Goal: Information Seeking & Learning: Learn about a topic

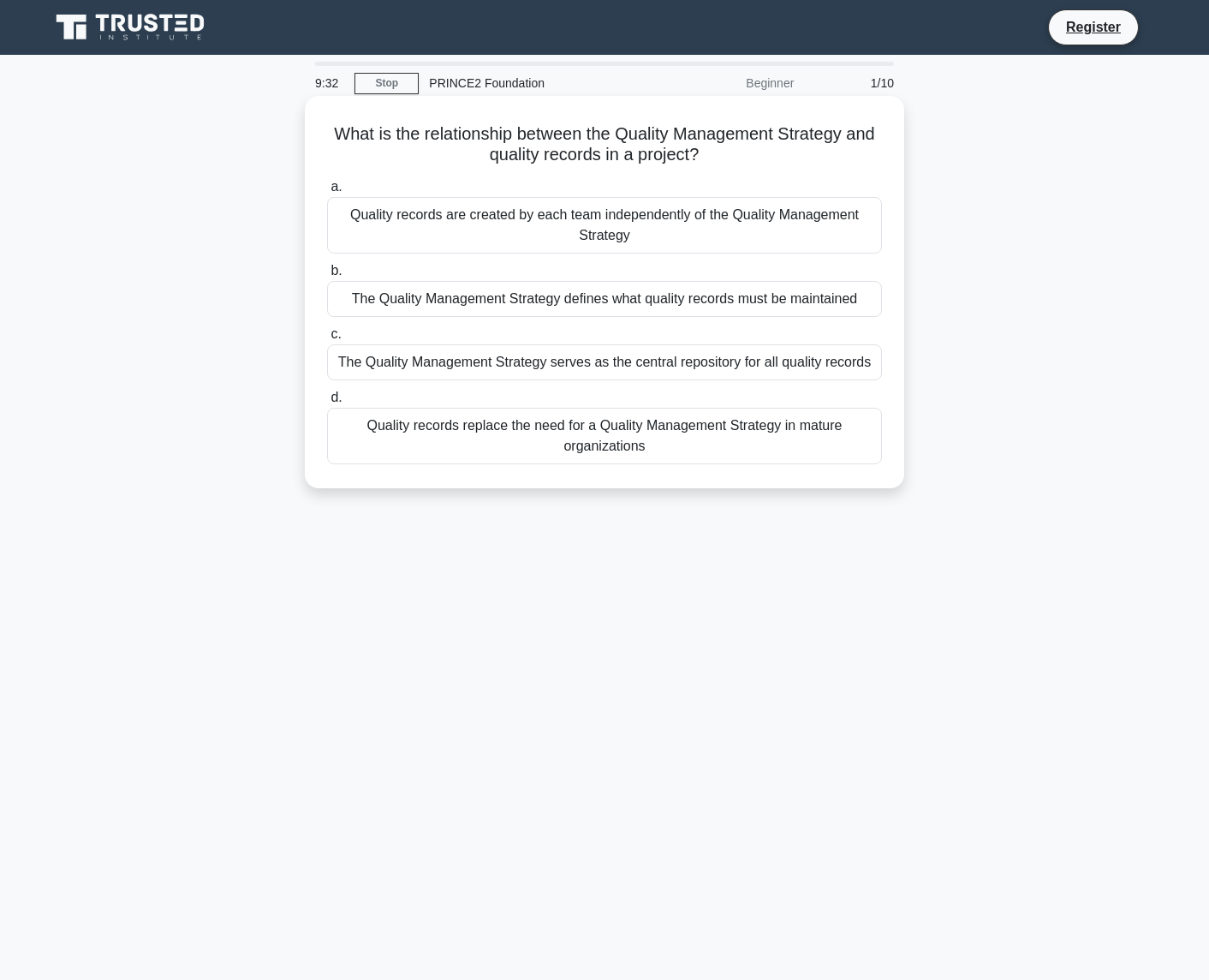
click at [670, 303] on div "The Quality Management Strategy defines what quality records must be maintained" at bounding box center [604, 298] width 555 height 36
click at [327, 276] on input "b. The Quality Management Strategy defines what quality records must be maintai…" at bounding box center [327, 271] width 0 height 11
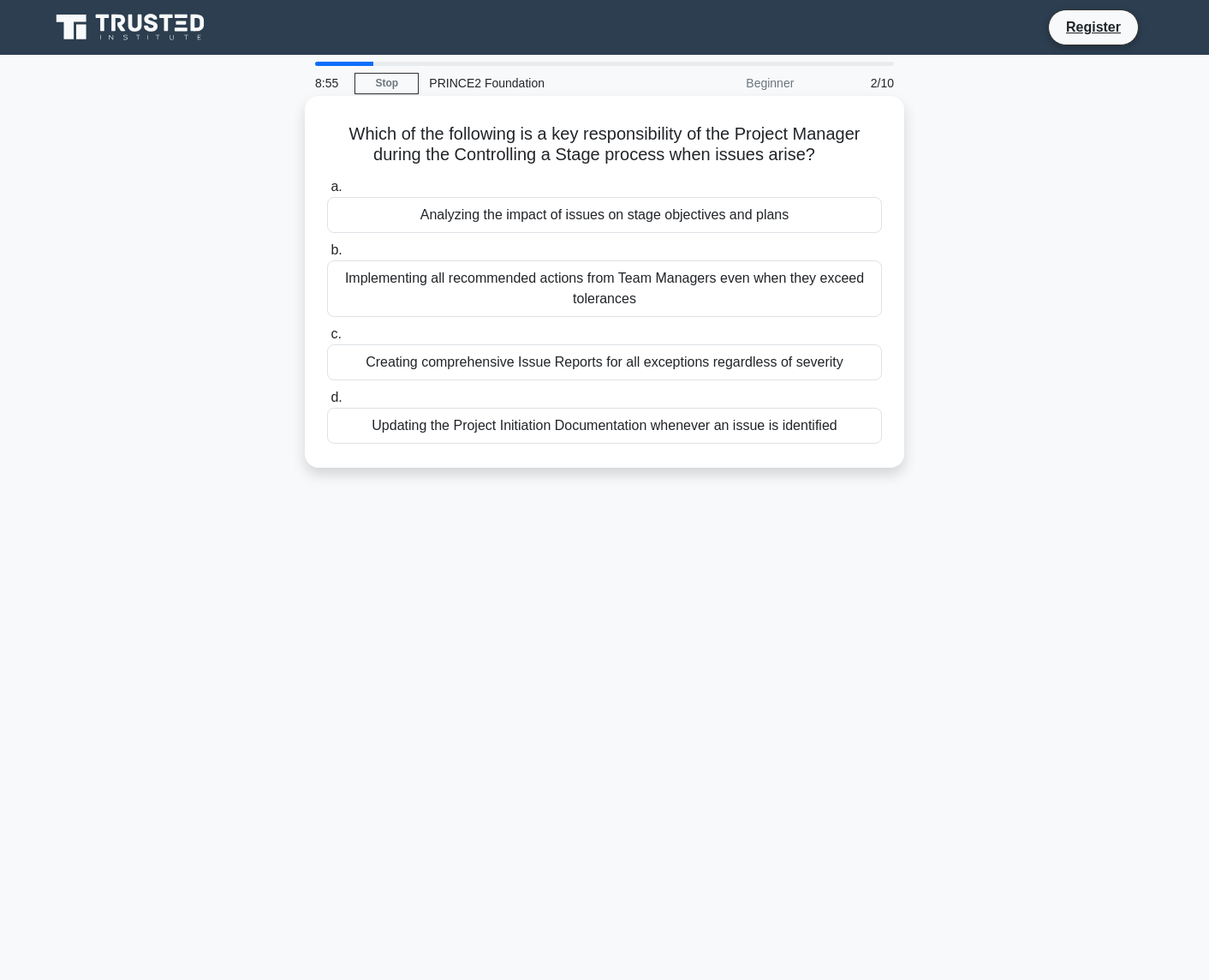
click at [645, 219] on div "Analyzing the impact of issues on stage objectives and plans" at bounding box center [604, 215] width 555 height 36
click at [327, 193] on input "a. Analyzing the impact of issues on stage objectives and plans" at bounding box center [327, 187] width 0 height 11
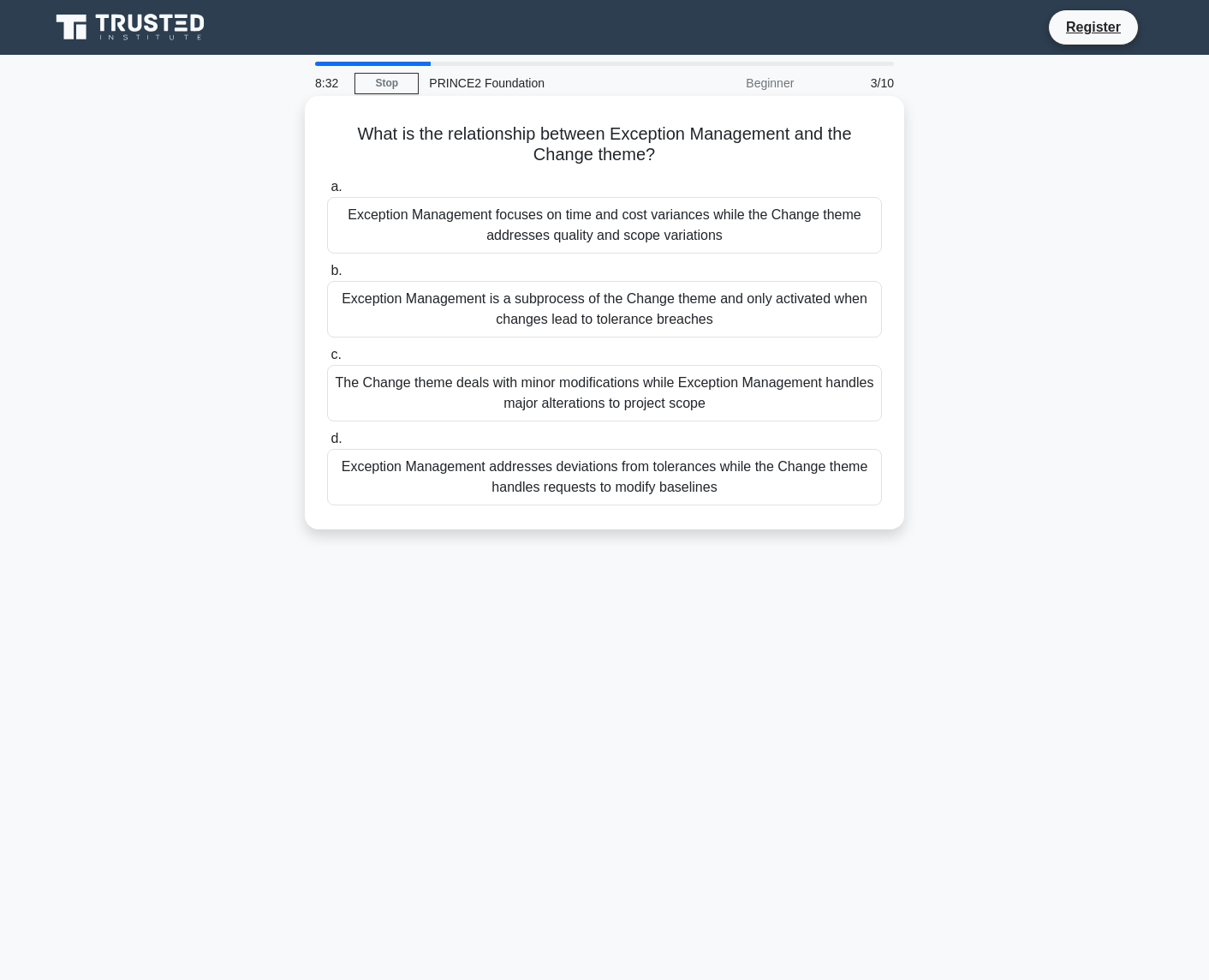
click at [792, 485] on div "Exception Management addresses deviations from tolerances while the Change them…" at bounding box center [604, 477] width 555 height 56
click at [327, 445] on input "d. Exception Management addresses deviations from tolerances while the Change t…" at bounding box center [327, 439] width 0 height 11
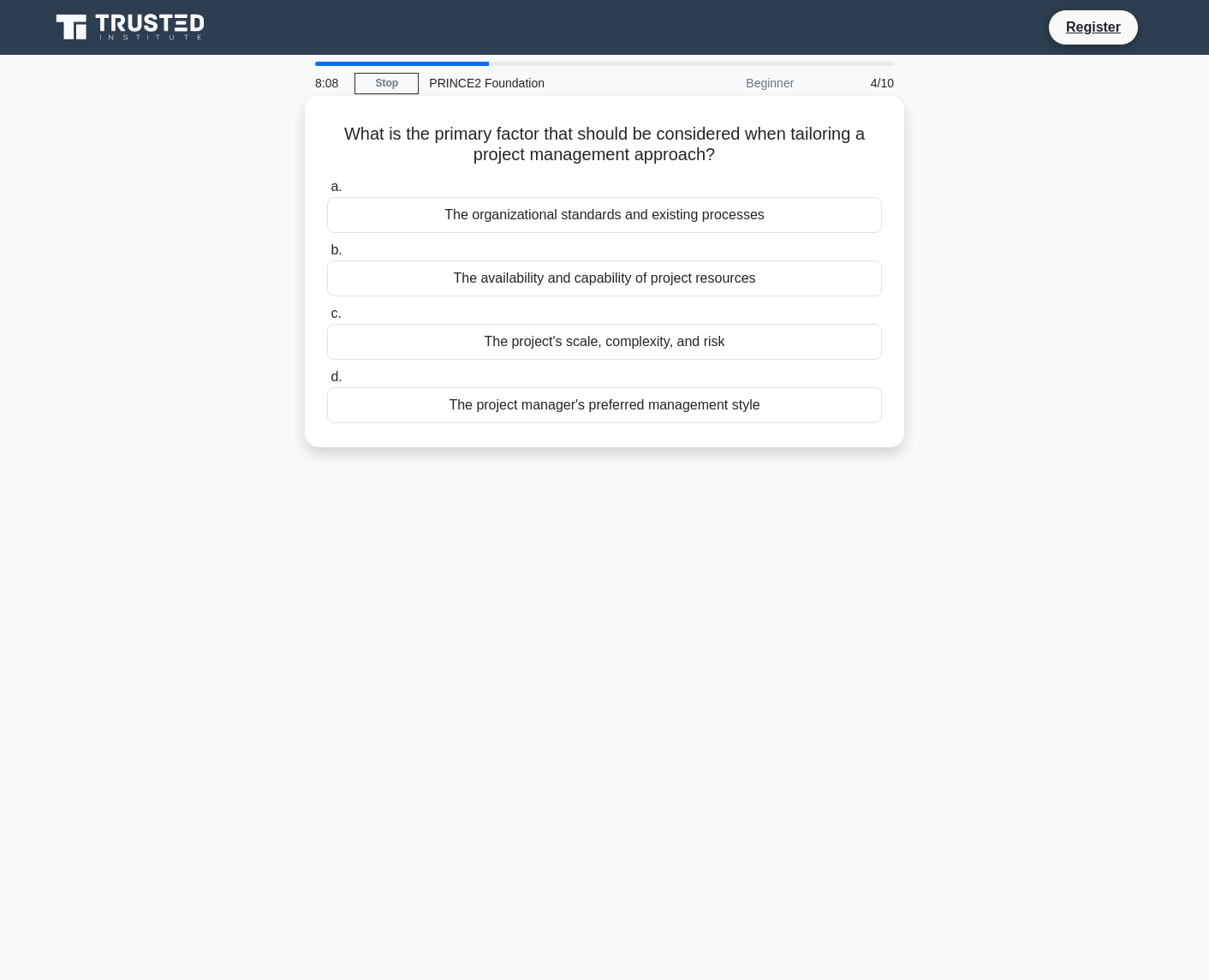
click at [566, 349] on div "The project's scale, complexity, and risk" at bounding box center [604, 341] width 555 height 36
click at [327, 319] on input "c. The project's scale, complexity, and risk" at bounding box center [327, 313] width 0 height 11
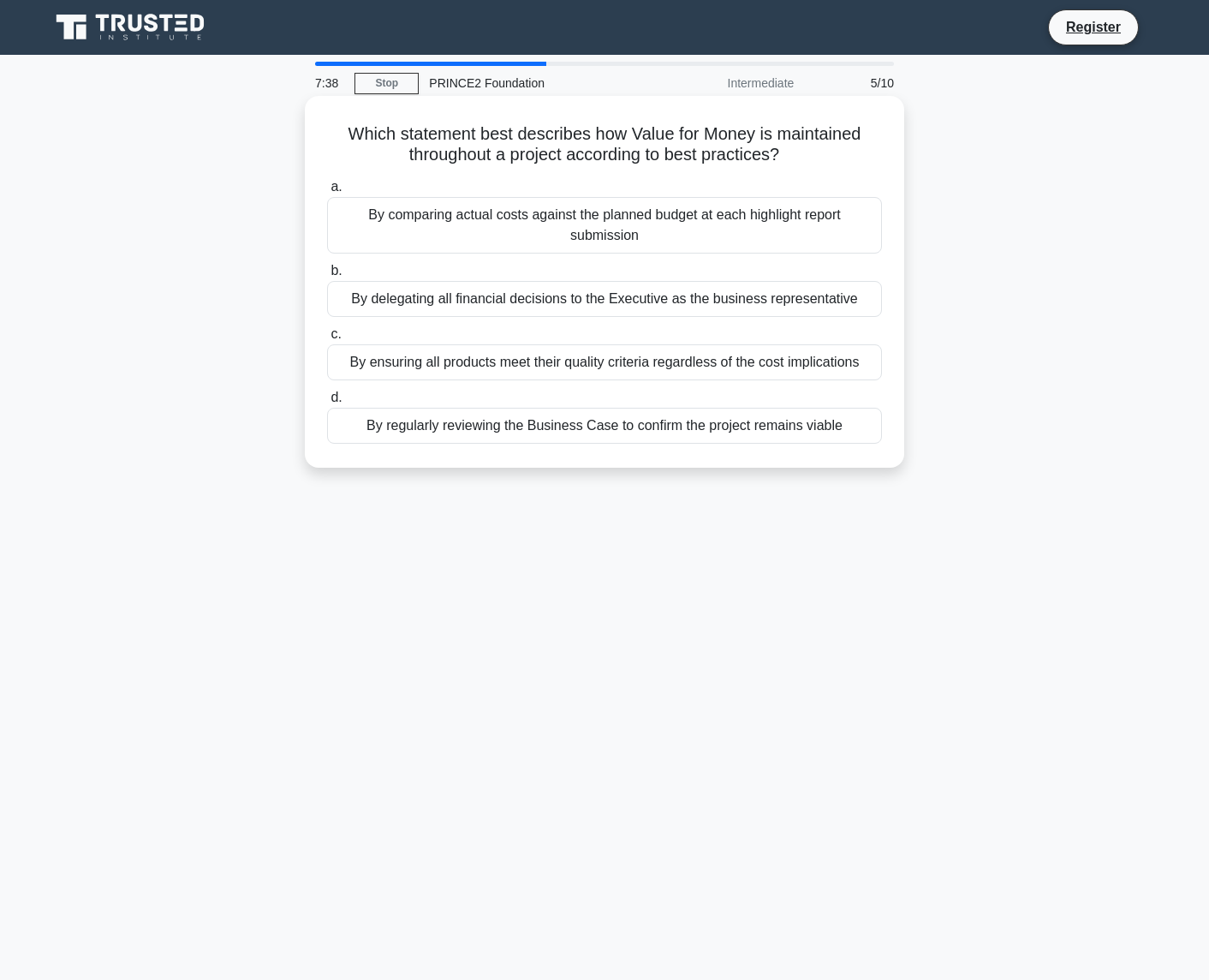
click at [517, 301] on div "By delegating all financial decisions to the Executive as the business represen…" at bounding box center [604, 298] width 555 height 36
click at [327, 276] on input "b. By delegating all financial decisions to the Executive as the business repre…" at bounding box center [327, 271] width 0 height 11
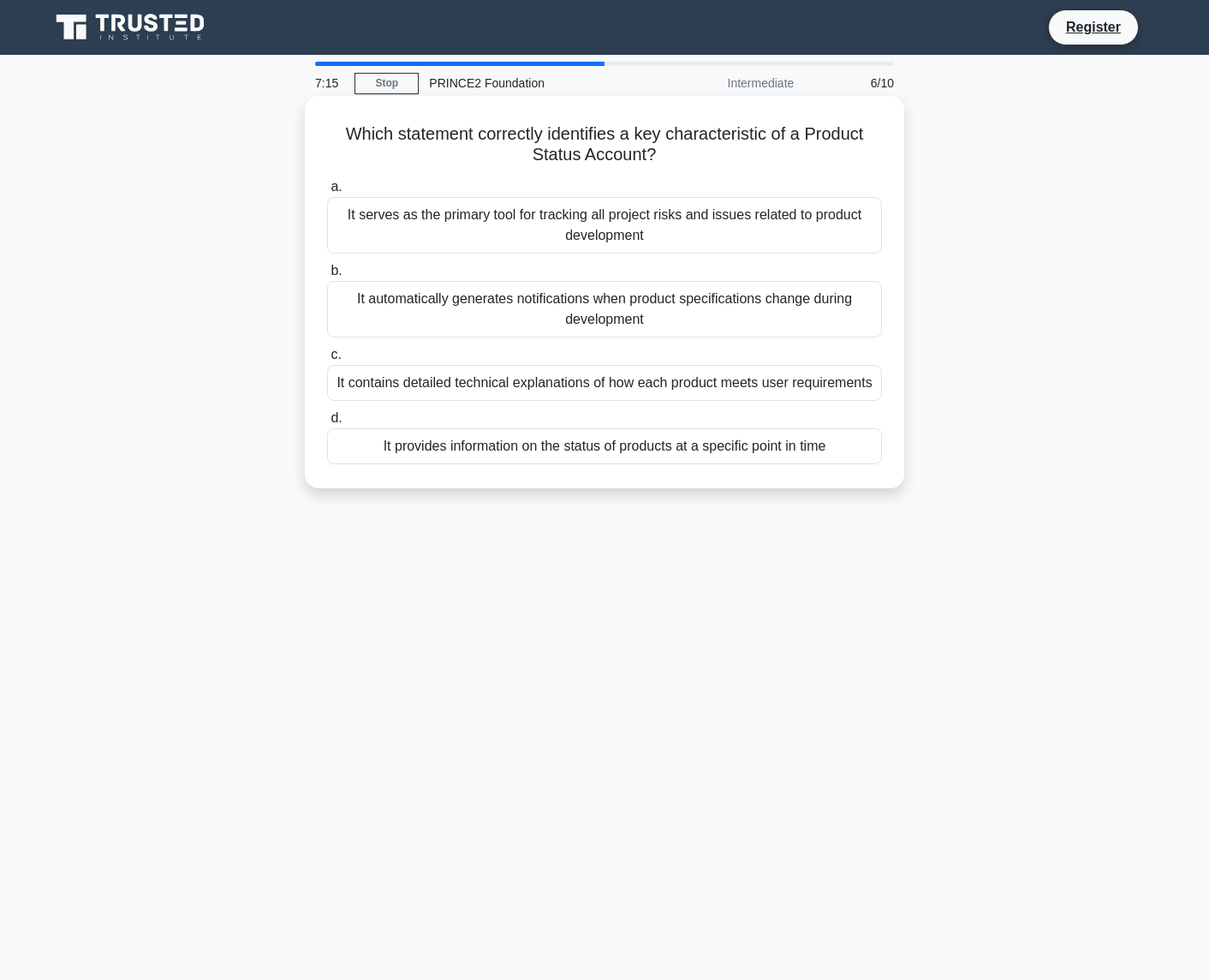
click at [635, 447] on div "It provides information on the status of products at a specific point in time" at bounding box center [604, 446] width 555 height 36
click at [327, 424] on input "d. It provides information on the status of products at a specific point in time" at bounding box center [327, 418] width 0 height 11
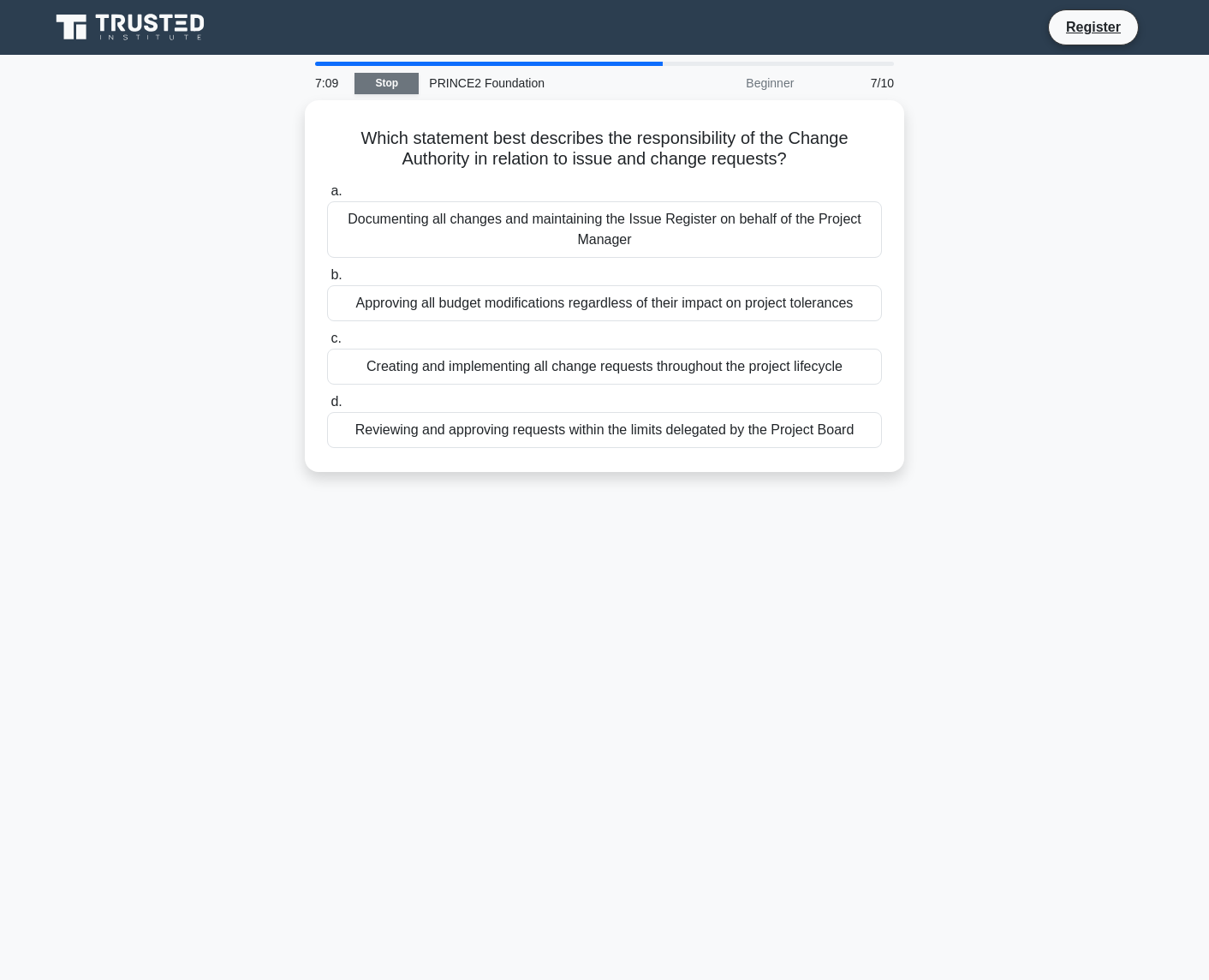
click at [397, 83] on link "Stop" at bounding box center [386, 83] width 64 height 21
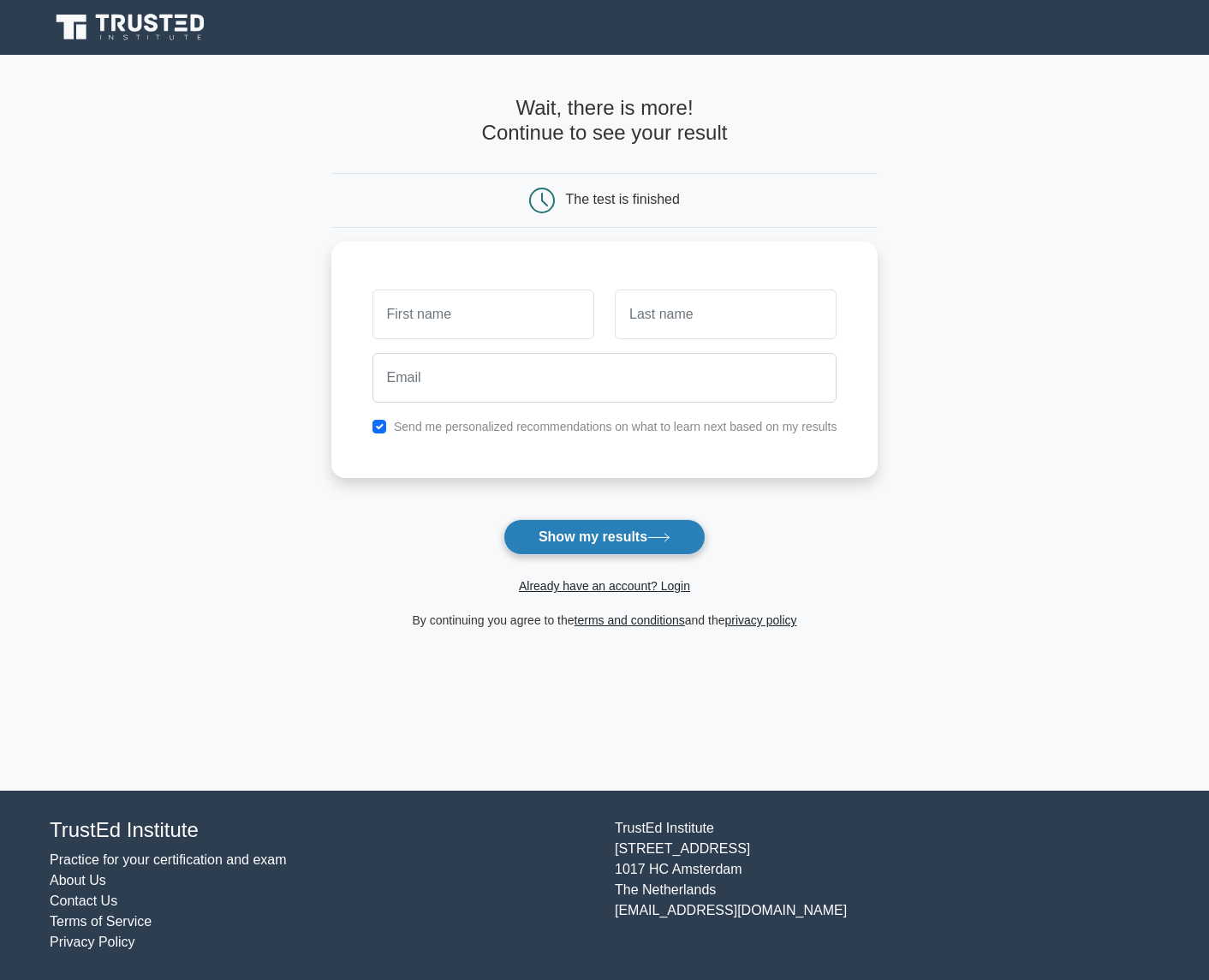
click at [626, 544] on button "Show my results" at bounding box center [604, 537] width 202 height 36
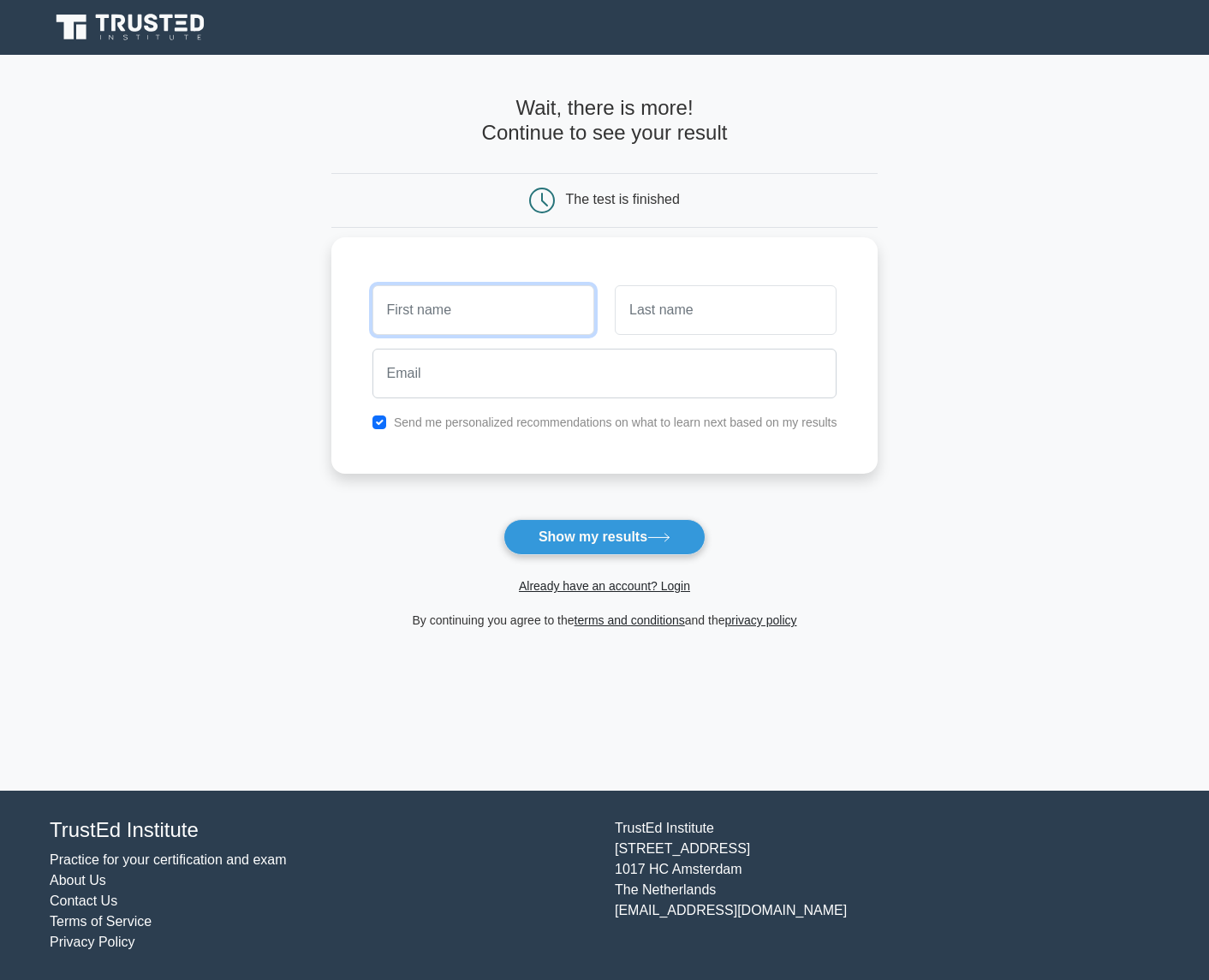
click at [505, 324] on input "text" at bounding box center [483, 310] width 222 height 50
type input "k"
type input "Kim"
click at [660, 287] on input "text" at bounding box center [726, 310] width 222 height 50
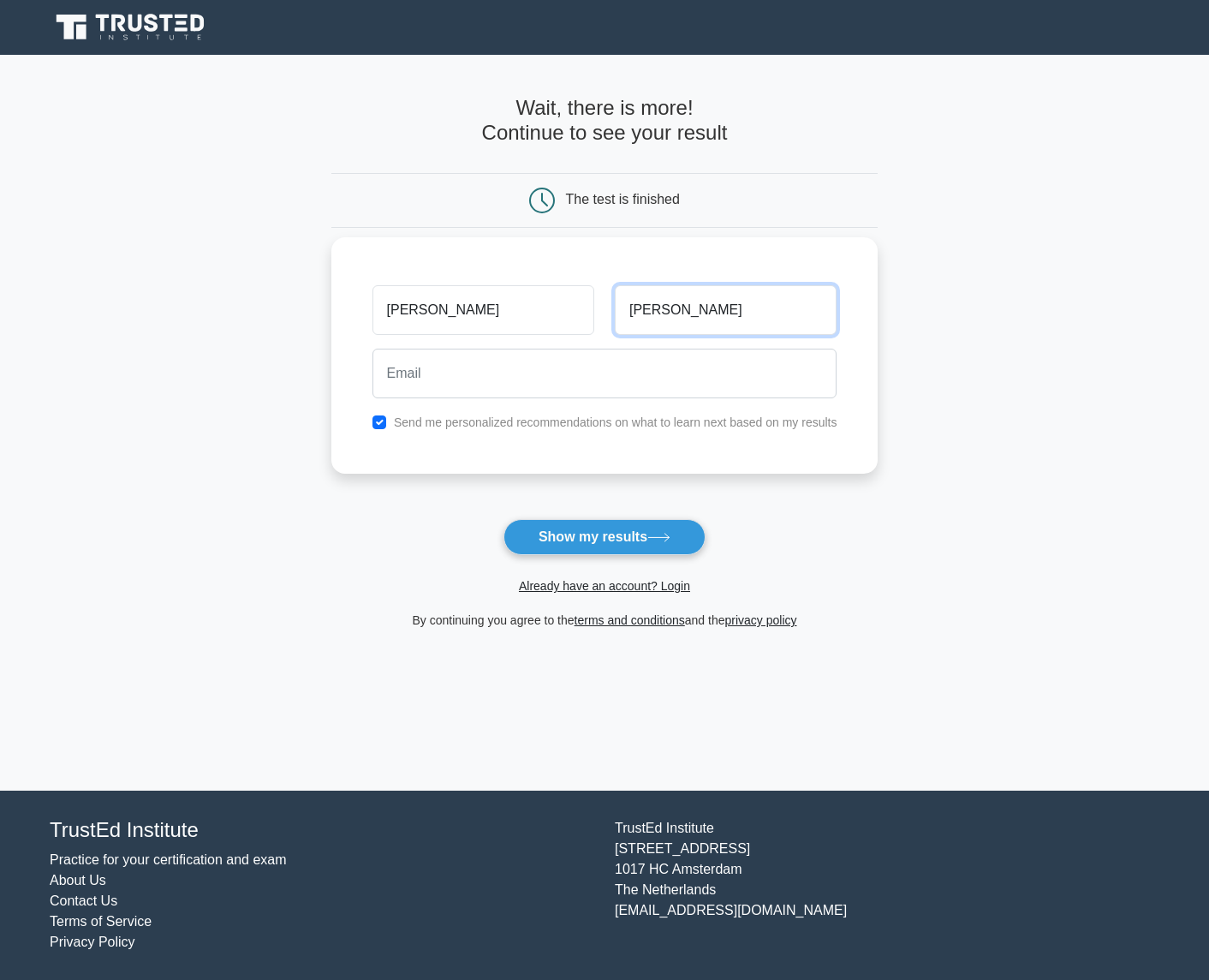
type input "Gomes"
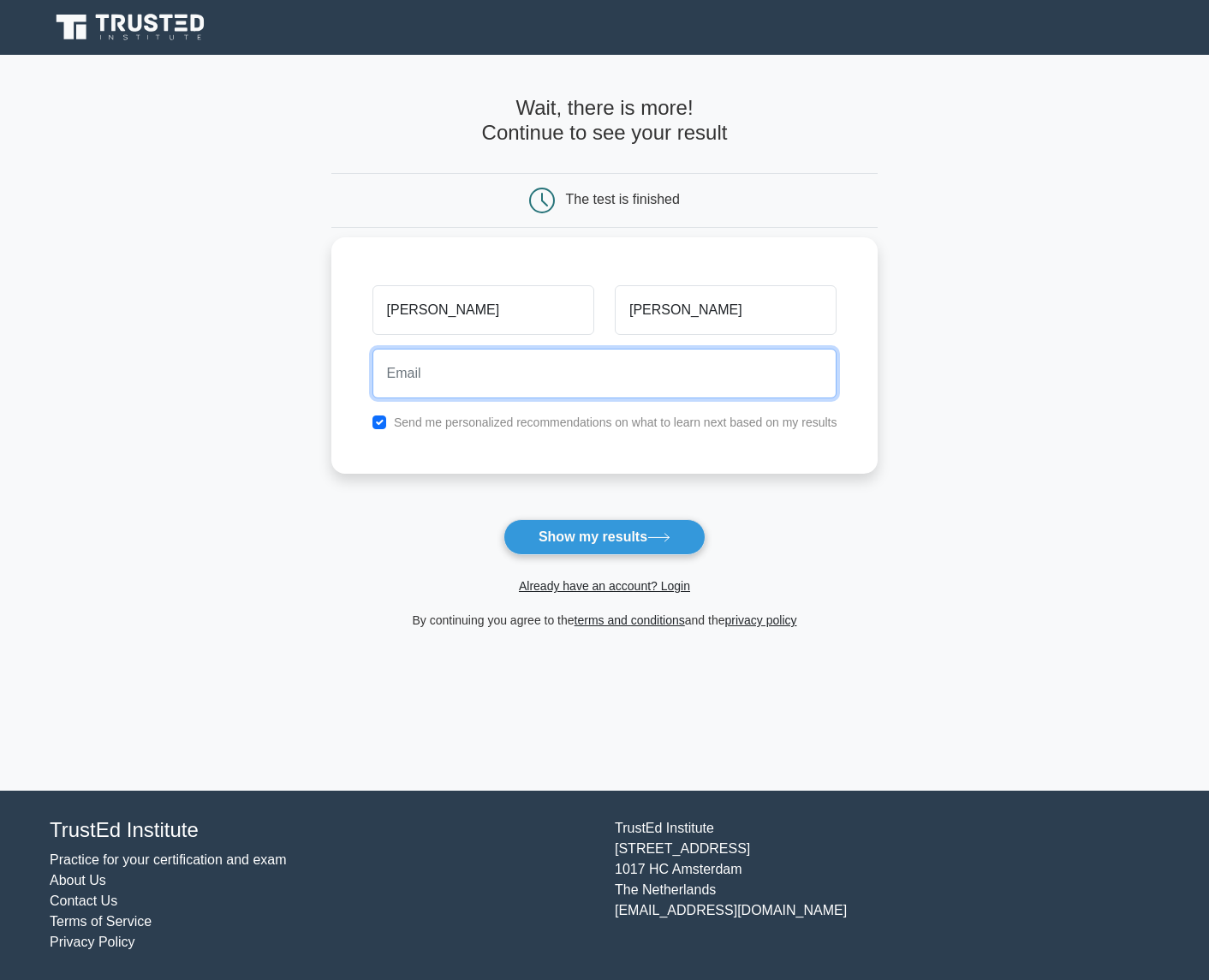
click at [638, 386] on input "email" at bounding box center [605, 373] width 465 height 50
type input "i"
type input "kimnmgomes@gmail.com"
click at [504, 519] on button "Show my results" at bounding box center [604, 537] width 202 height 36
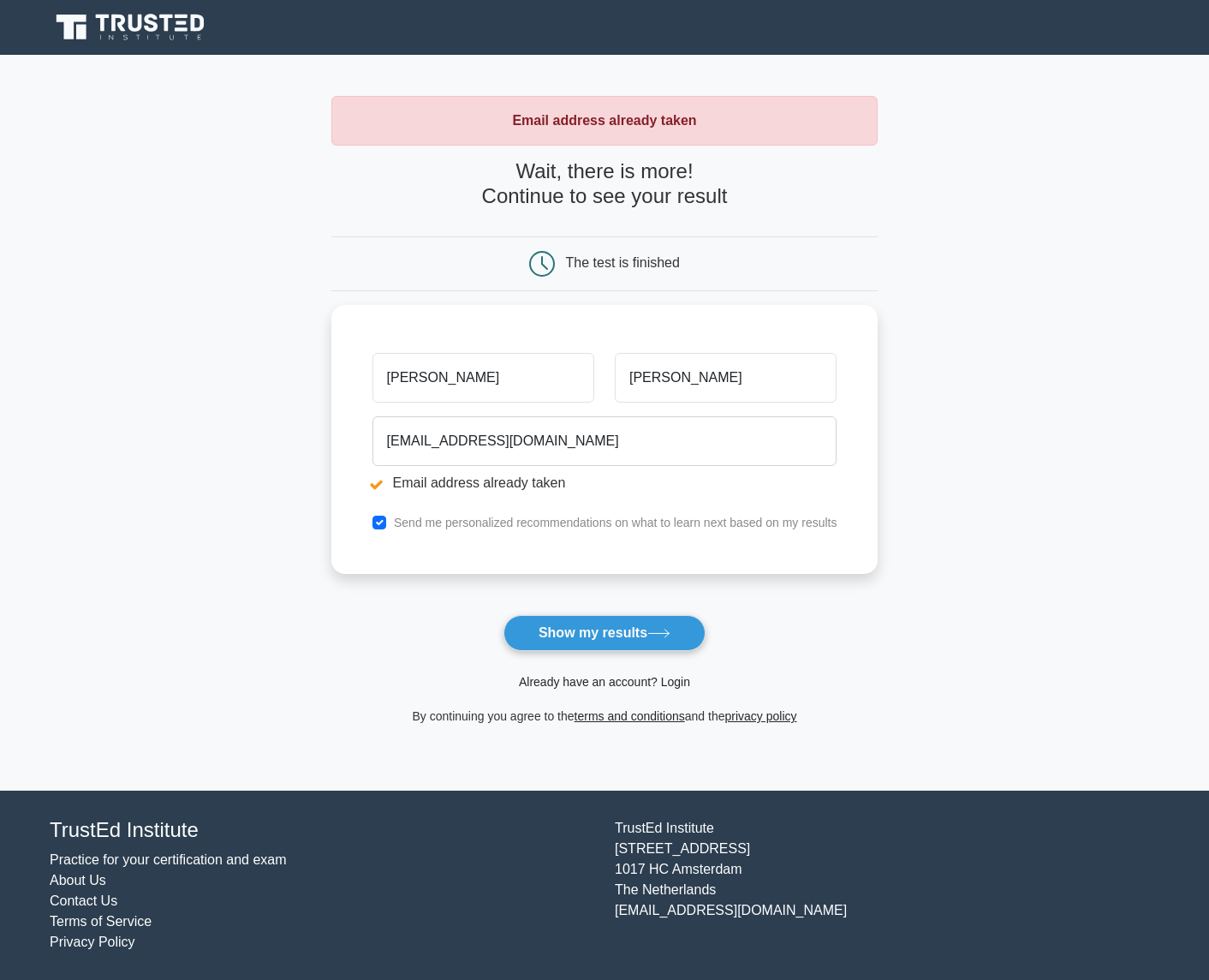
click at [555, 681] on link "Already have an account? Login" at bounding box center [604, 682] width 171 height 14
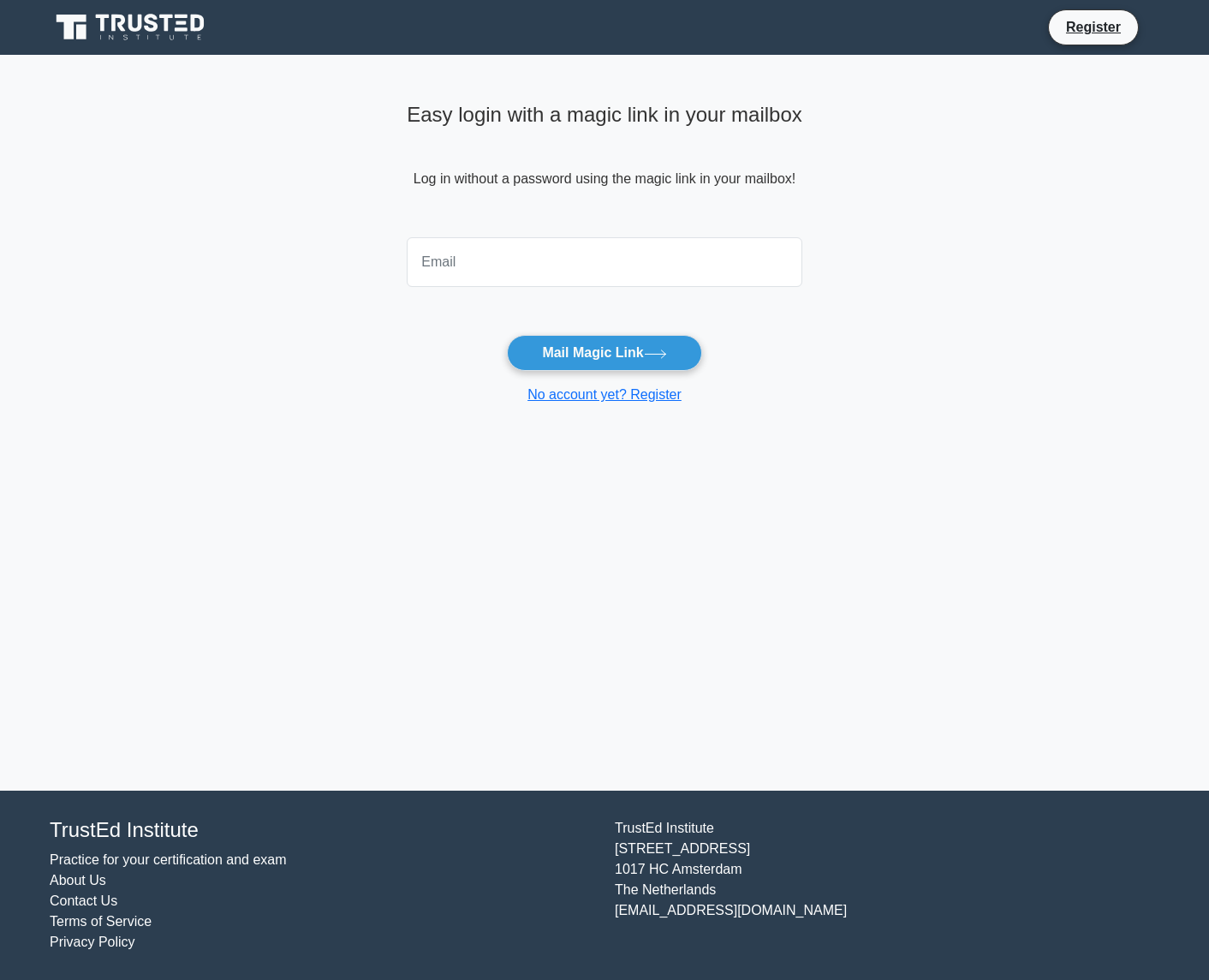
click at [510, 277] on input "email" at bounding box center [604, 261] width 396 height 50
click at [409, 430] on div "Easy login with a magic link in your mailbox Log in without a password using th…" at bounding box center [604, 250] width 416 height 391
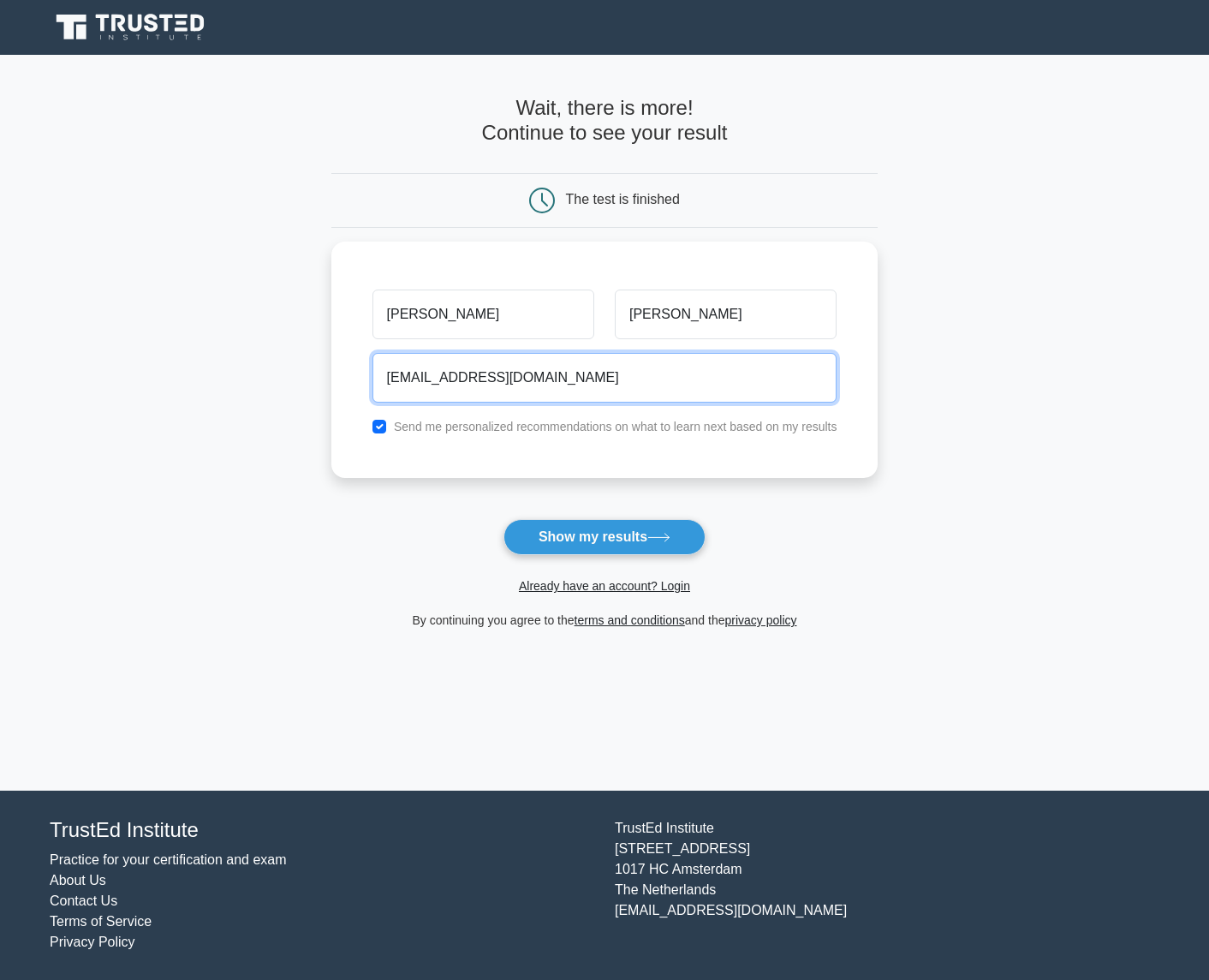
drag, startPoint x: 586, startPoint y: 373, endPoint x: 116, endPoint y: 328, distance: 472.1
click at [116, 328] on main "Wait, there is more! Continue to see your result The test is finished [PERSON_N…" at bounding box center [604, 422] width 1209 height 736
type input "[EMAIL_ADDRESS][DOMAIN_NAME]"
click at [504, 519] on button "Show my results" at bounding box center [604, 537] width 202 height 36
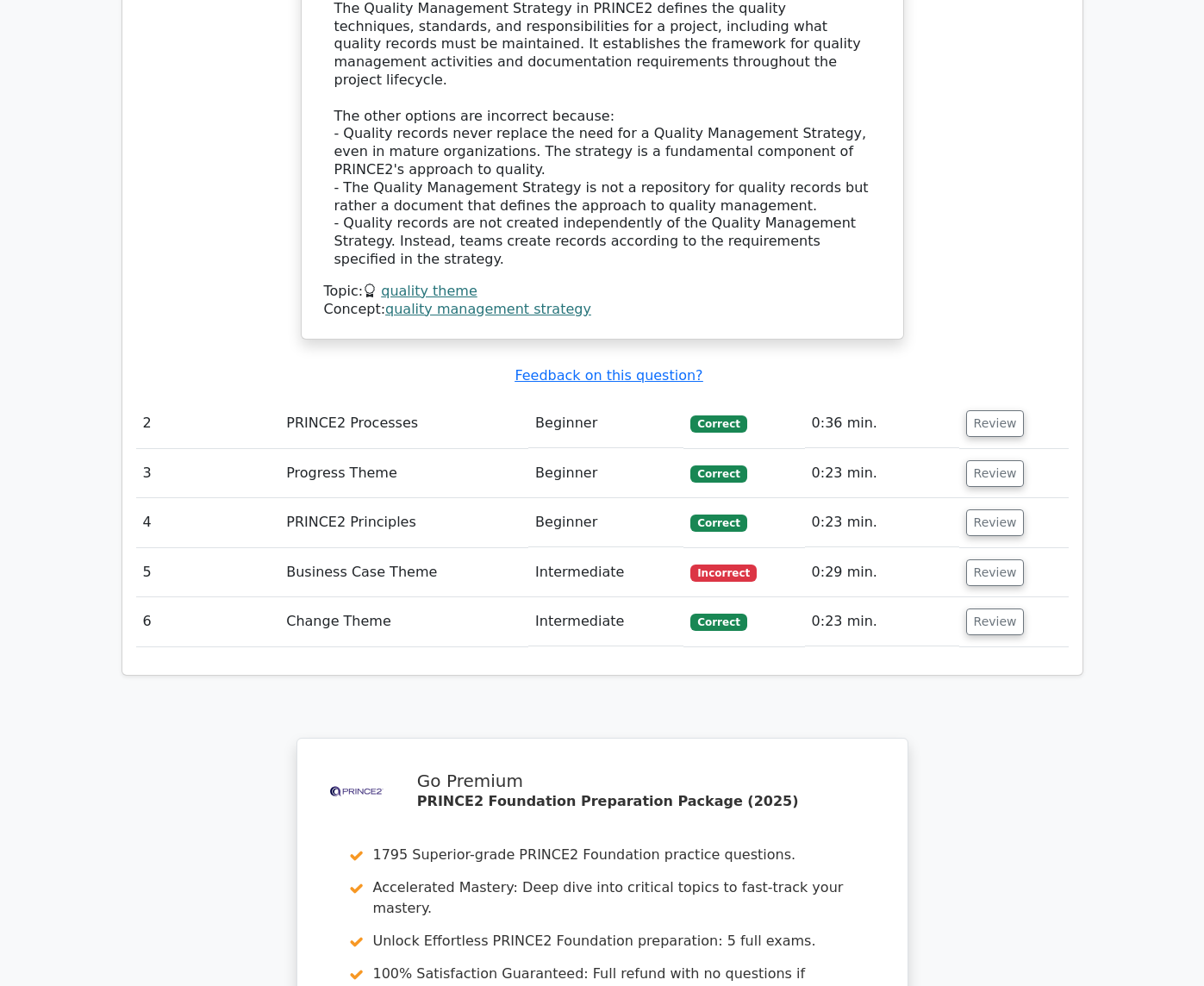
scroll to position [1982, 0]
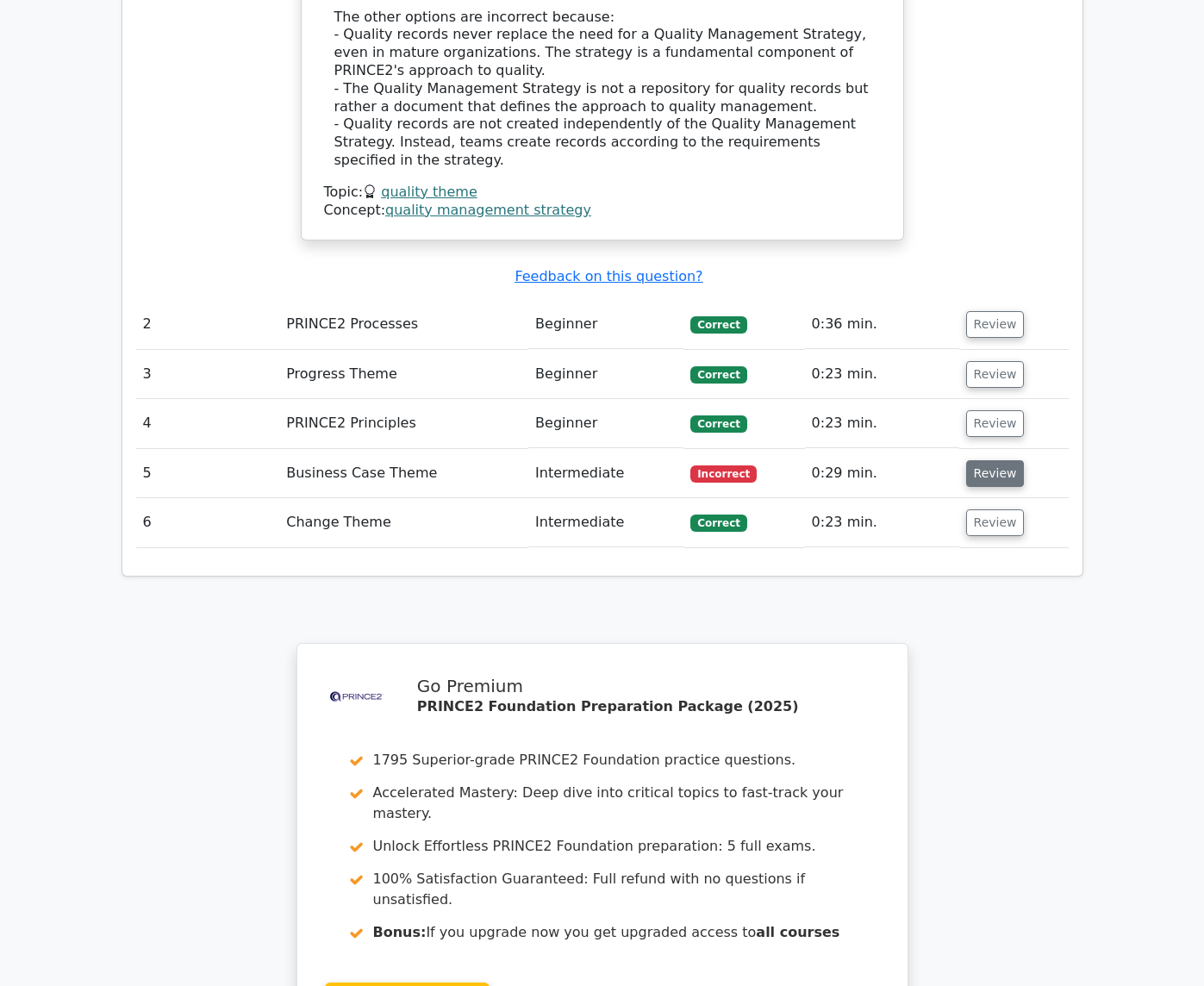
click at [1025, 460] on button "Review" at bounding box center [995, 473] width 58 height 26
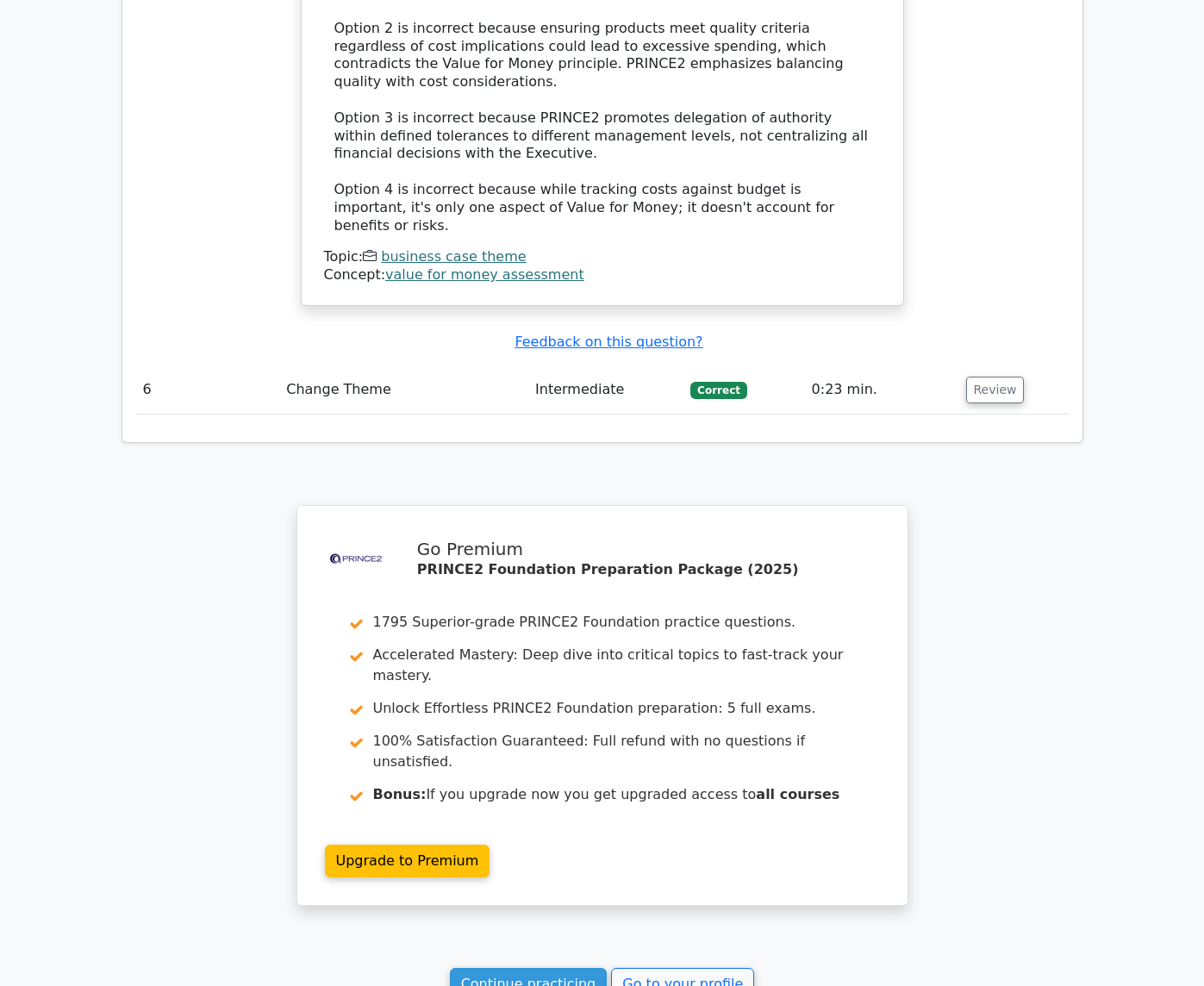
scroll to position [3064, 0]
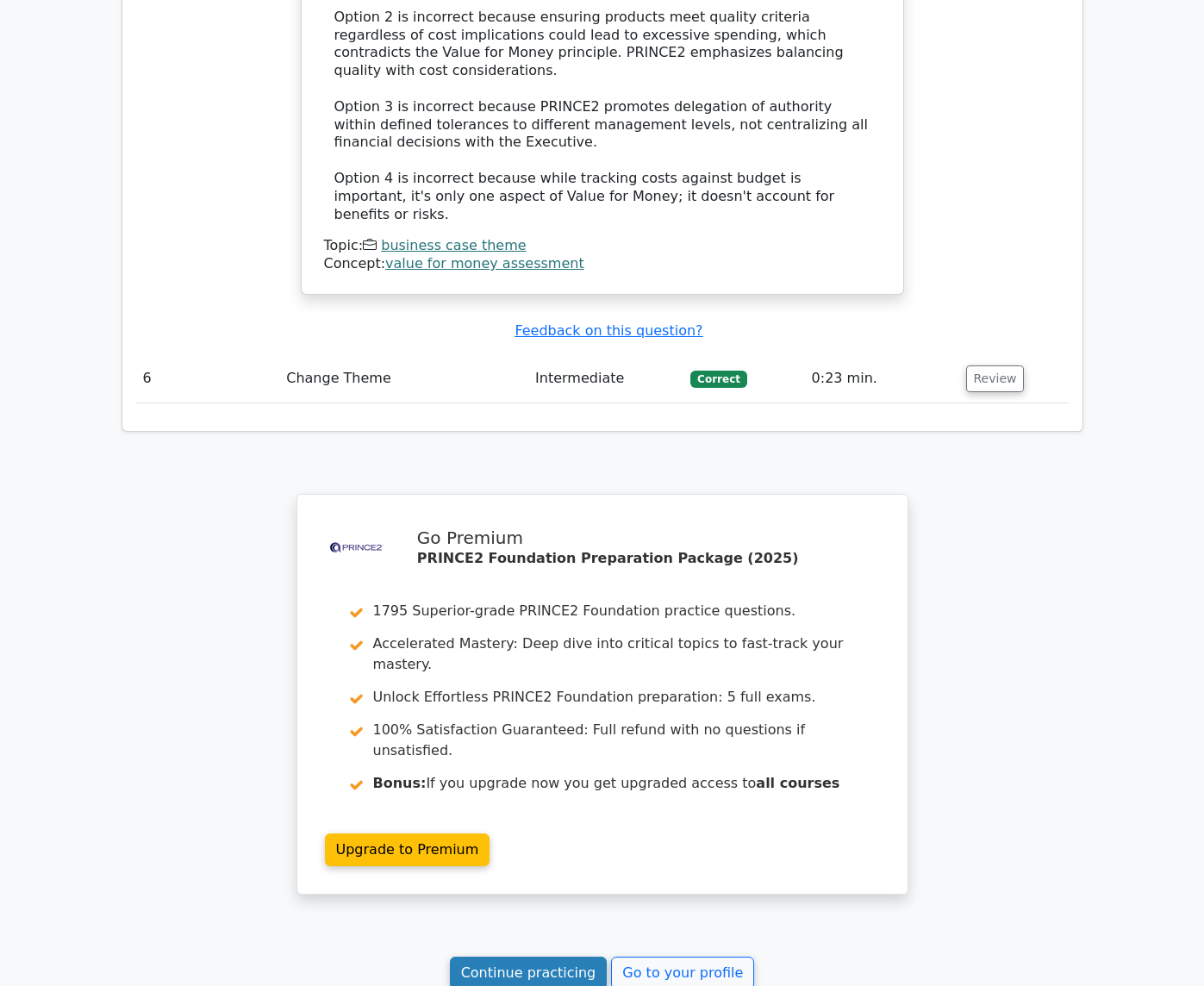
click at [532, 957] on link "Continue practicing" at bounding box center [529, 973] width 158 height 33
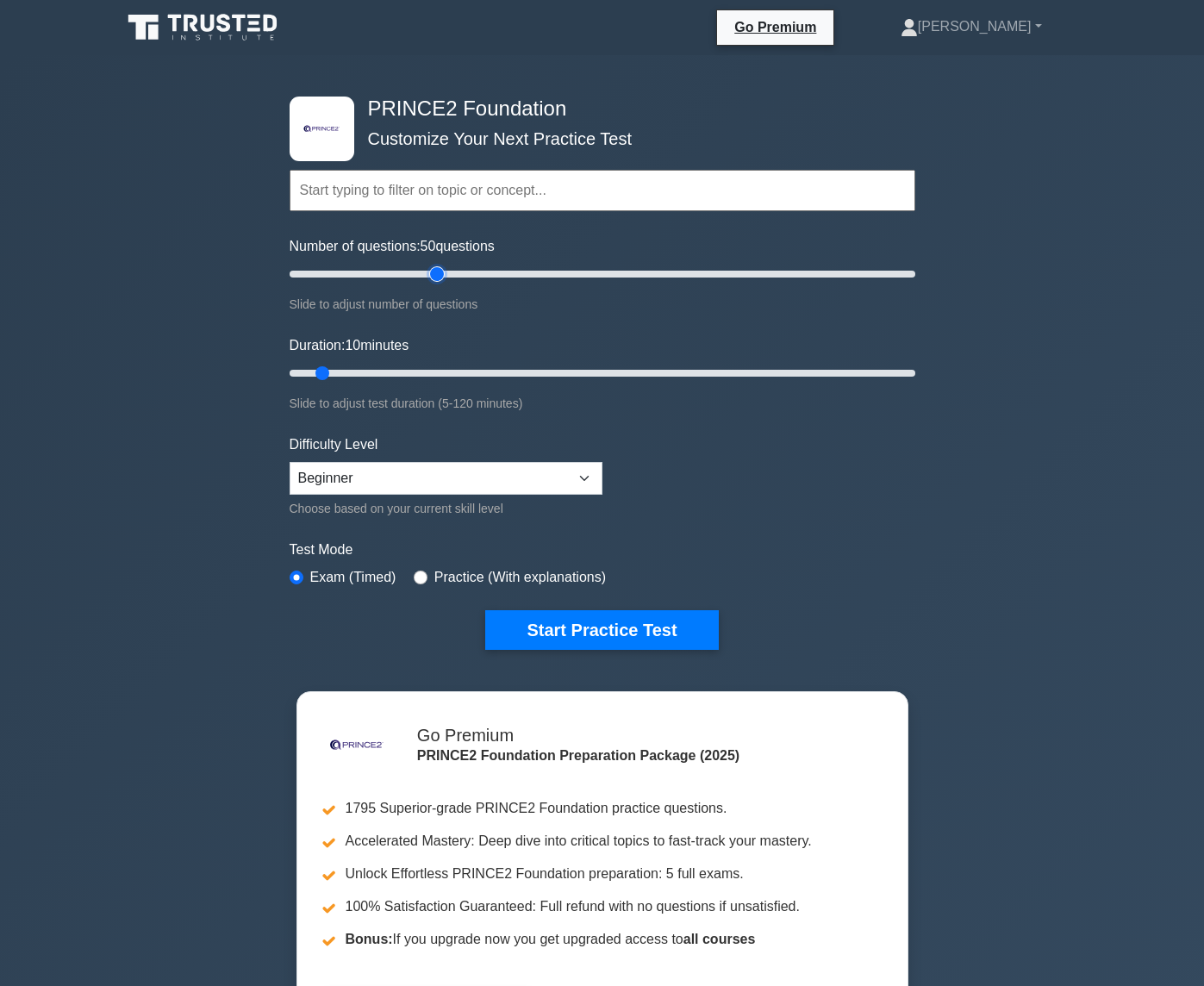
click at [435, 271] on input "Number of questions: 50 questions" at bounding box center [602, 274] width 626 height 20
click at [480, 268] on input "Number of questions: 65 questions" at bounding box center [602, 274] width 626 height 20
click at [471, 276] on input "Number of questions: 65 questions" at bounding box center [602, 274] width 626 height 20
click at [394, 275] on input "Number of questions: 60 questions" at bounding box center [602, 274] width 626 height 20
click at [377, 282] on input "Number of questions: 35 questions" at bounding box center [602, 274] width 626 height 20
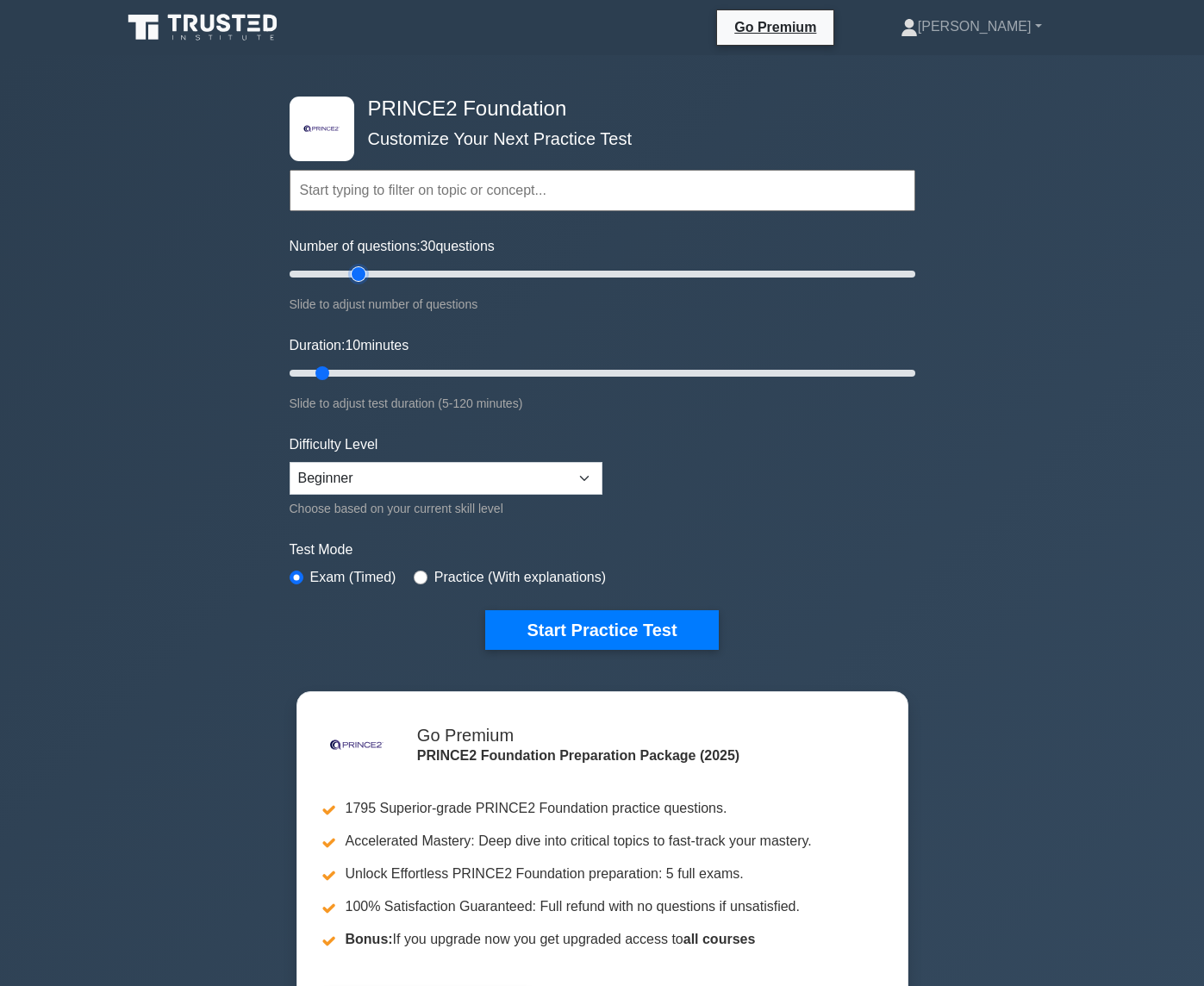
click at [362, 274] on input "Number of questions: 30 questions" at bounding box center [602, 274] width 626 height 20
click at [355, 275] on input "Number of questions: 25 questions" at bounding box center [602, 274] width 626 height 20
type input "20"
click at [349, 276] on input "Number of questions: 20 questions" at bounding box center [602, 274] width 626 height 20
click at [360, 369] on input "Duration: 15 minutes" at bounding box center [602, 373] width 626 height 20
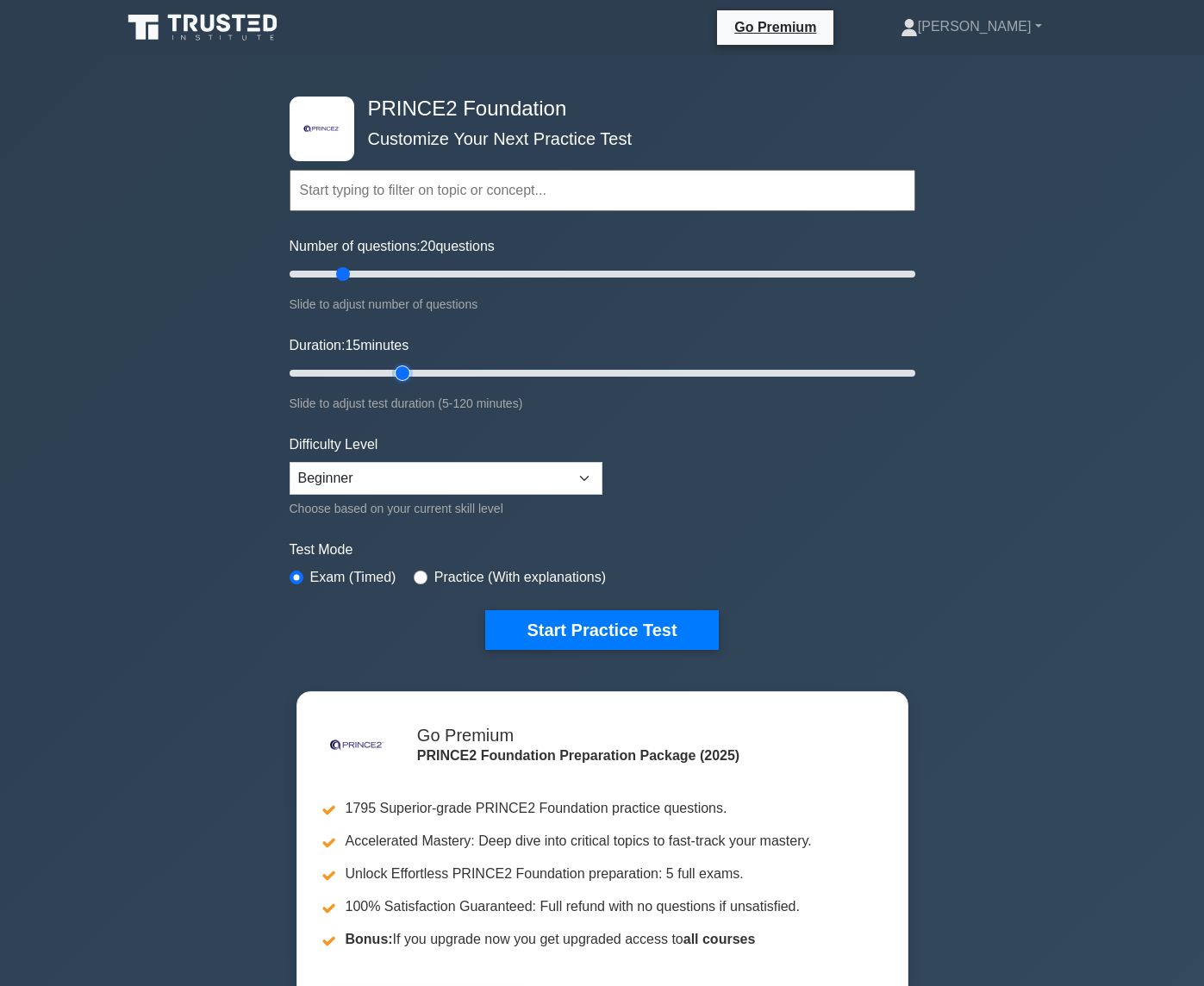
click at [396, 367] on input "Duration: 15 minutes" at bounding box center [602, 373] width 626 height 20
type input "20"
click at [388, 375] on input "Duration: 25 minutes" at bounding box center [602, 373] width 626 height 20
click at [443, 495] on div "Difficulty Level Beginner Intermediate Expert Choose based on your current skil…" at bounding box center [446, 477] width 312 height 85
click at [442, 482] on select "Beginner Intermediate Expert" at bounding box center [446, 478] width 312 height 33
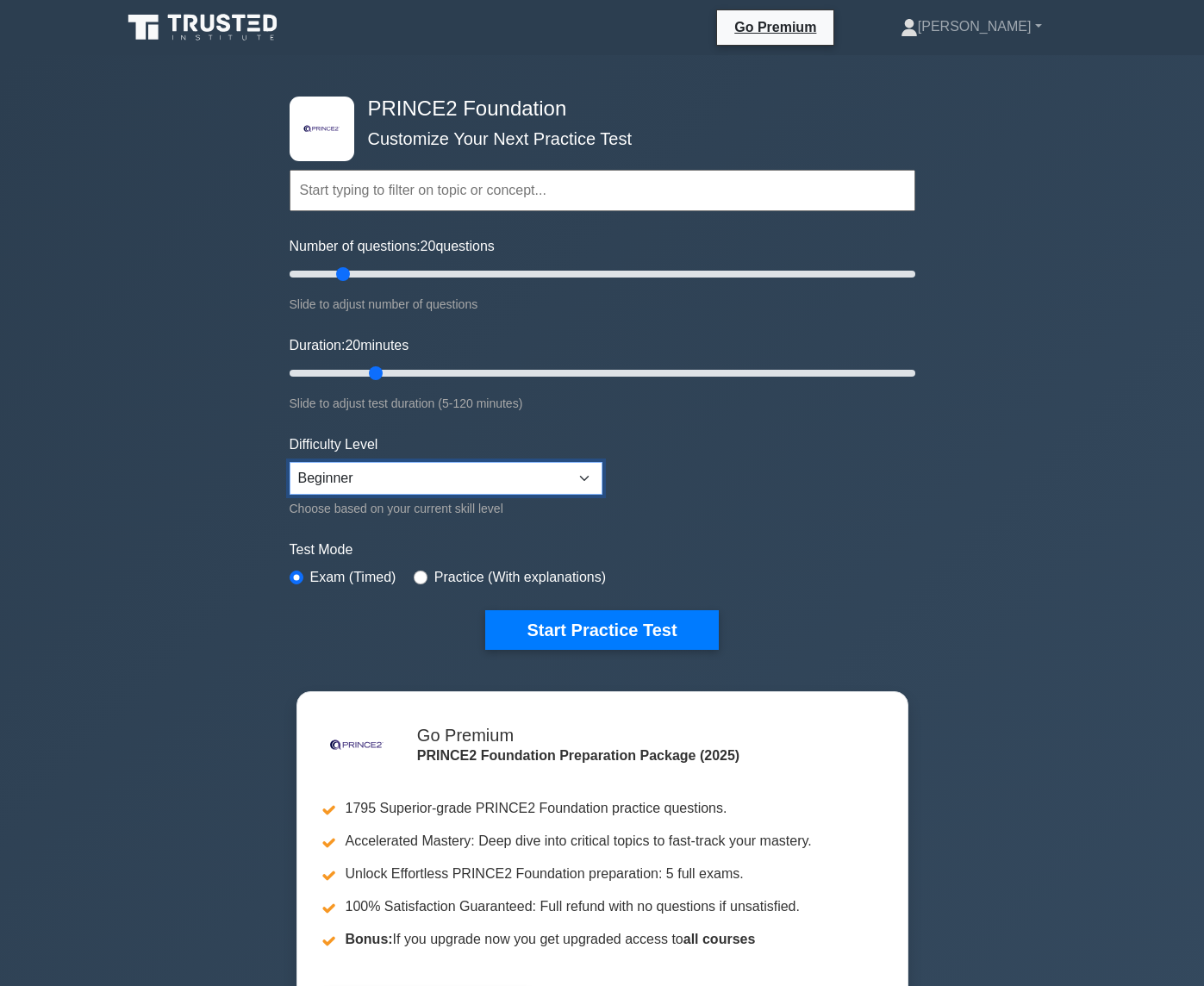
select select "expert"
click at [290, 462] on select "Beginner Intermediate Expert" at bounding box center [446, 478] width 312 height 33
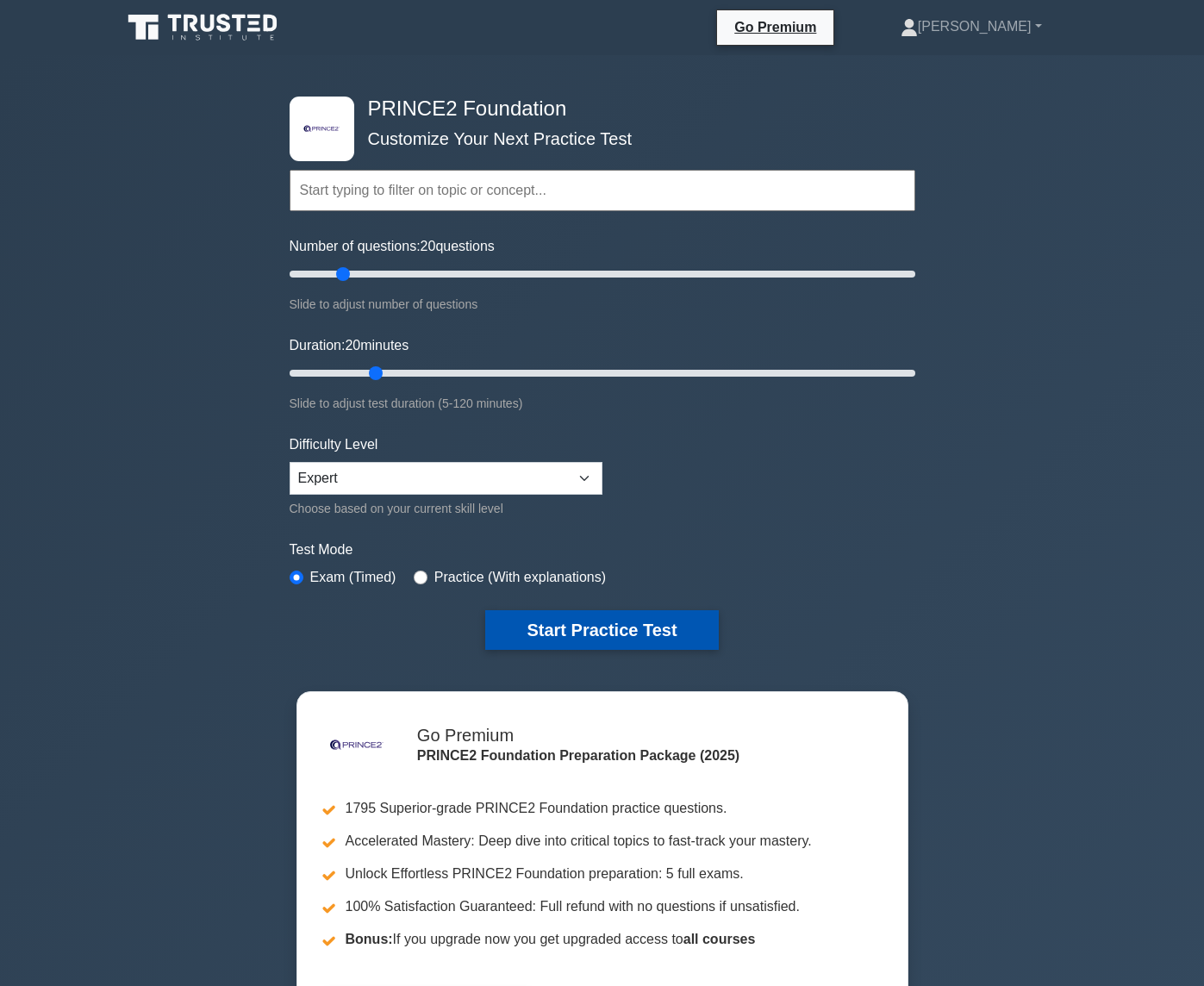
click at [568, 628] on button "Start Practice Test" at bounding box center [602, 629] width 233 height 40
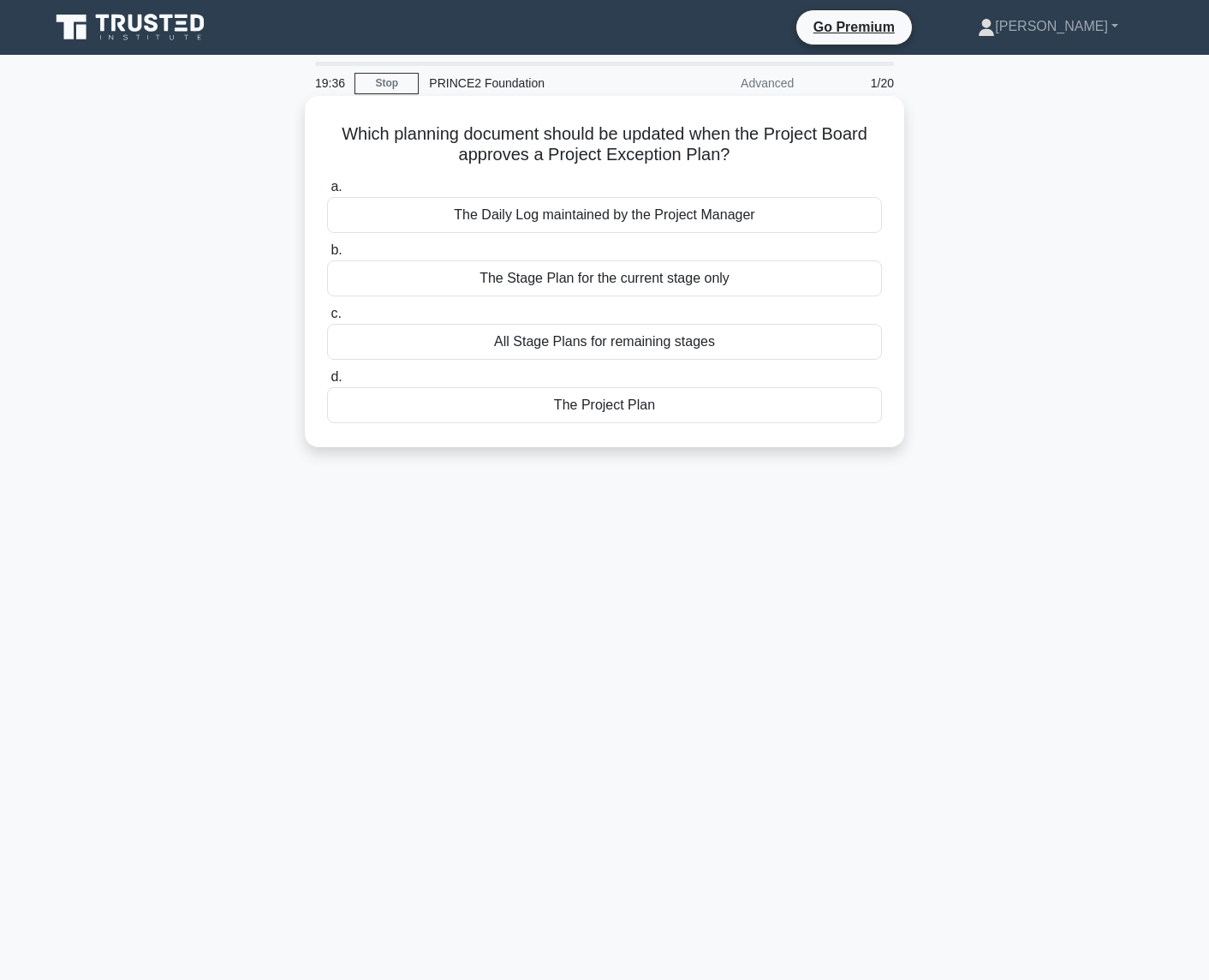
click at [685, 275] on div "The Stage Plan for the current stage only" at bounding box center [604, 278] width 555 height 36
click at [327, 256] on input "b. The Stage Plan for the current stage only" at bounding box center [327, 250] width 0 height 11
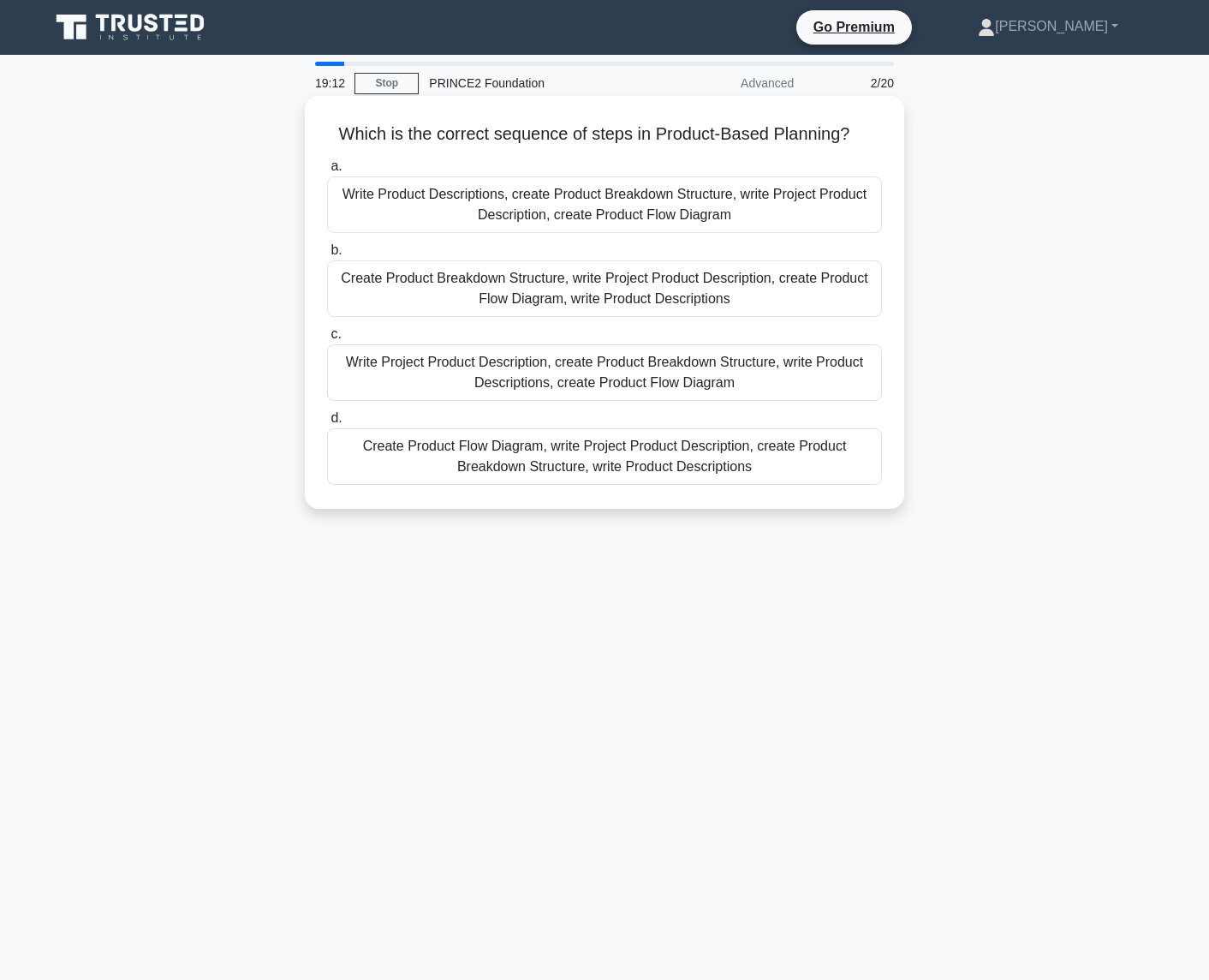
click at [630, 222] on div "Write Product Descriptions, create Product Breakdown Structure, write Project P…" at bounding box center [604, 204] width 555 height 56
click at [327, 172] on input "a. Write Product Descriptions, create Product Breakdown Structure, write Projec…" at bounding box center [327, 167] width 0 height 11
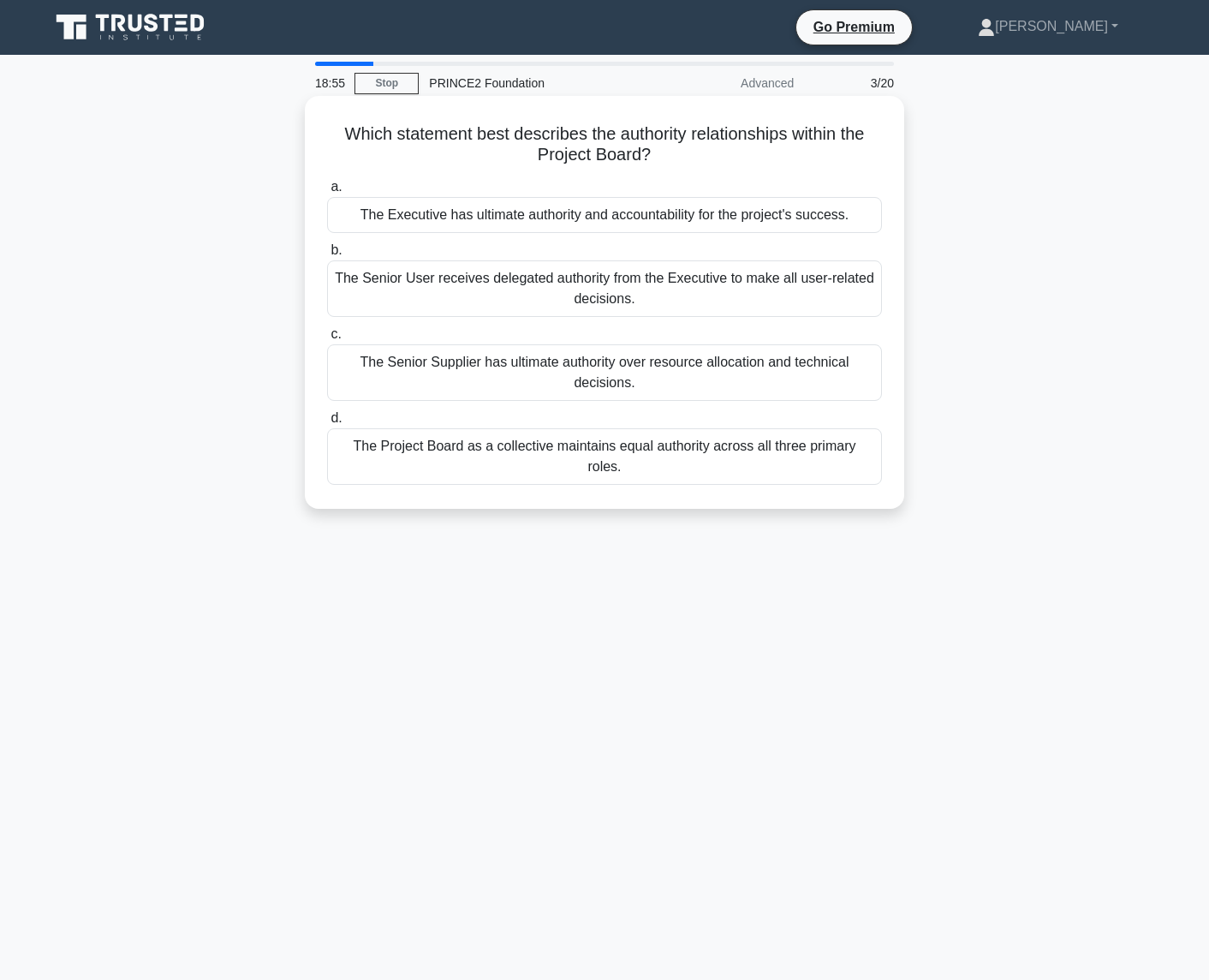
click at [604, 224] on div "The Executive has ultimate authority and accountability for the project's succe…" at bounding box center [604, 215] width 555 height 36
click at [327, 193] on input "a. The Executive has ultimate authority and accountability for the project's su…" at bounding box center [327, 187] width 0 height 11
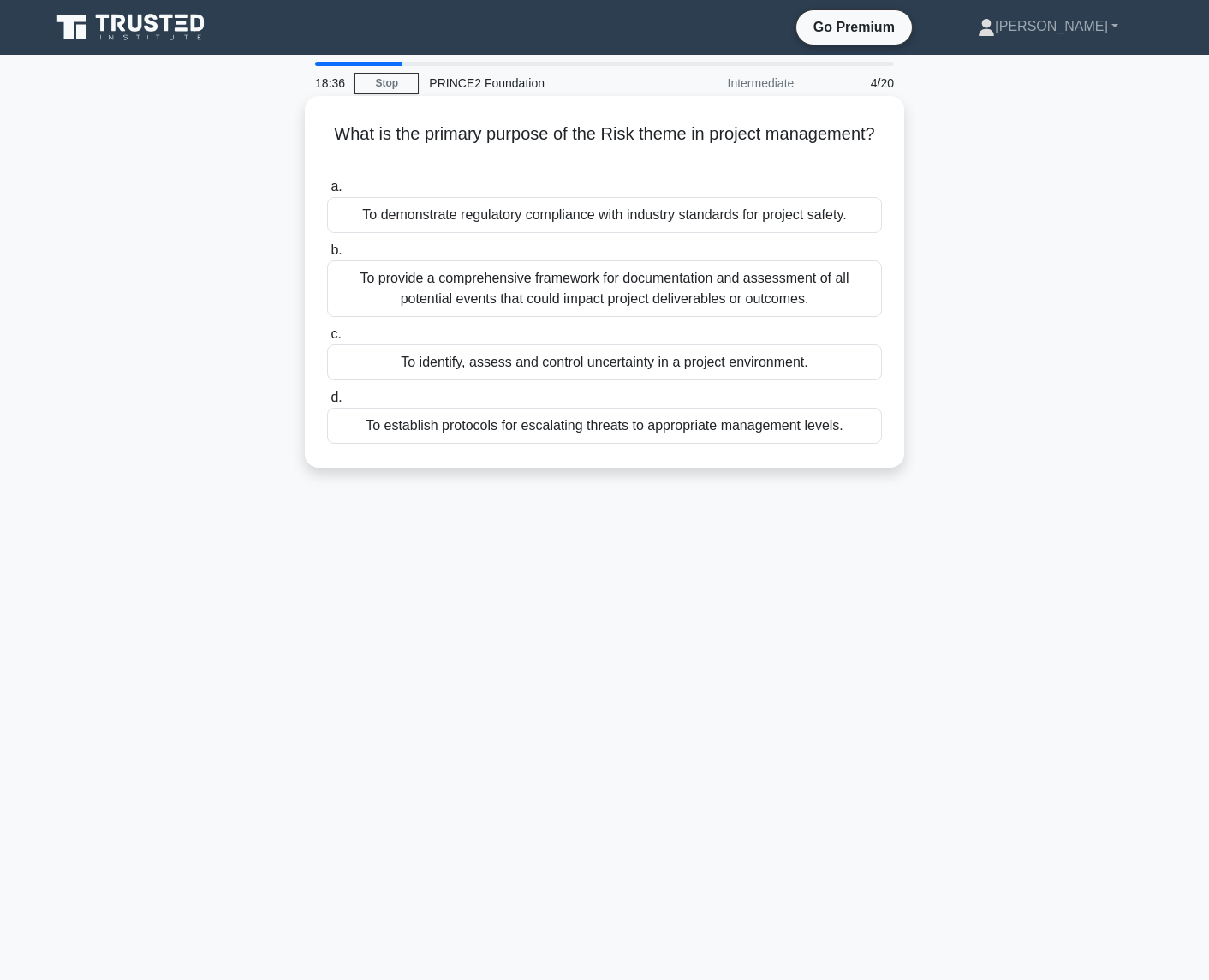
click at [649, 361] on div "To identify, assess and control uncertainty in a project environment." at bounding box center [604, 361] width 555 height 36
click at [327, 340] on input "c. To identify, assess and control uncertainty in a project environment." at bounding box center [327, 334] width 0 height 11
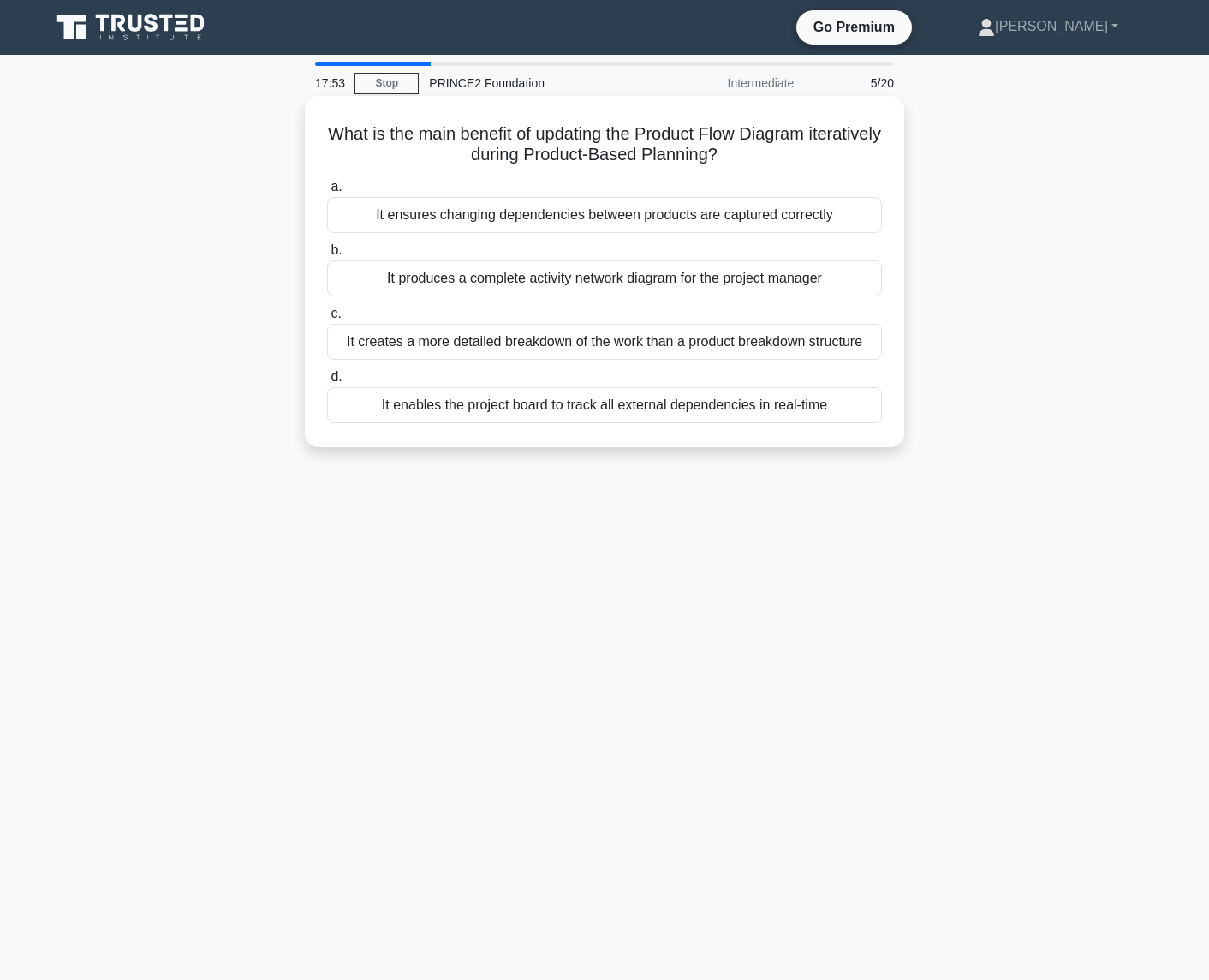
click at [664, 214] on div "It ensures changing dependencies between products are captured correctly" at bounding box center [604, 215] width 555 height 36
click at [327, 193] on input "a. It ensures changing dependencies between products are captured correctly" at bounding box center [327, 187] width 0 height 11
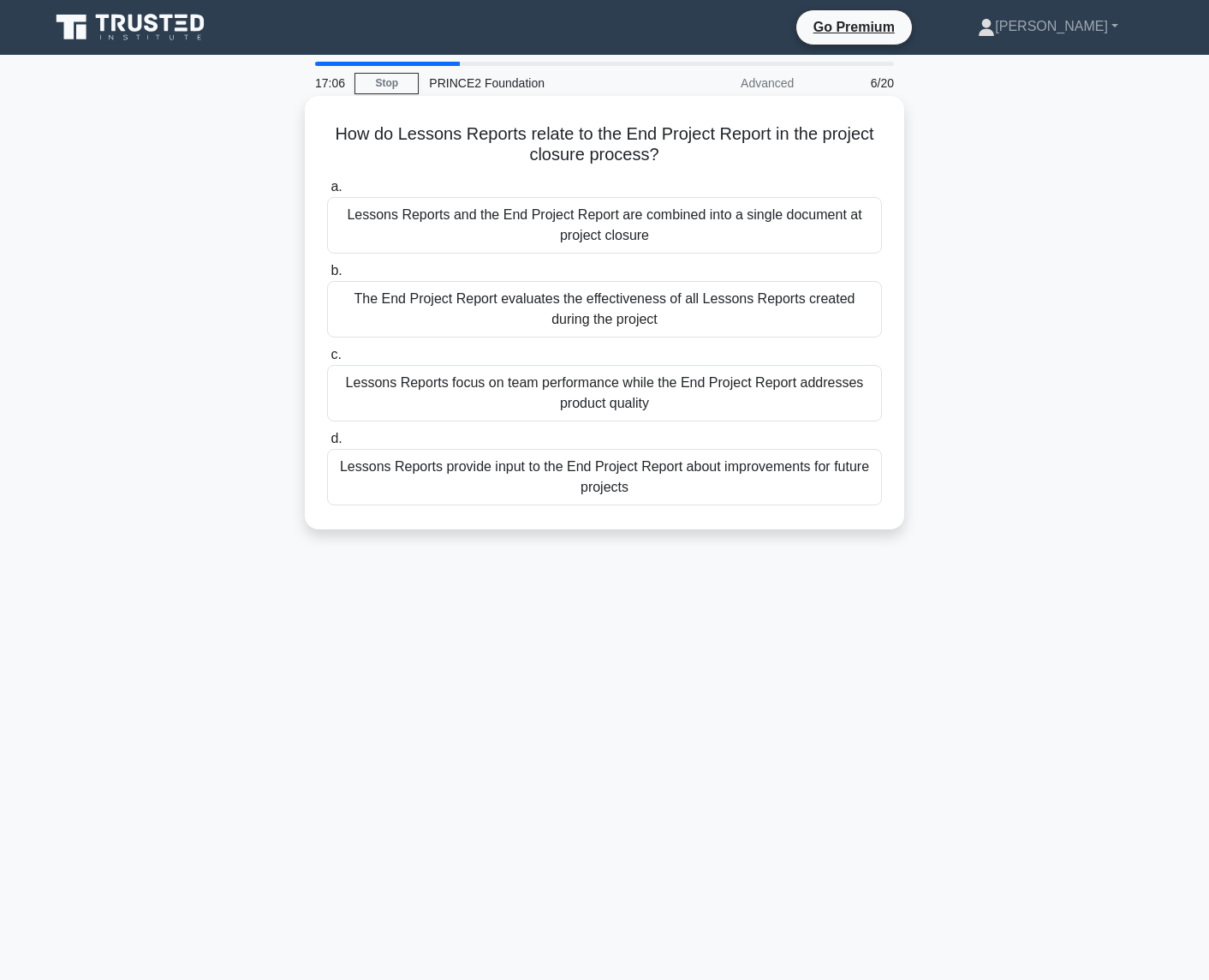
click at [498, 393] on div "Lessons Reports focus on team performance while the End Project Report addresse…" at bounding box center [604, 393] width 555 height 56
click at [327, 361] on input "c. Lessons Reports focus on team performance while the End Project Report addre…" at bounding box center [327, 354] width 0 height 11
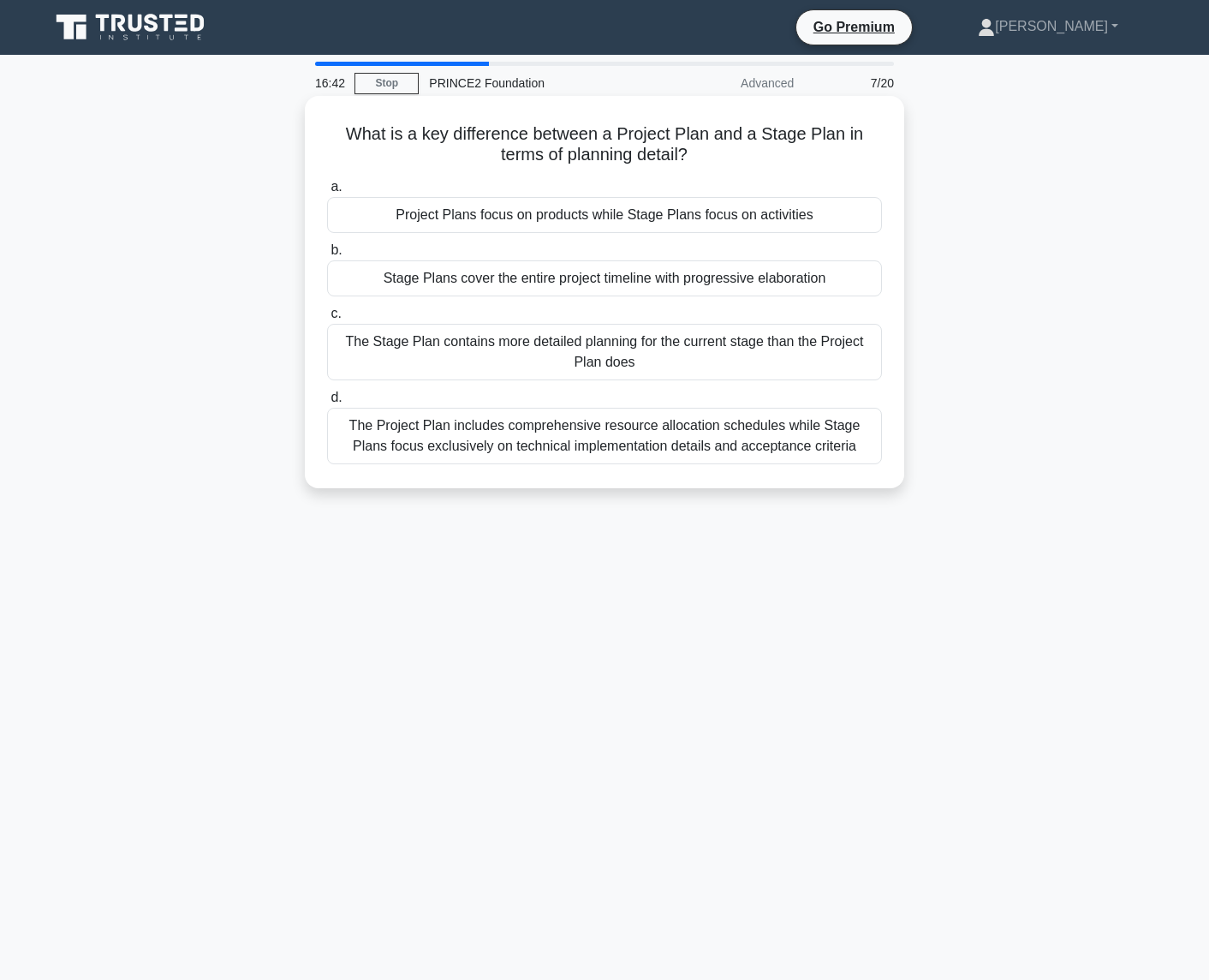
click at [665, 359] on div "The Stage Plan contains more detailed planning for the current stage than the P…" at bounding box center [604, 352] width 555 height 56
click at [327, 319] on input "c. The Stage Plan contains more detailed planning for the current stage than th…" at bounding box center [327, 313] width 0 height 11
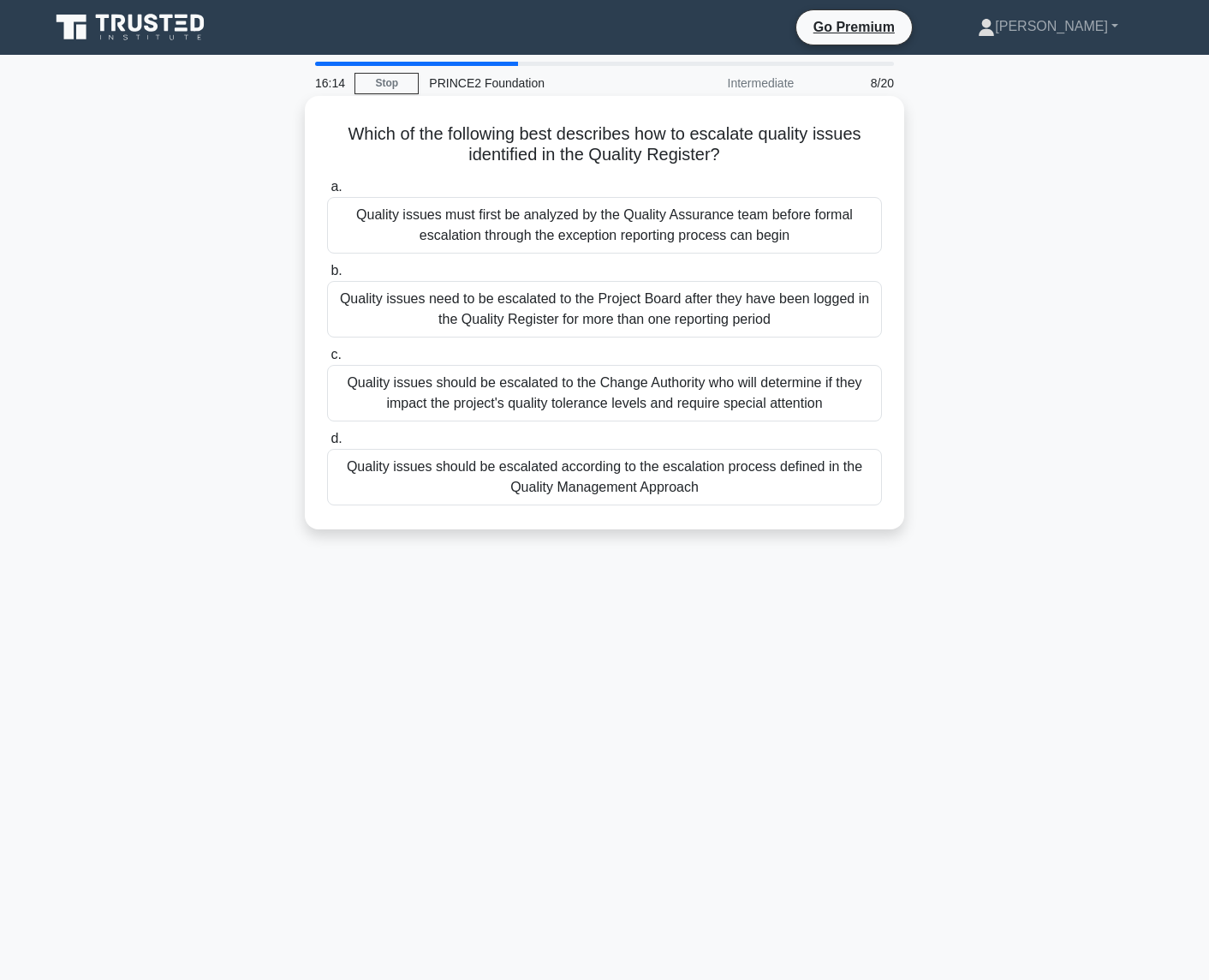
click at [777, 484] on div "Quality issues should be escalated according to the escalation process defined …" at bounding box center [604, 477] width 555 height 56
click at [327, 445] on input "d. Quality issues should be escalated according to the escalation process defin…" at bounding box center [327, 439] width 0 height 11
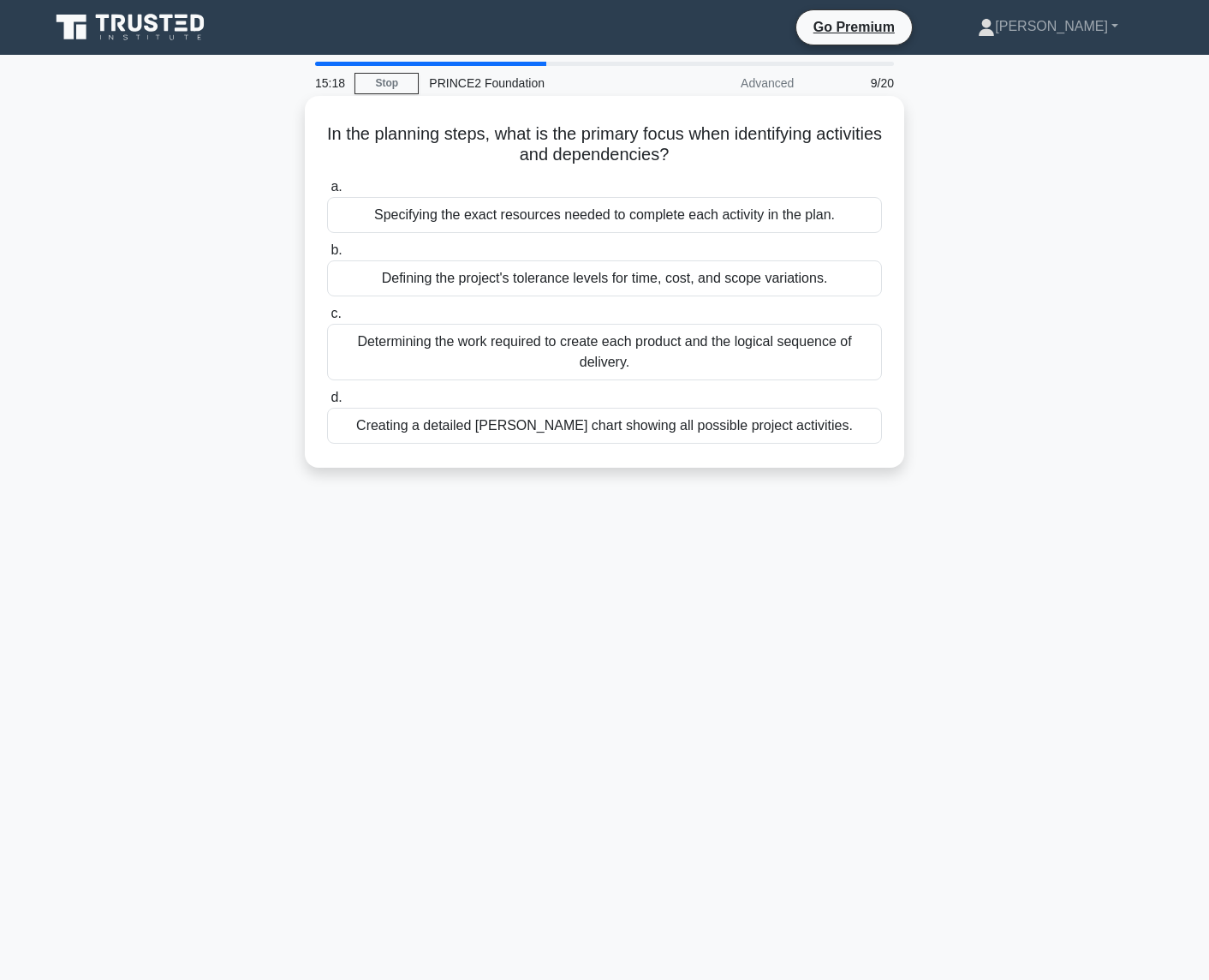
click at [695, 275] on div "Defining the project's tolerance levels for time, cost, and scope variations." at bounding box center [604, 278] width 555 height 36
click at [327, 256] on input "b. Defining the project's tolerance levels for time, cost, and scope variations." at bounding box center [327, 250] width 0 height 11
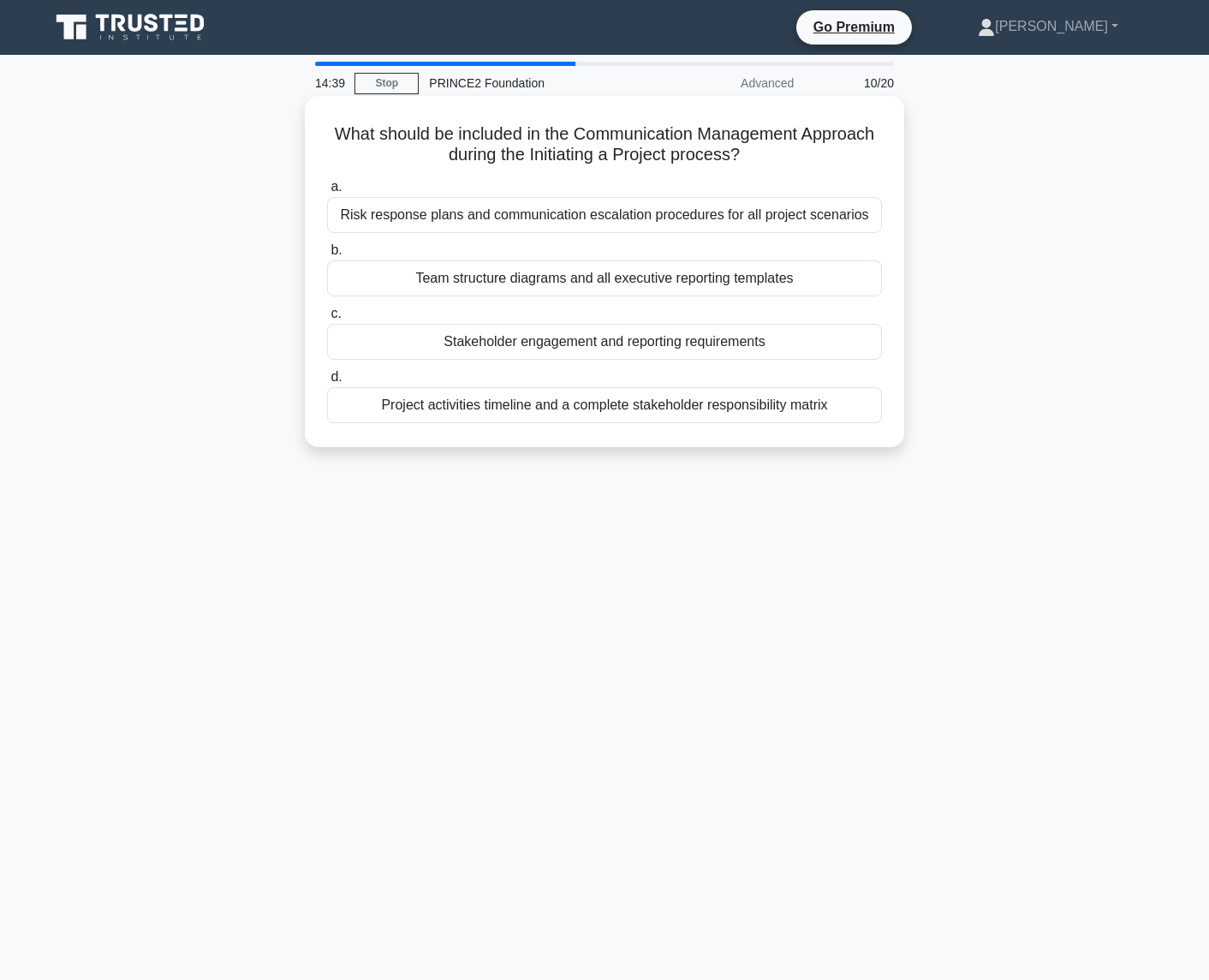
click at [710, 216] on div "Risk response plans and communication escalation procedures for all project sce…" at bounding box center [604, 215] width 555 height 36
click at [327, 193] on input "a. Risk response plans and communication escalation procedures for all project …" at bounding box center [327, 187] width 0 height 11
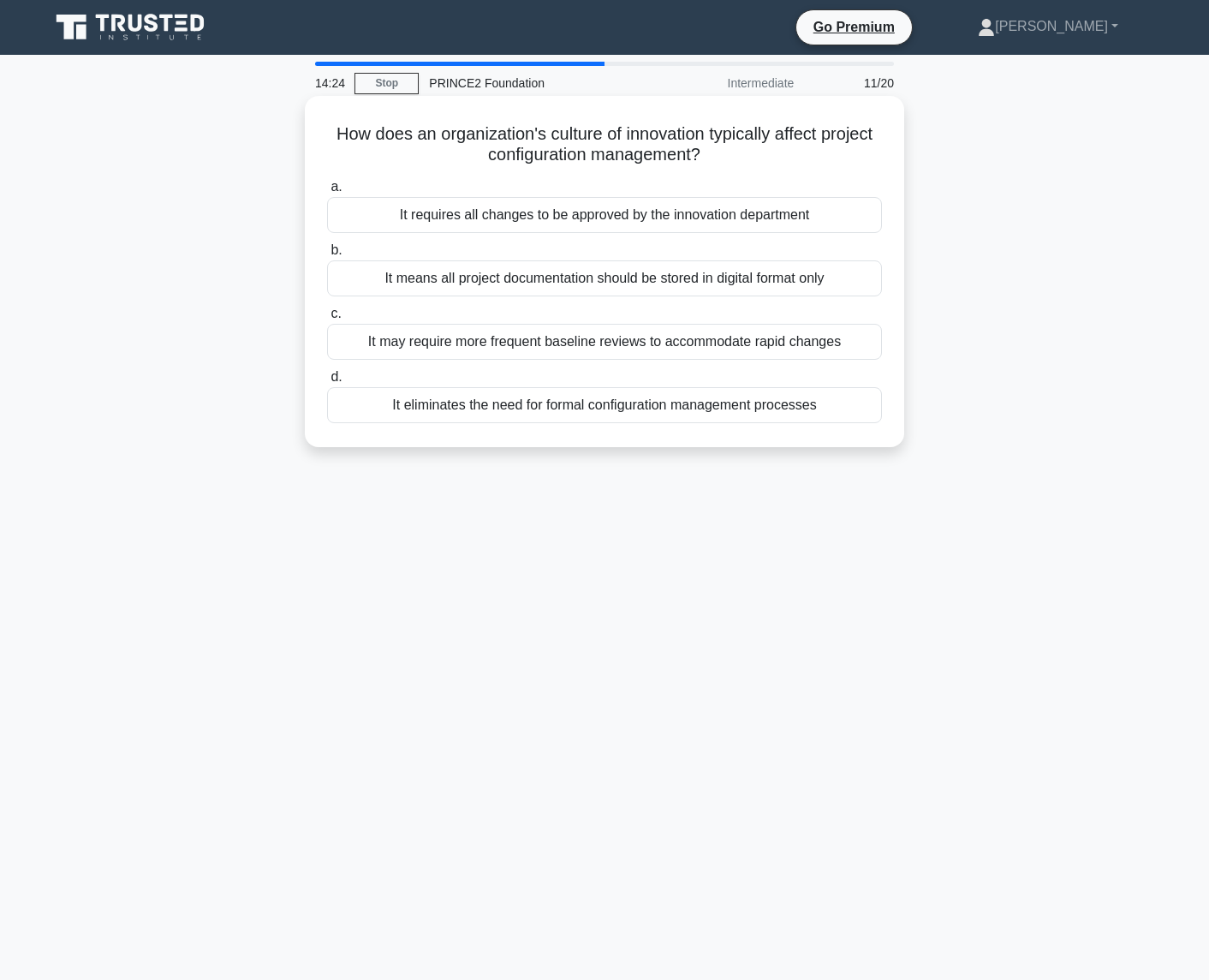
click at [736, 214] on div "It requires all changes to be approved by the innovation department" at bounding box center [604, 215] width 555 height 36
click at [327, 193] on input "a. It requires all changes to be approved by the innovation department" at bounding box center [327, 187] width 0 height 11
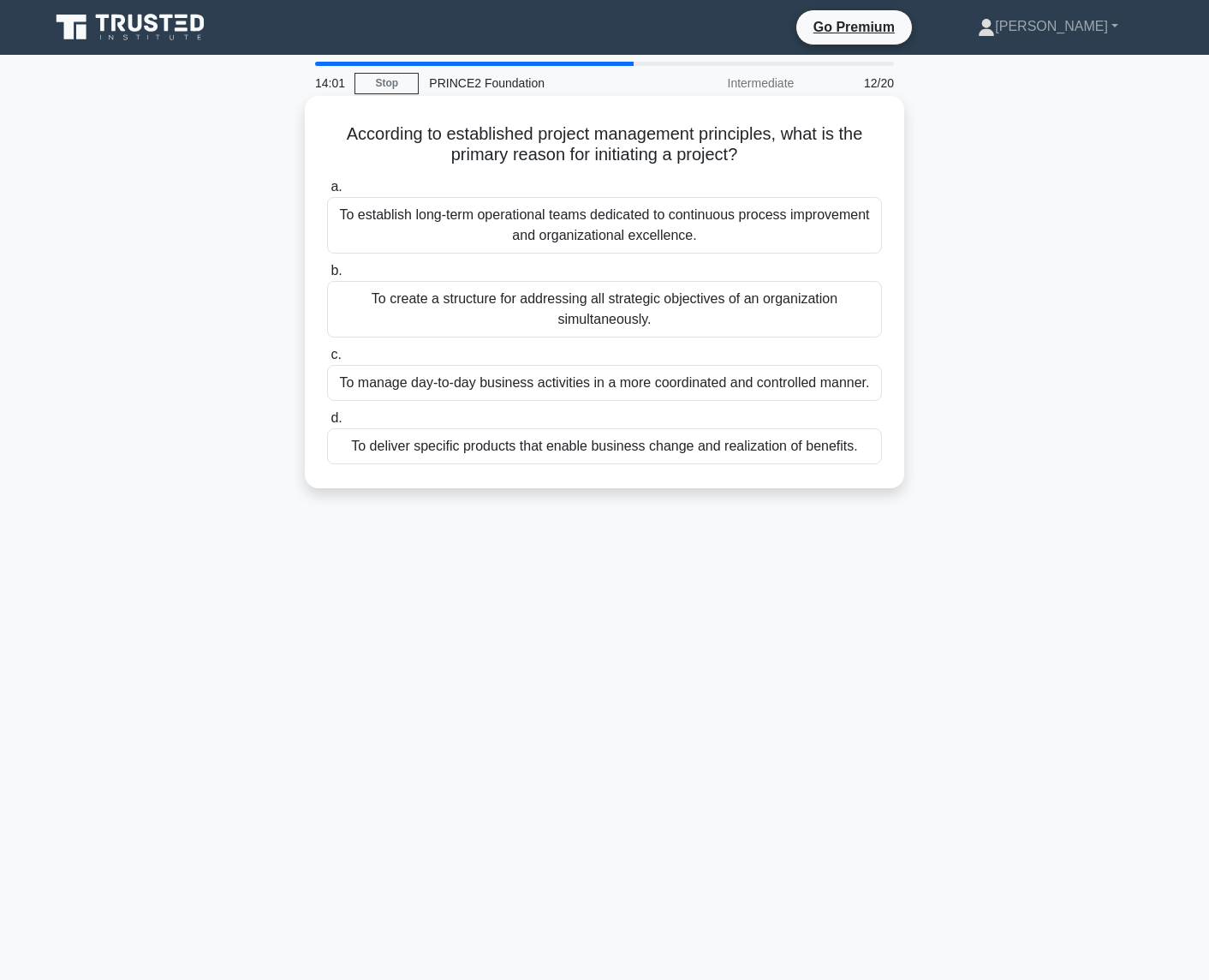
click at [627, 442] on div "To deliver specific products that enable business change and realization of ben…" at bounding box center [604, 446] width 555 height 36
click at [327, 424] on input "d. To deliver specific products that enable business change and realization of …" at bounding box center [327, 418] width 0 height 11
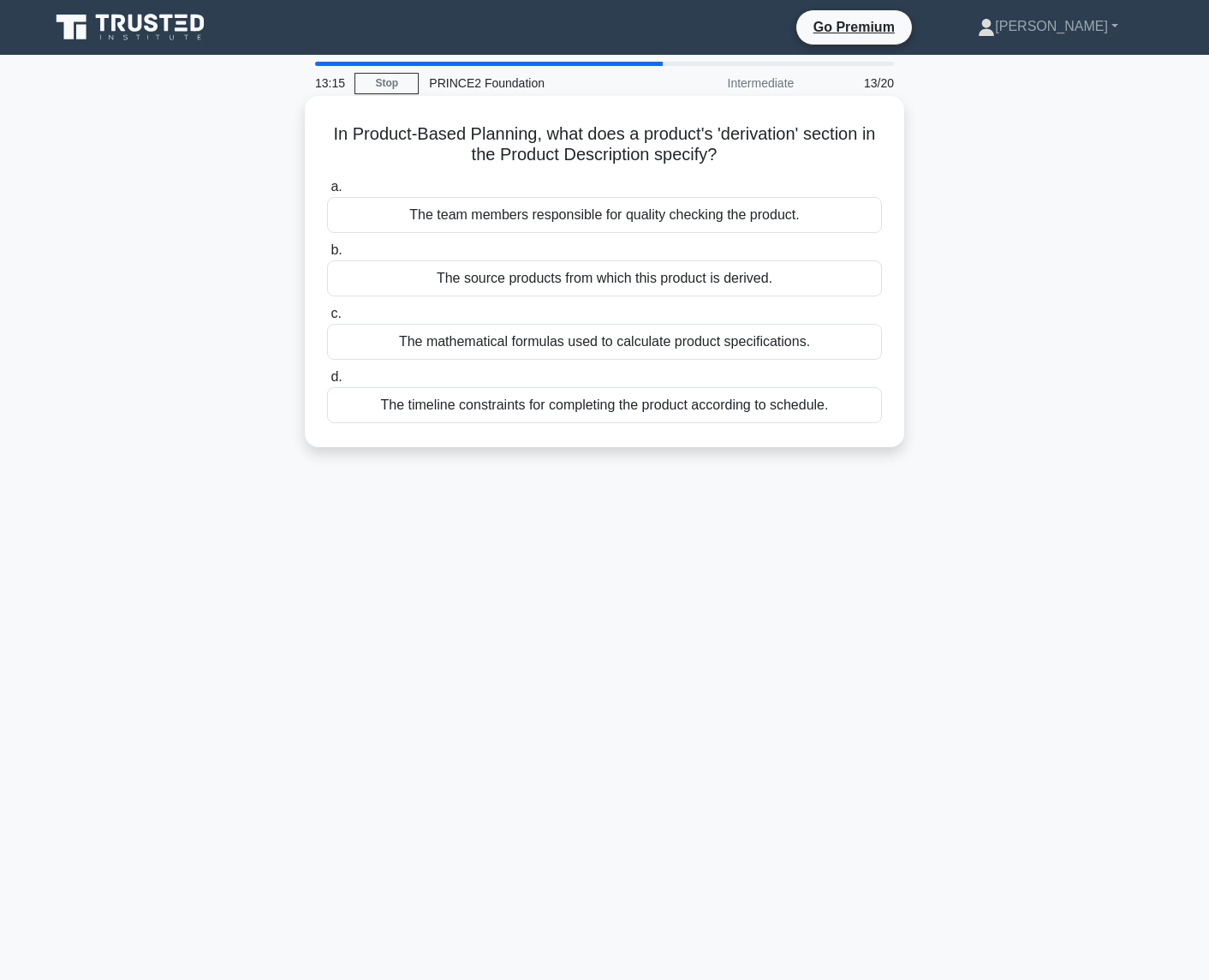
click at [475, 279] on div "The source products from which this product is derived." at bounding box center [604, 278] width 555 height 36
click at [327, 256] on input "b. The source products from which this product is derived." at bounding box center [327, 250] width 0 height 11
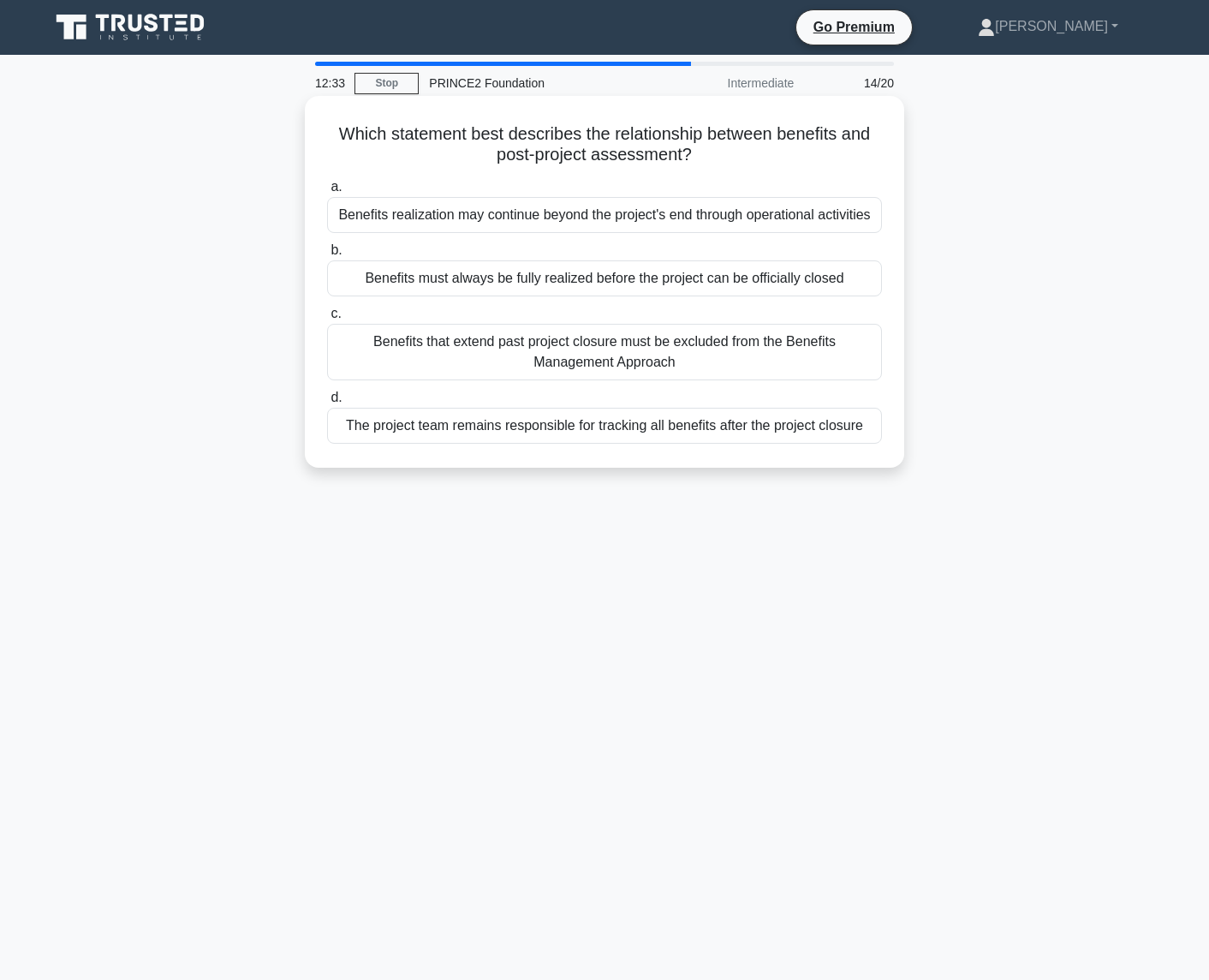
click at [454, 217] on div "Benefits realization may continue beyond the project's end through operational …" at bounding box center [604, 215] width 555 height 36
click at [327, 193] on input "a. Benefits realization may continue beyond the project's end through operation…" at bounding box center [327, 187] width 0 height 11
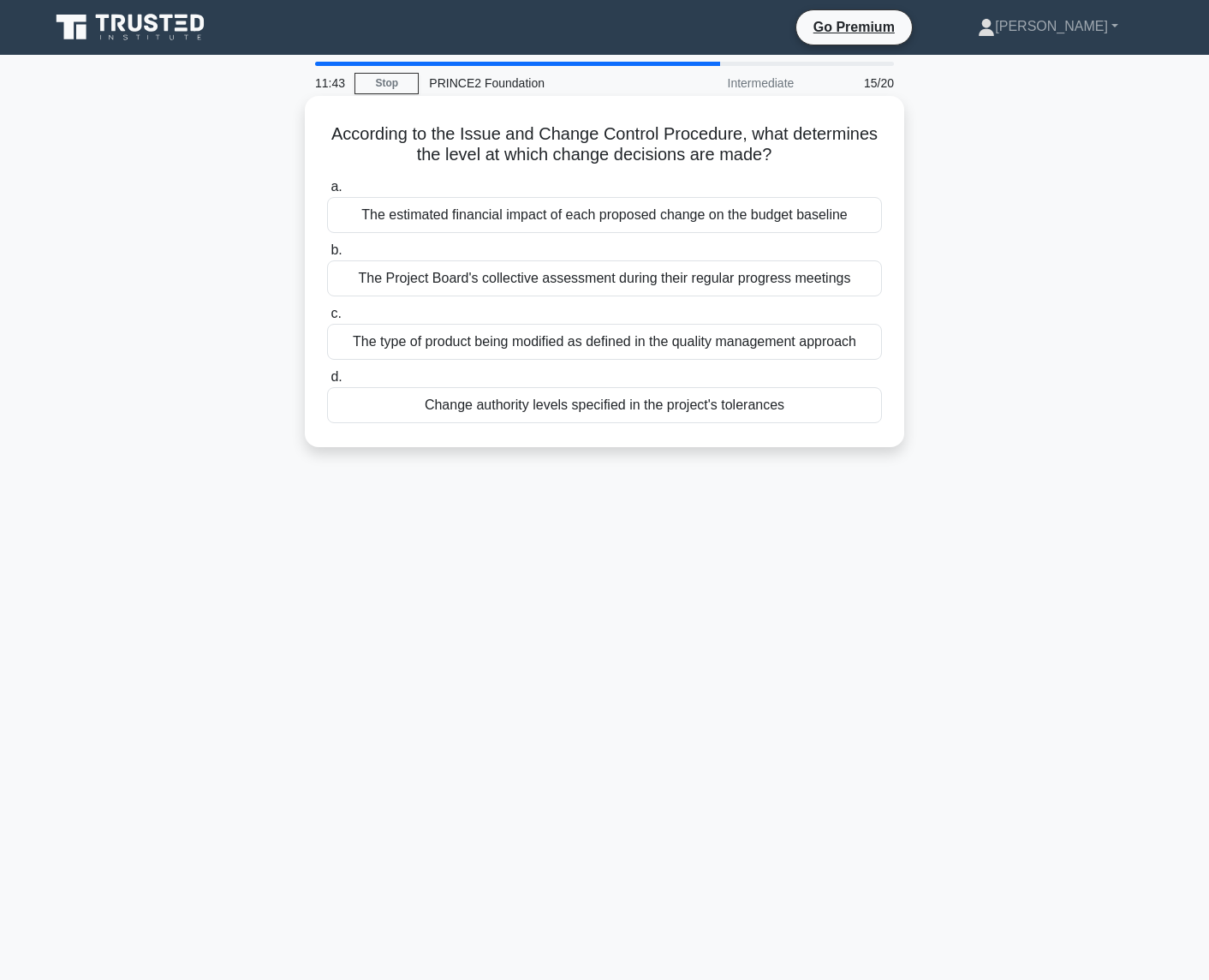
click at [597, 407] on div "Change authority levels specified in the project's tolerances" at bounding box center [604, 404] width 555 height 36
click at [327, 383] on input "d. Change authority levels specified in the project's tolerances" at bounding box center [327, 377] width 0 height 11
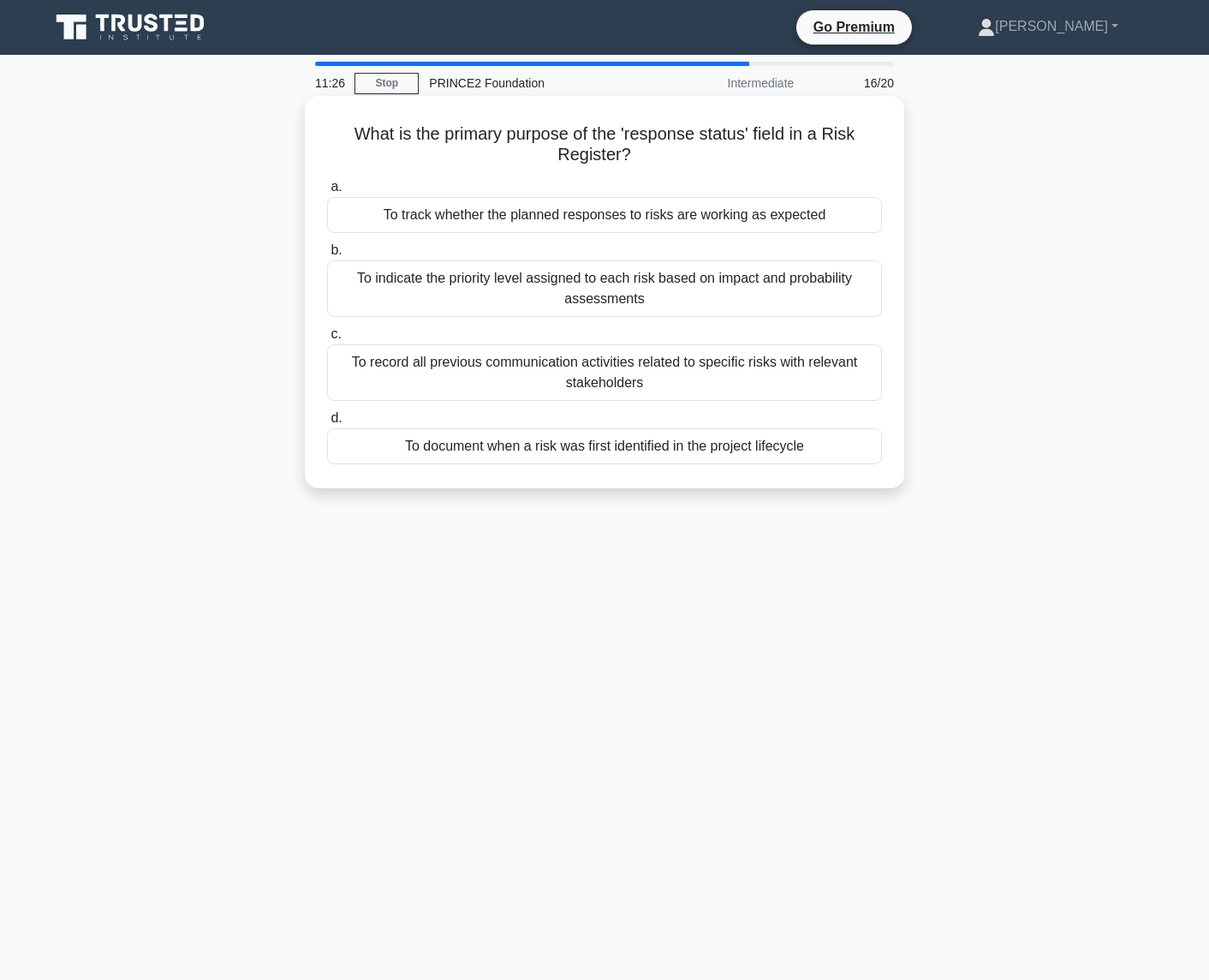
click at [709, 294] on div "To indicate the priority level assigned to each risk based on impact and probab…" at bounding box center [604, 289] width 555 height 56
click at [327, 256] on input "b. To indicate the priority level assigned to each risk based on impact and pro…" at bounding box center [327, 250] width 0 height 11
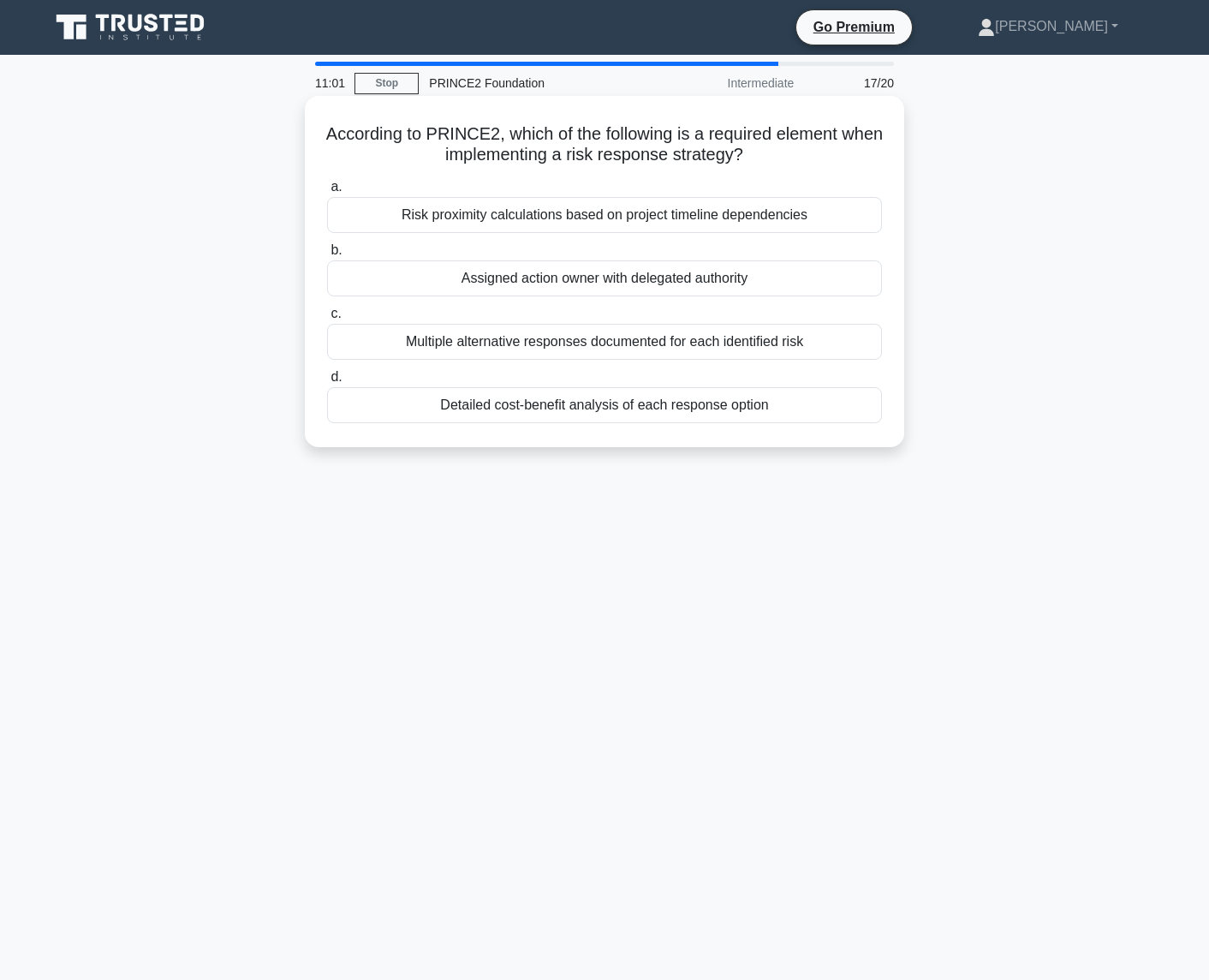
click at [610, 225] on div "Risk proximity calculations based on project timeline dependencies" at bounding box center [604, 215] width 555 height 36
click at [327, 193] on input "a. Risk proximity calculations based on project timeline dependencies" at bounding box center [327, 187] width 0 height 11
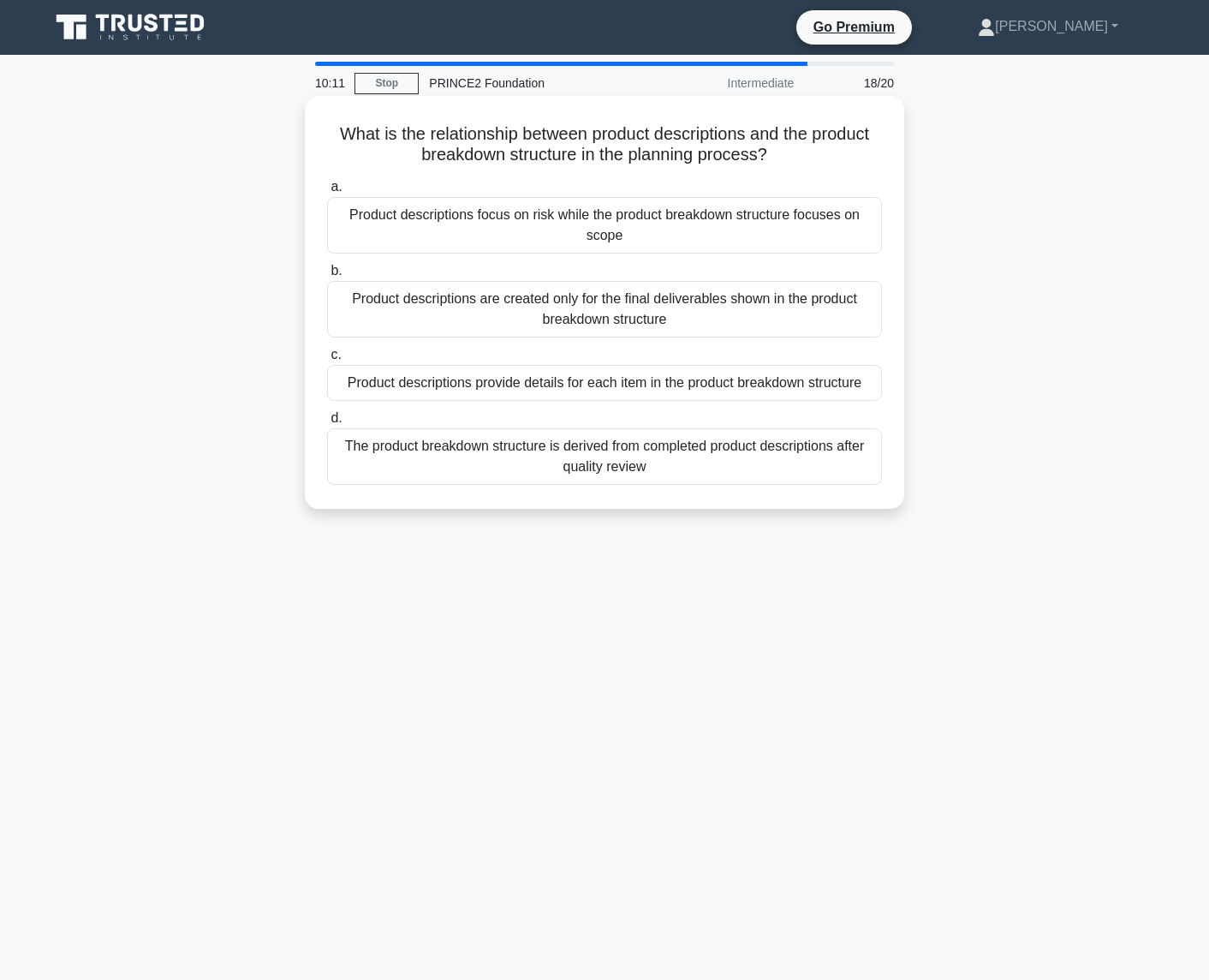
click at [593, 377] on div "Product descriptions provide details for each item in the product breakdown str…" at bounding box center [604, 383] width 555 height 36
click at [327, 361] on input "c. Product descriptions provide details for each item in the product breakdown …" at bounding box center [327, 354] width 0 height 11
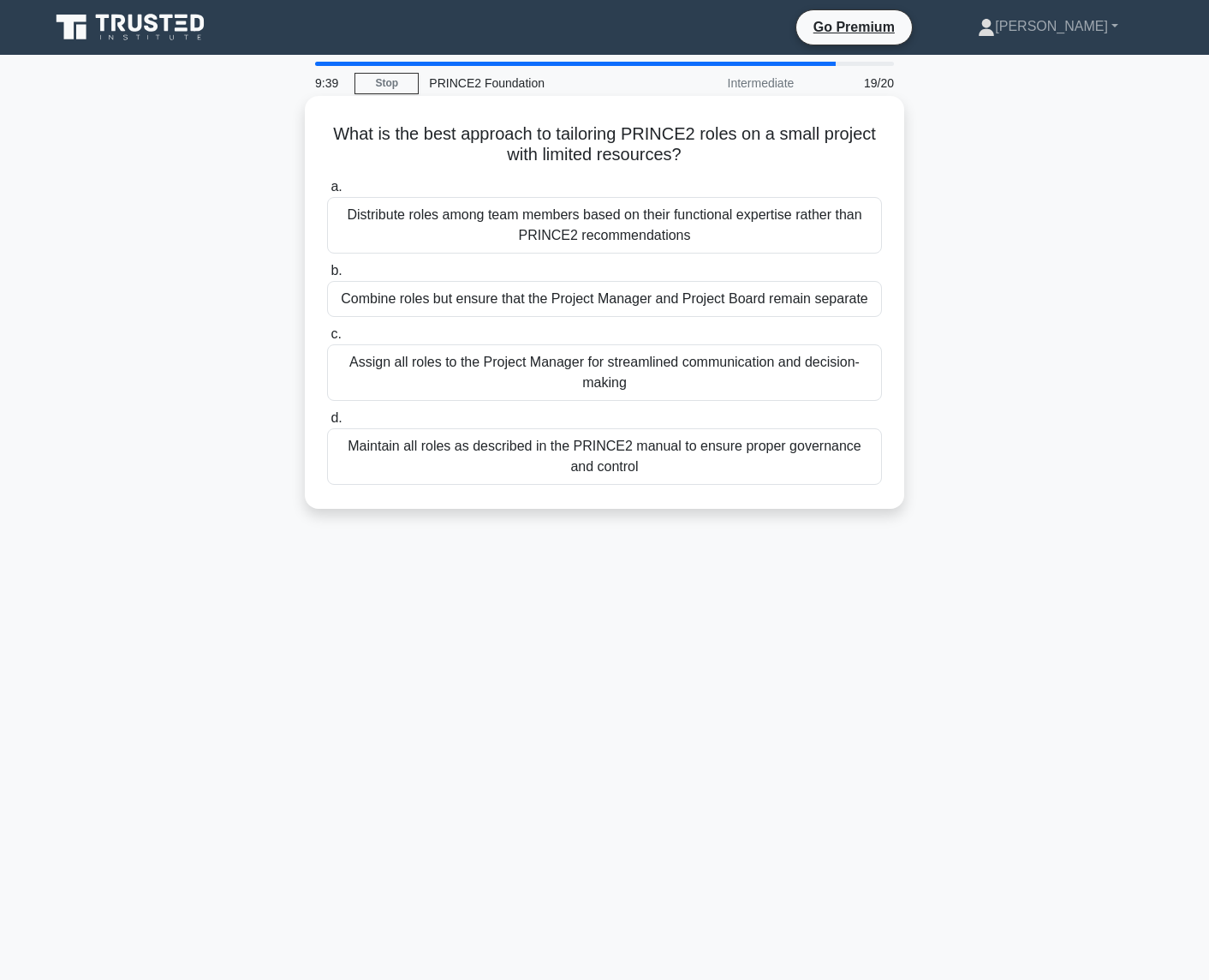
click at [700, 300] on div "Combine roles but ensure that the Project Manager and Project Board remain sepa…" at bounding box center [604, 298] width 555 height 36
click at [327, 276] on input "b. Combine roles but ensure that the Project Manager and Project Board remain s…" at bounding box center [327, 271] width 0 height 11
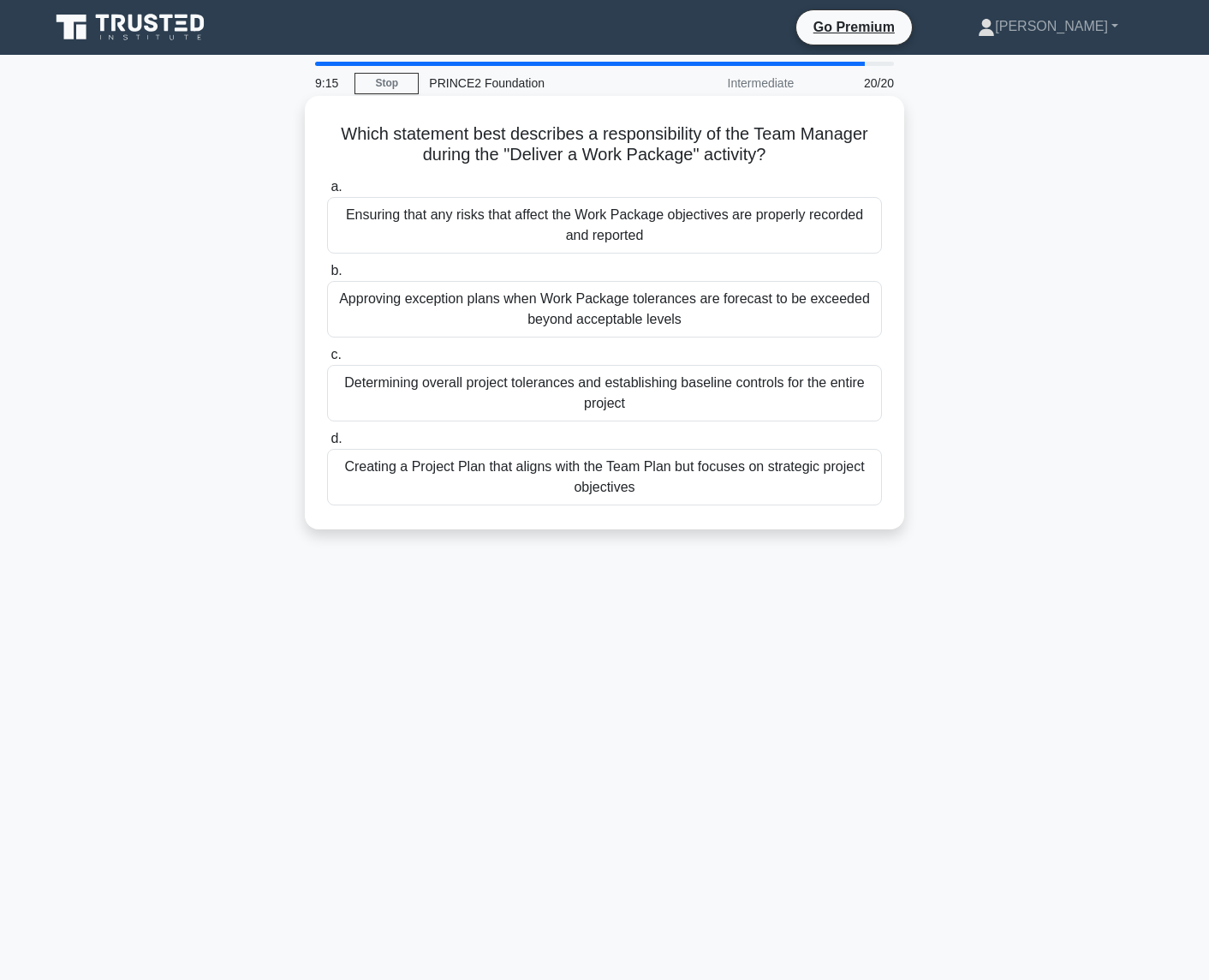
click at [694, 219] on div "Ensuring that any risks that affect the Work Package objectives are properly re…" at bounding box center [604, 225] width 555 height 56
click at [327, 193] on input "a. Ensuring that any risks that affect the Work Package objectives are properly…" at bounding box center [327, 187] width 0 height 11
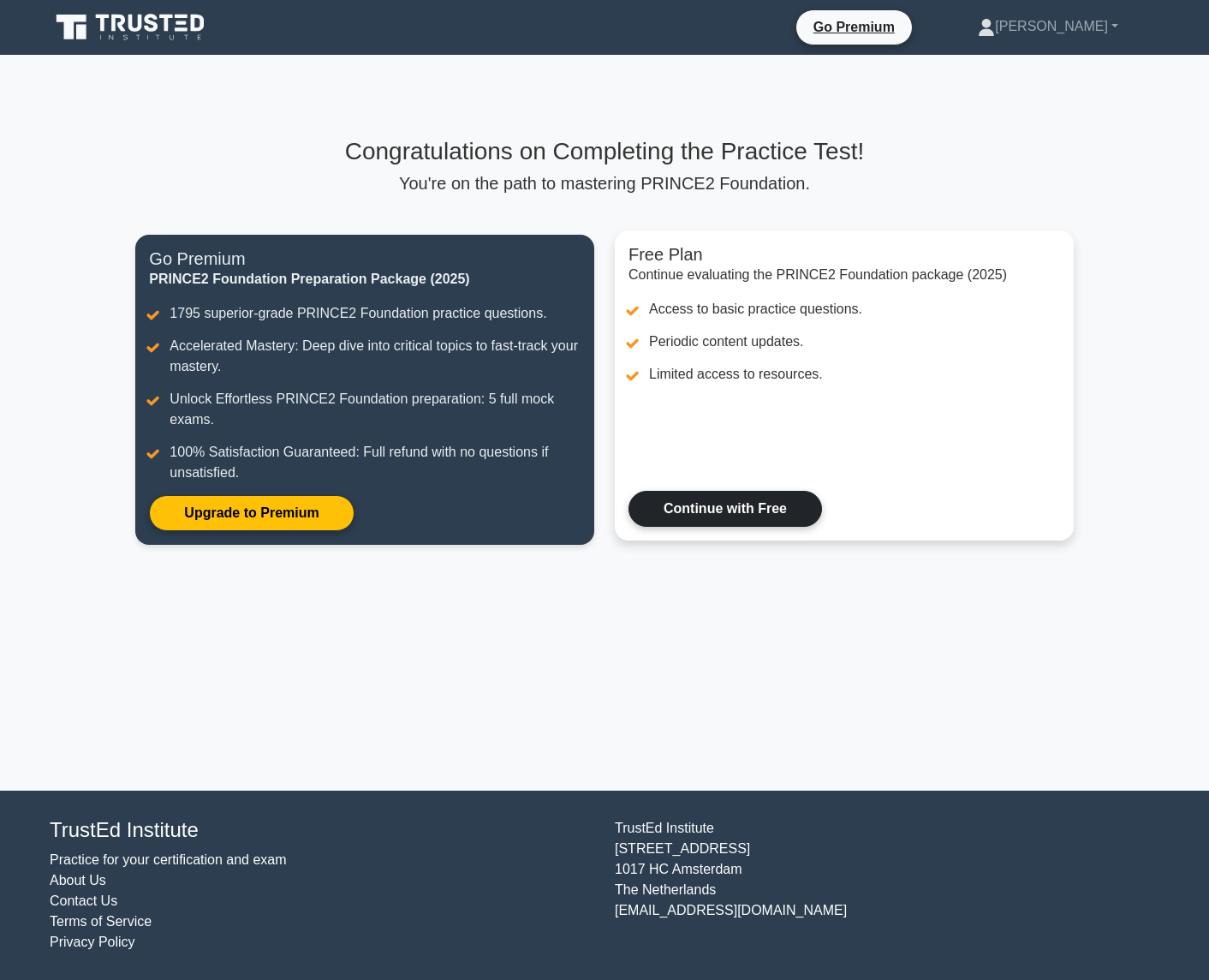
click at [747, 499] on link "Continue with Free" at bounding box center [726, 508] width 194 height 36
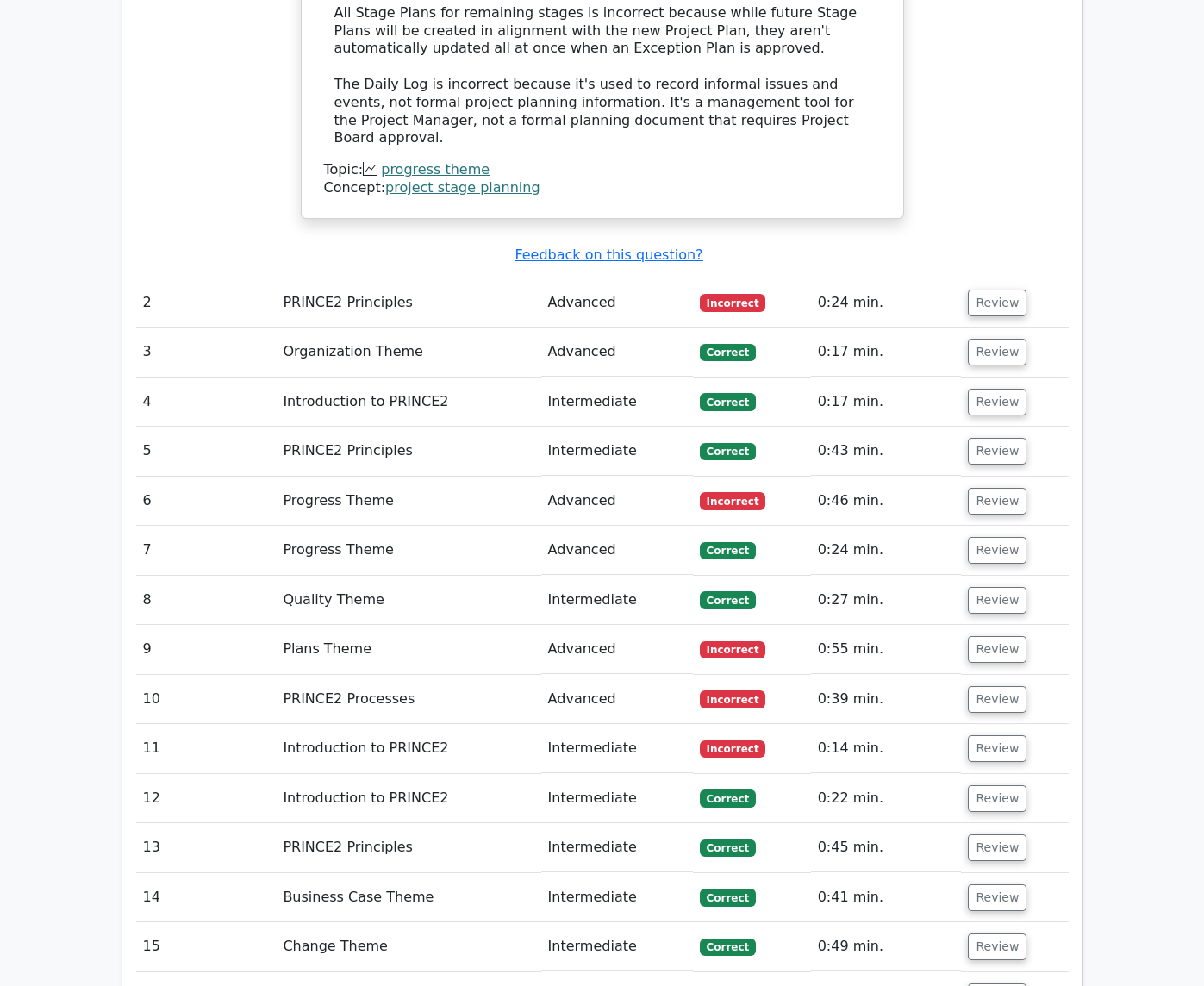
scroll to position [2154, 0]
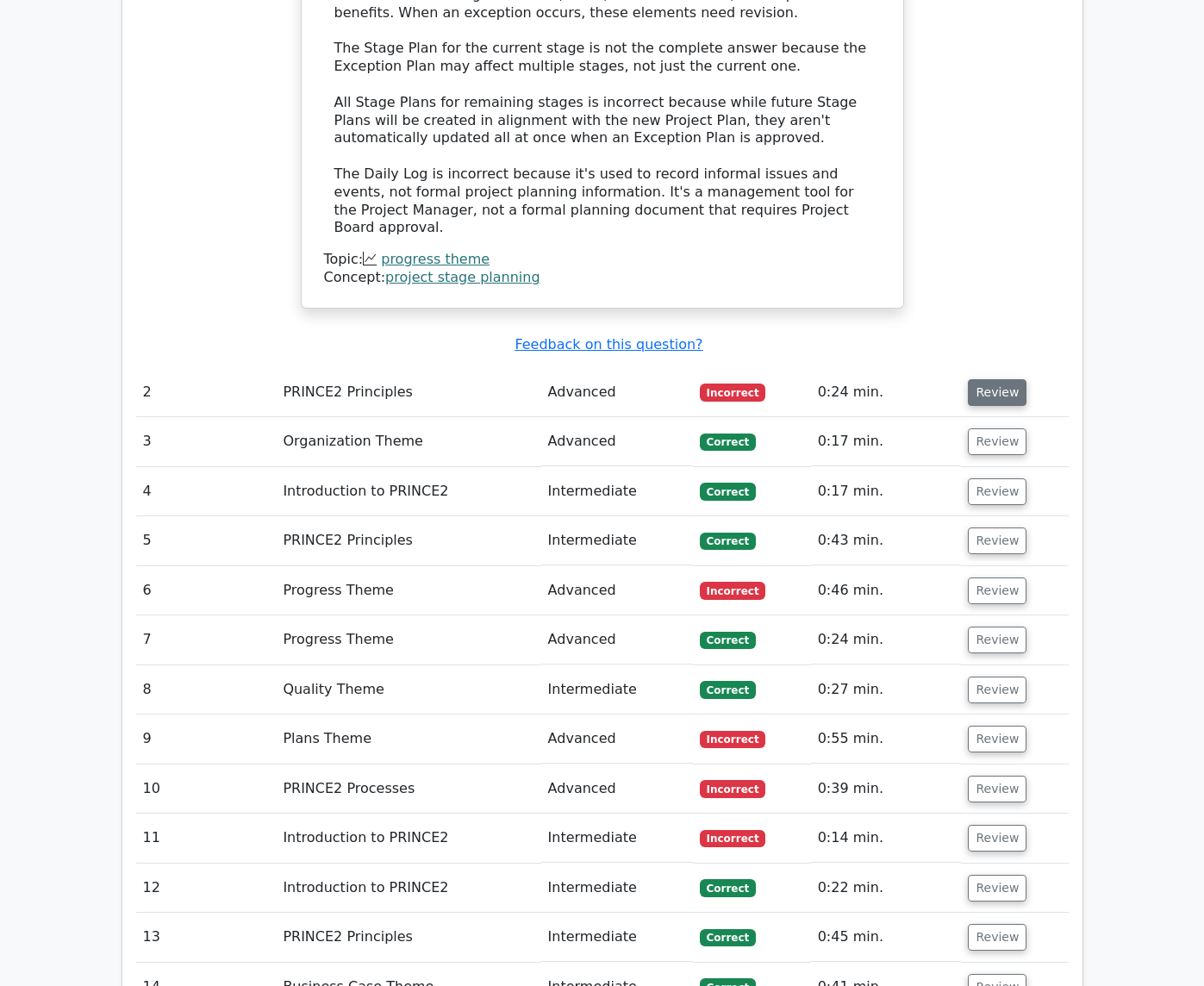
click at [1027, 380] on button "Review" at bounding box center [997, 393] width 58 height 26
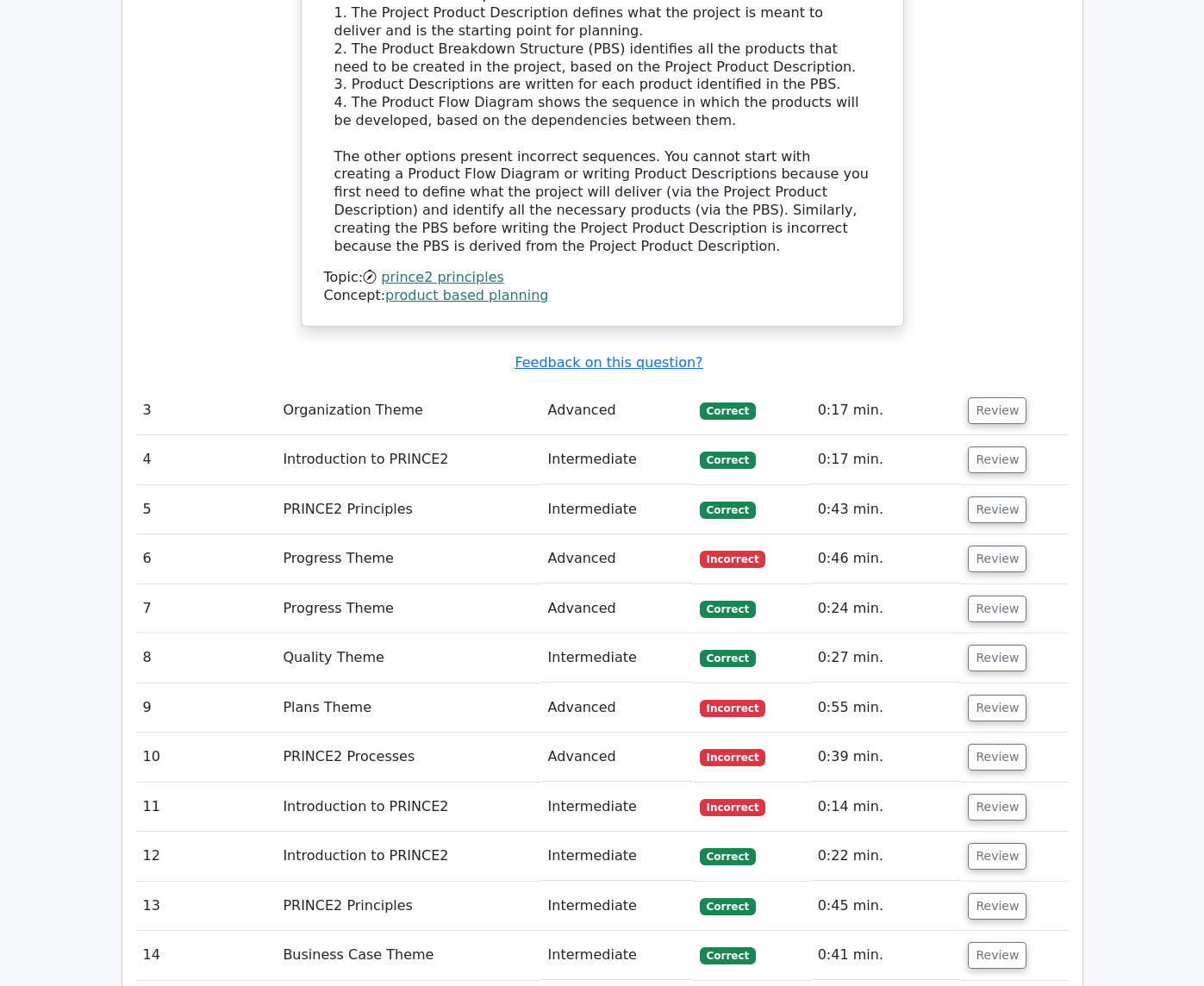
scroll to position [3102, 0]
click at [1027, 545] on button "Review" at bounding box center [997, 558] width 58 height 26
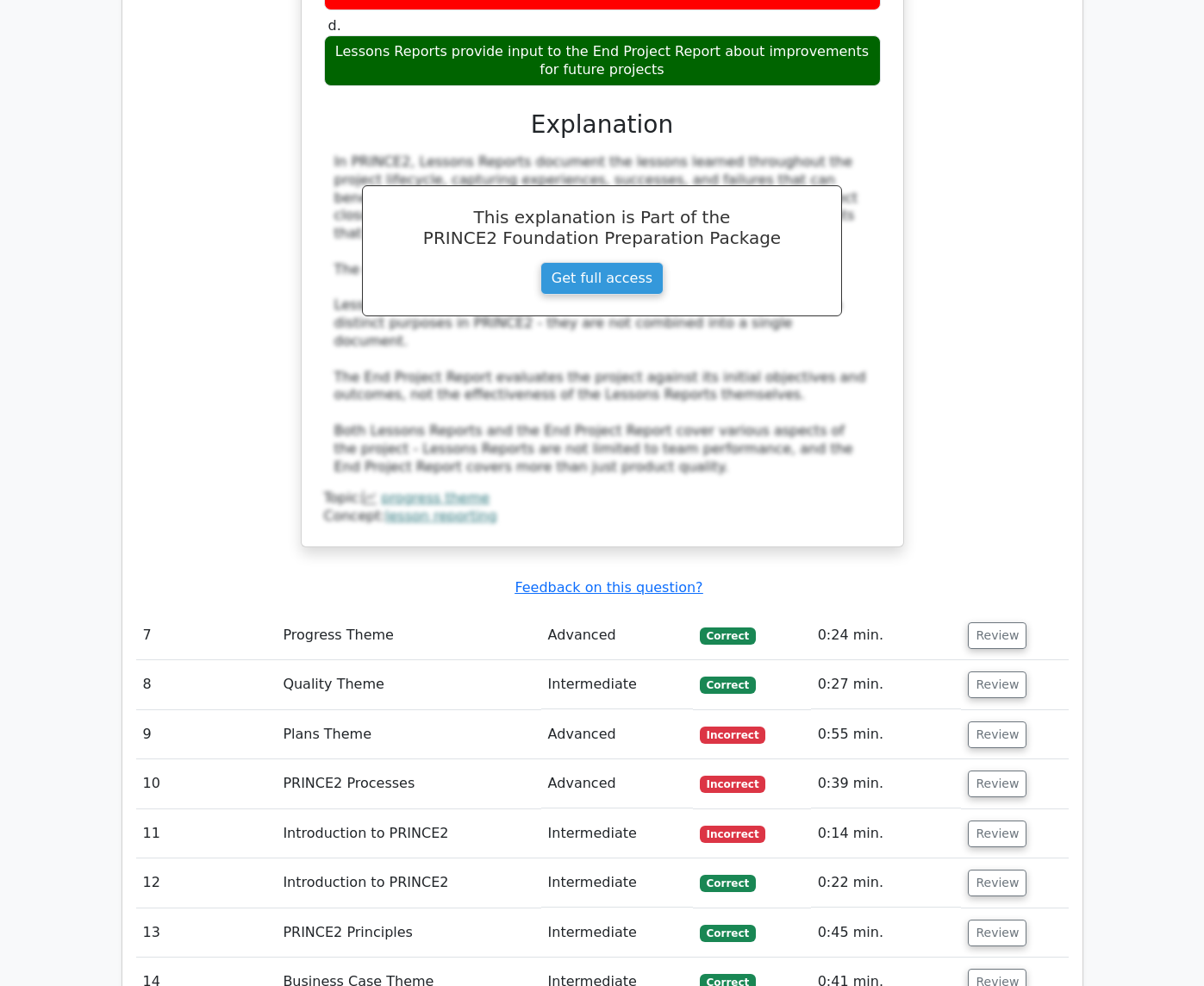
scroll to position [4136, 0]
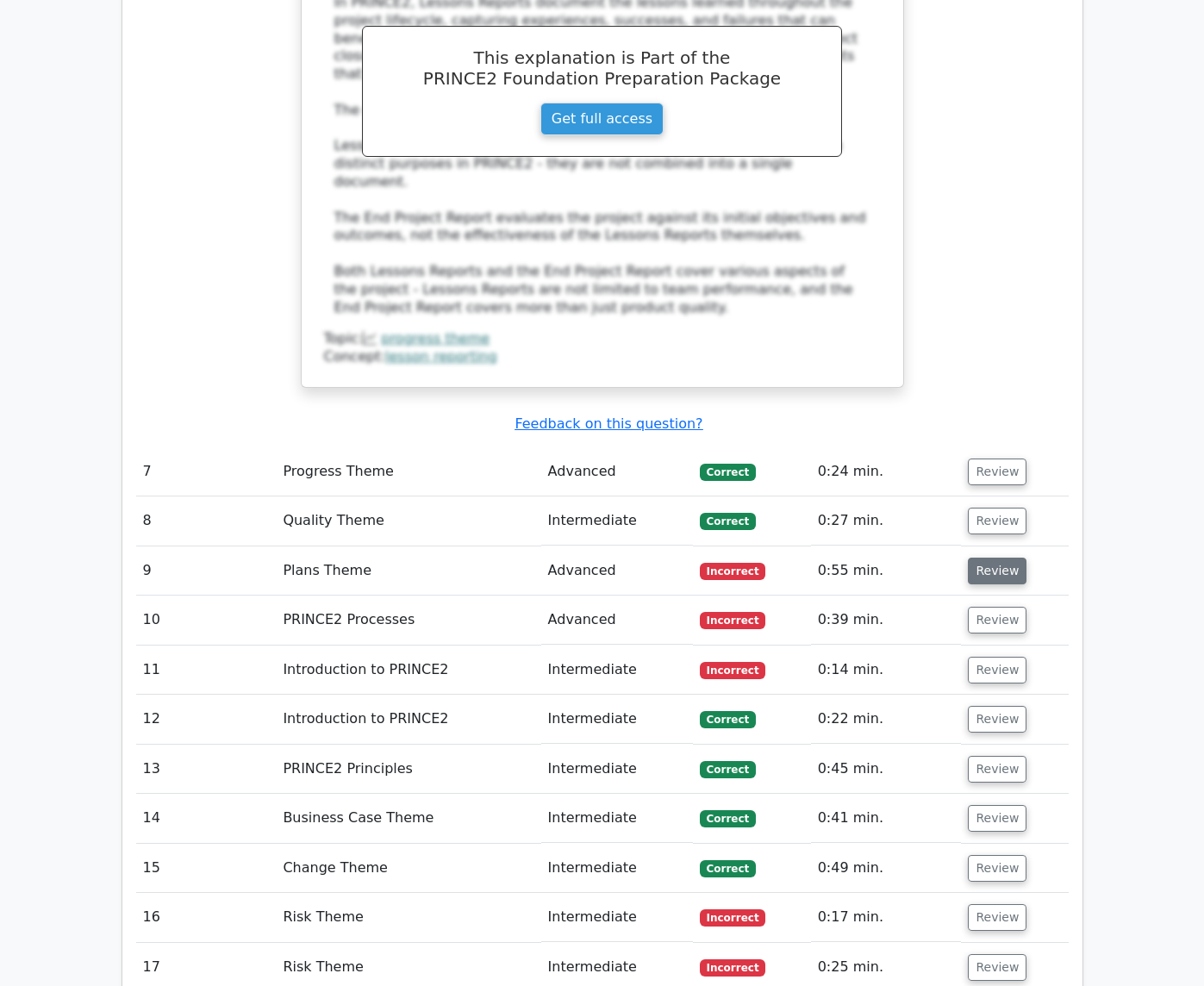
click at [1027, 558] on button "Review" at bounding box center [997, 571] width 58 height 26
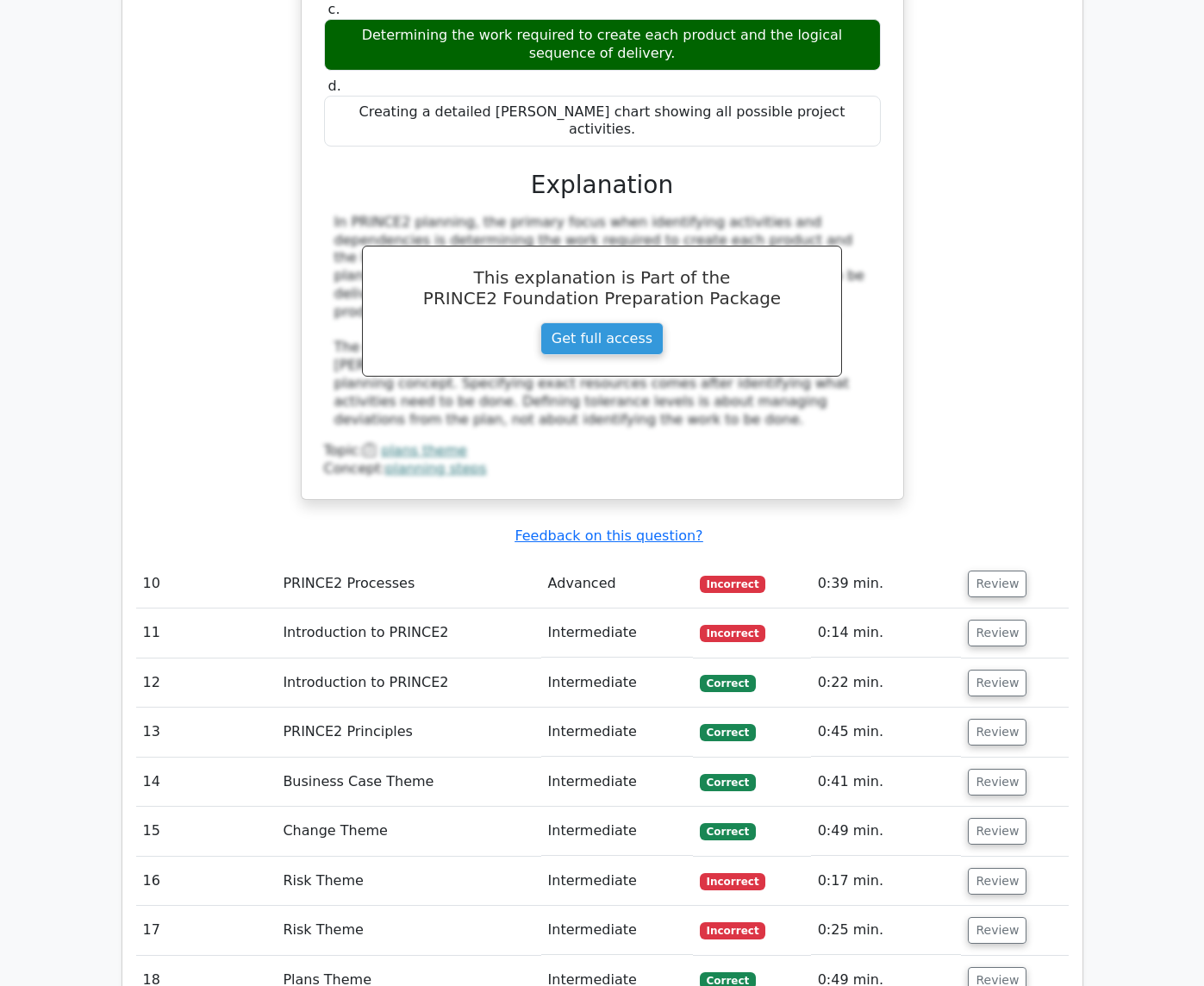
scroll to position [4998, 0]
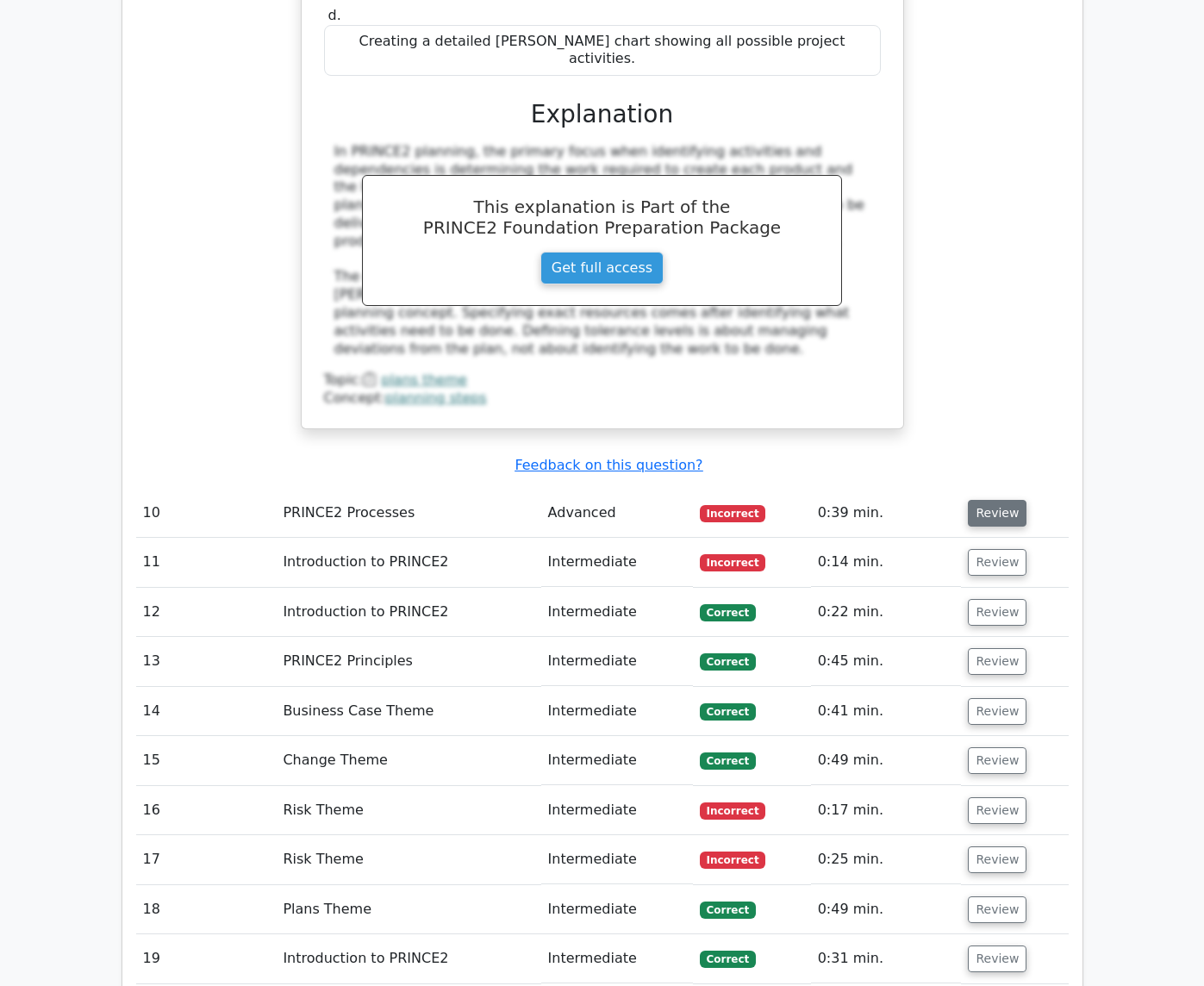
click at [1027, 500] on button "Review" at bounding box center [997, 513] width 58 height 26
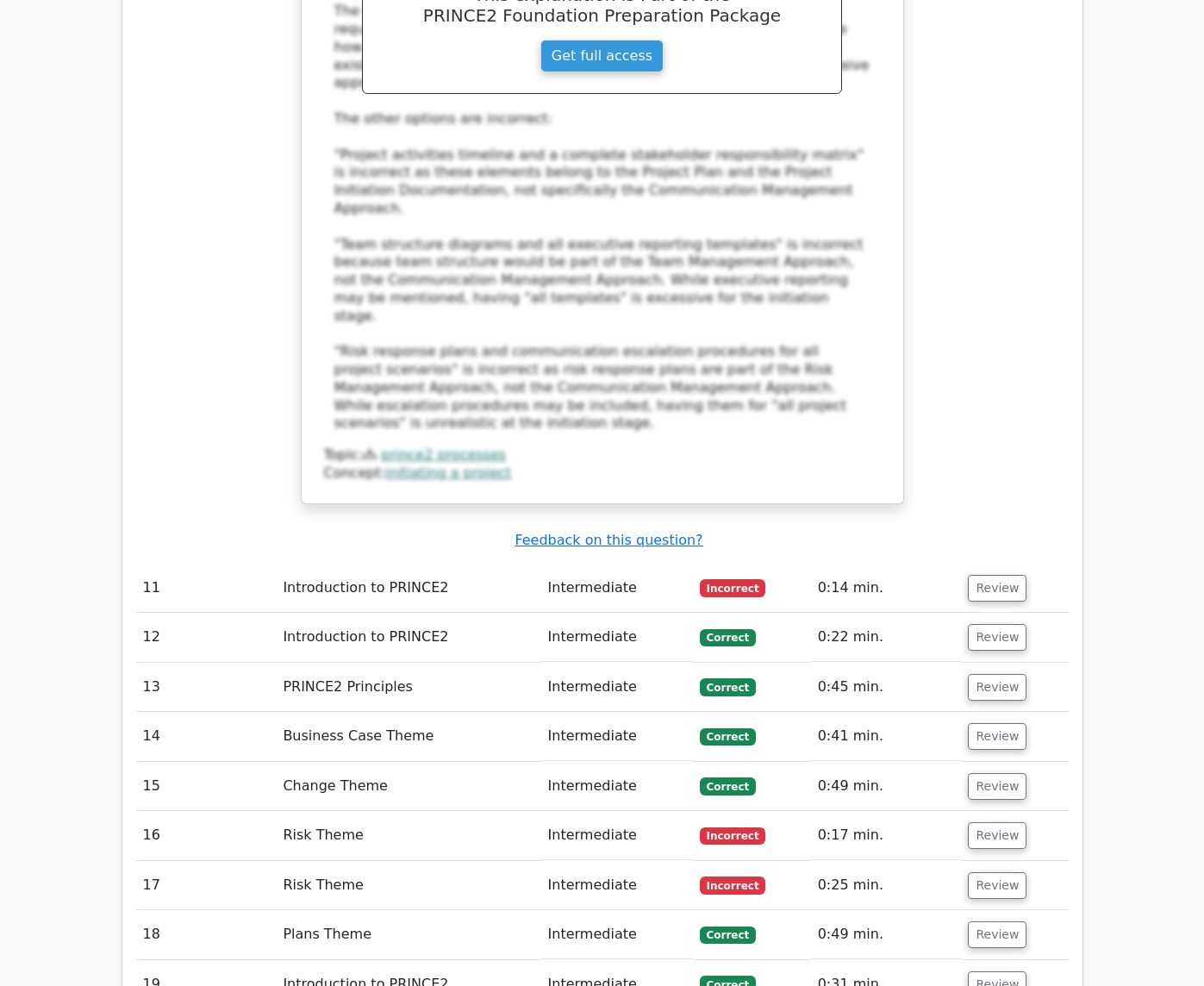
scroll to position [6032, 0]
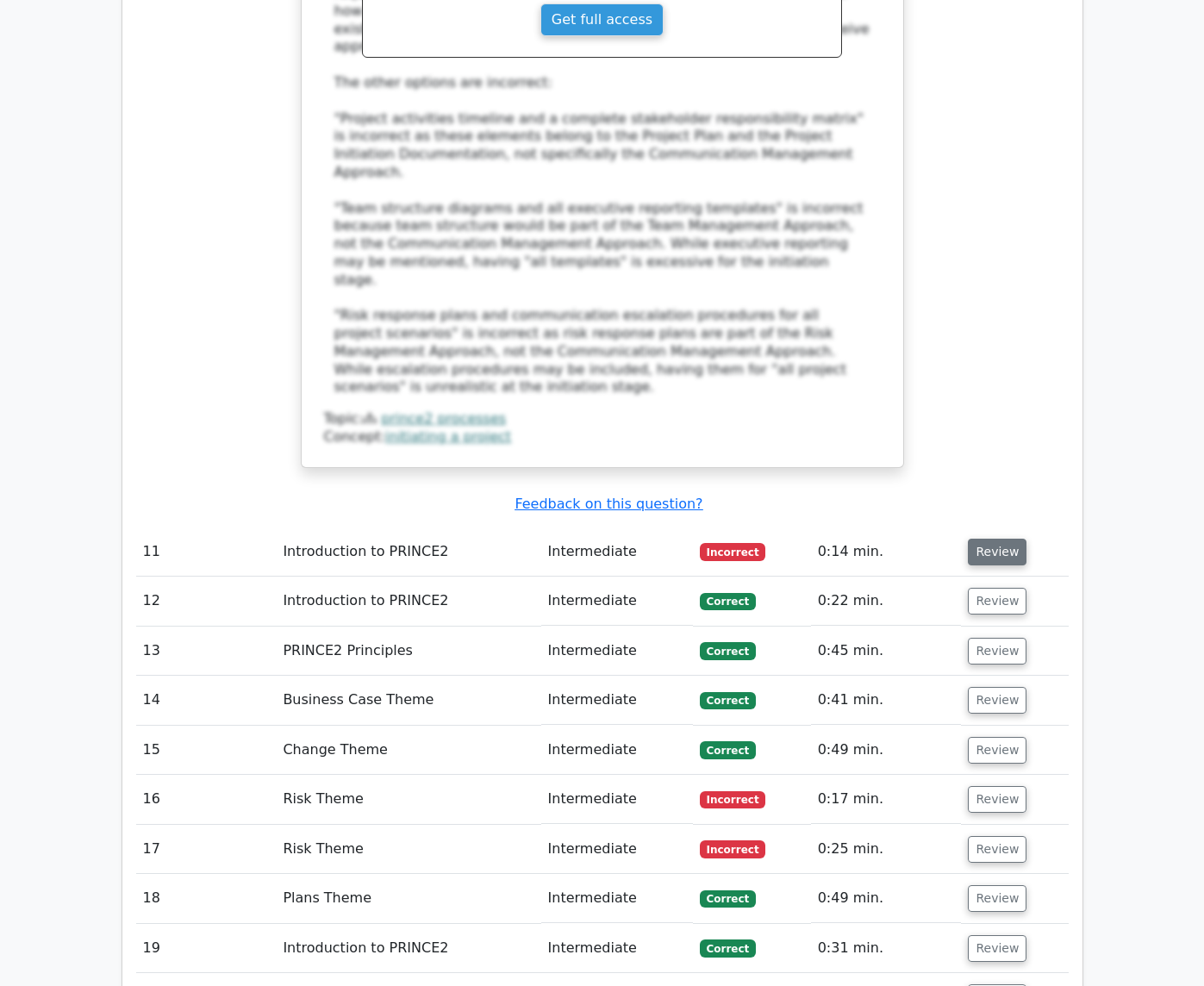
click at [1027, 538] on button "Review" at bounding box center [997, 552] width 58 height 26
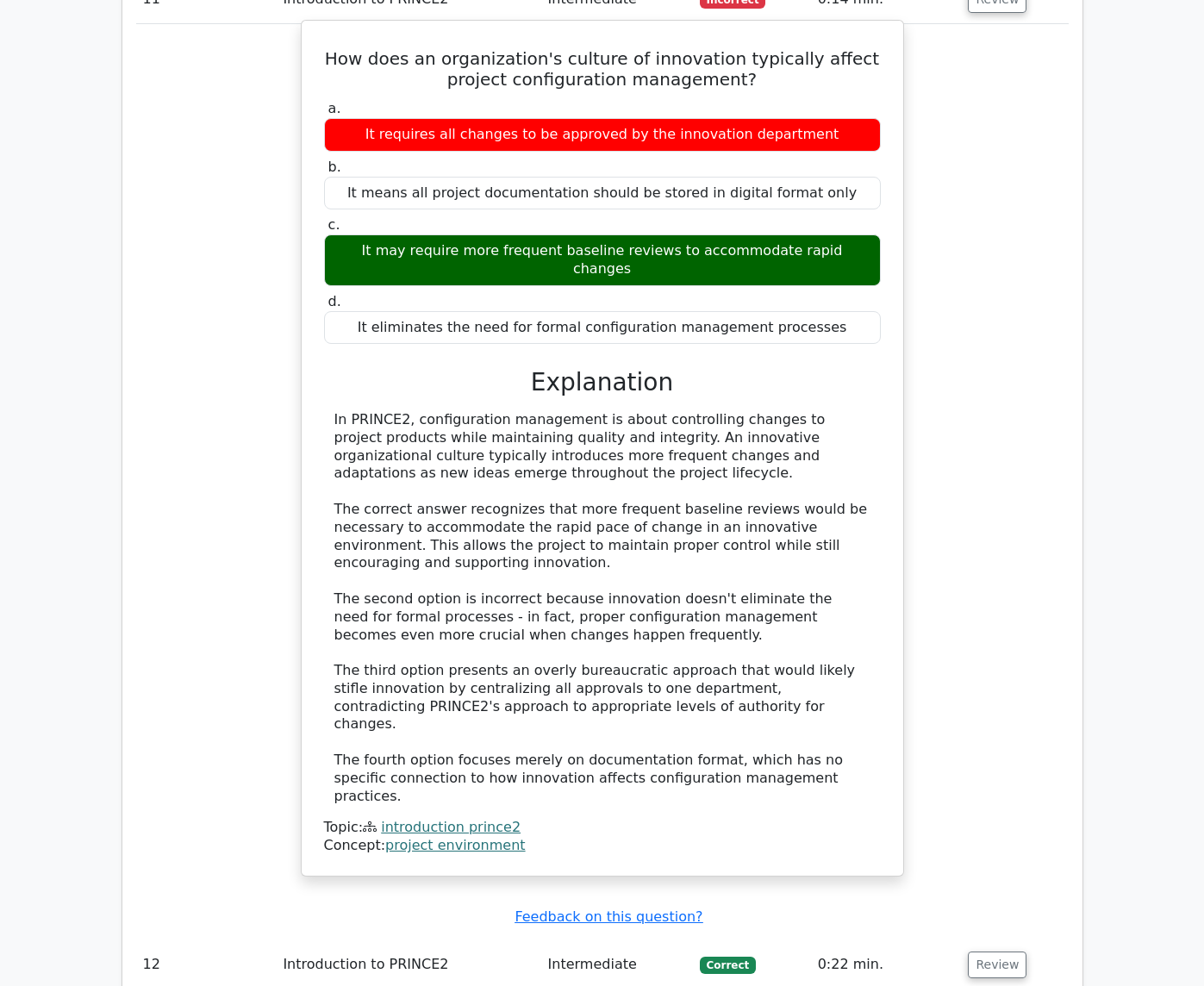
scroll to position [6808, 0]
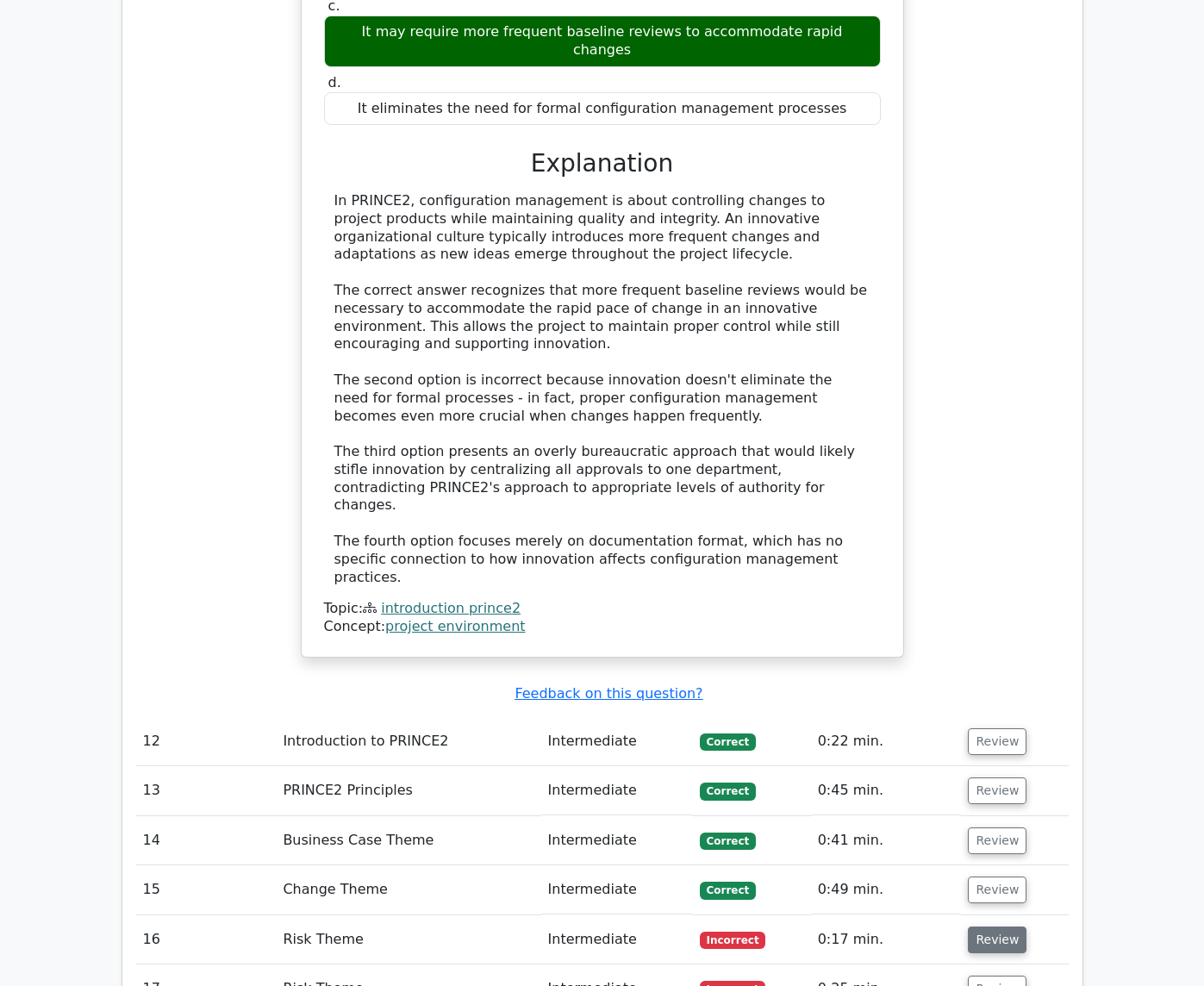
click at [1027, 926] on button "Review" at bounding box center [997, 939] width 58 height 26
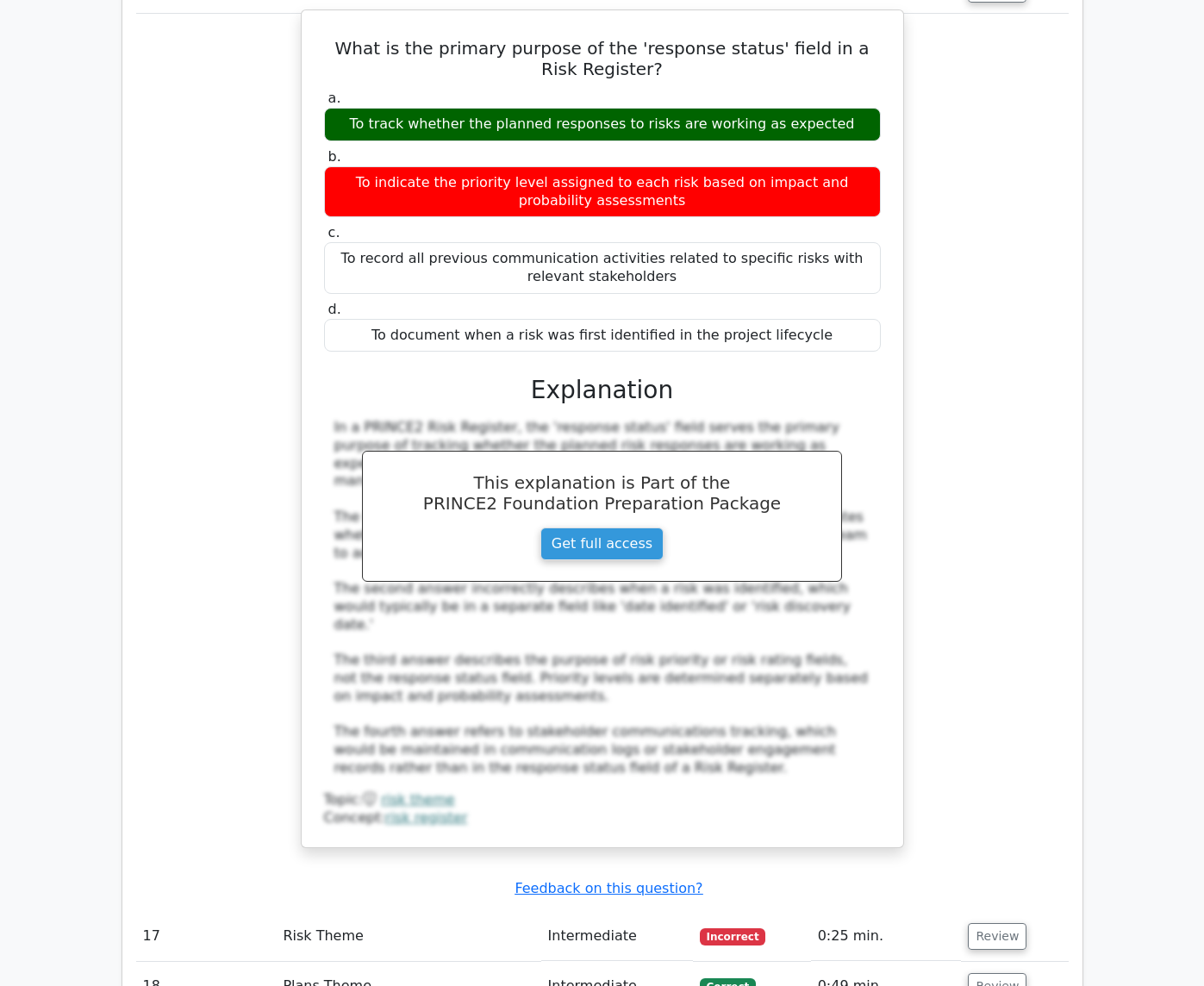
scroll to position [7928, 0]
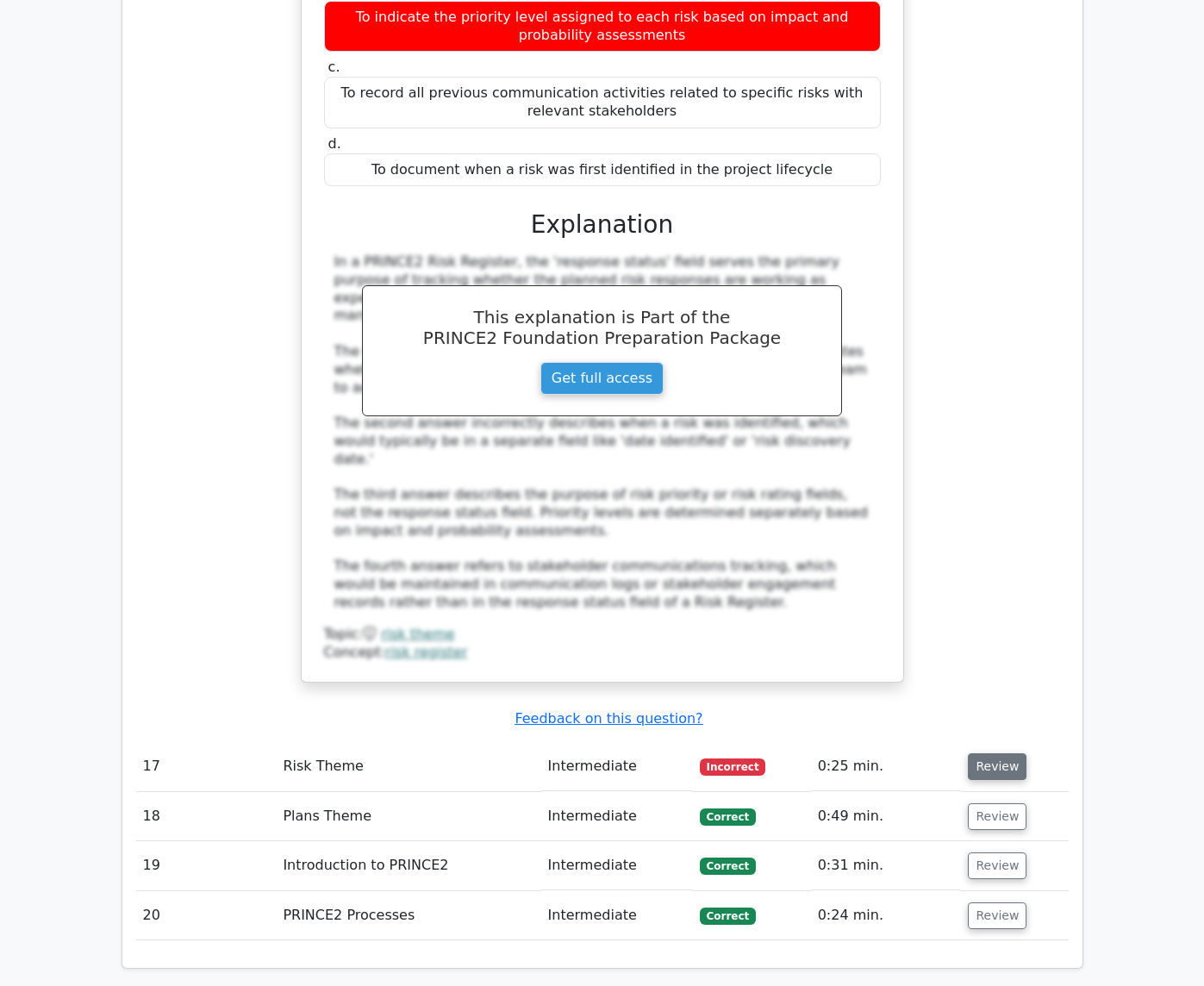
click at [1027, 753] on button "Review" at bounding box center [997, 766] width 58 height 26
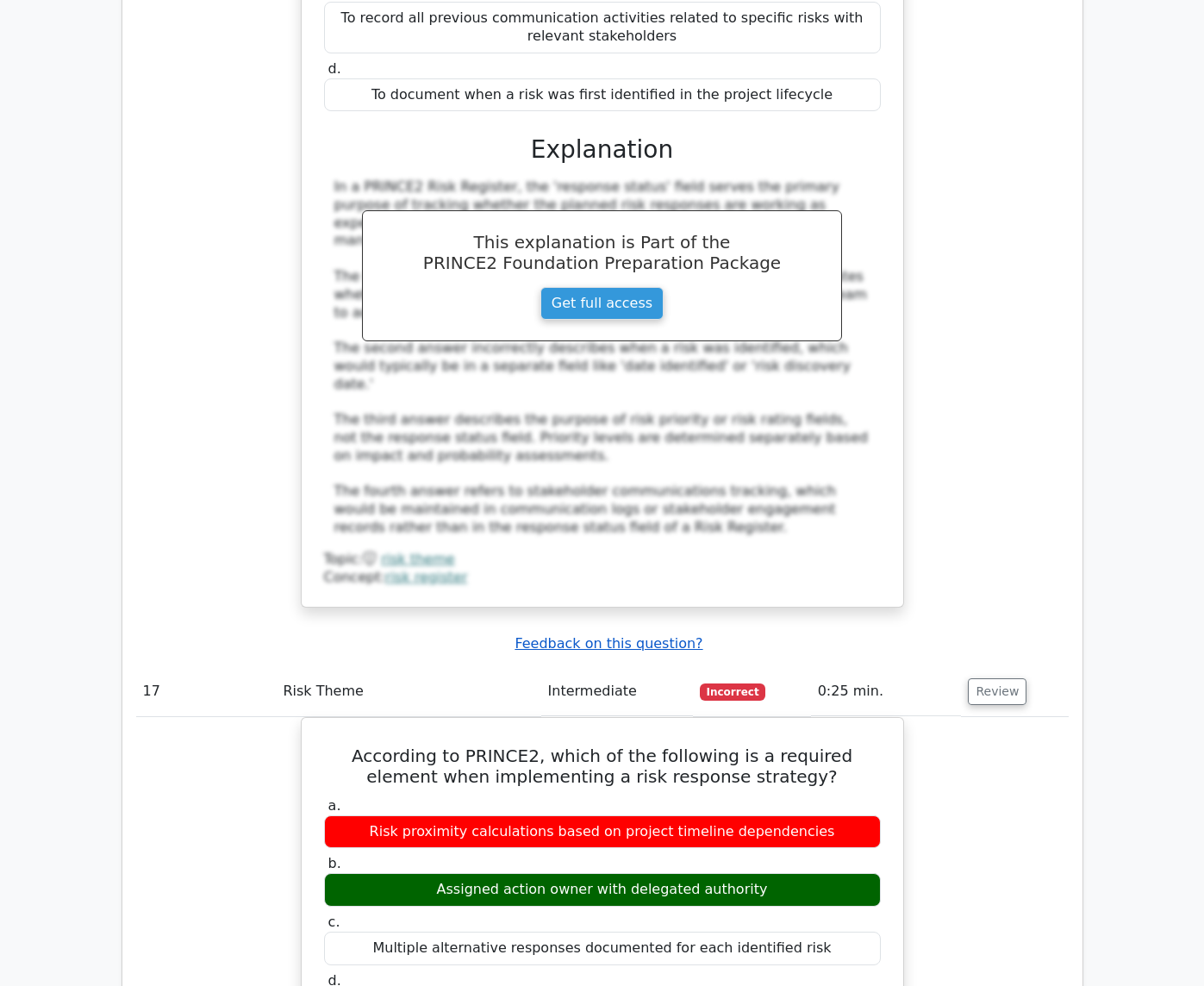
scroll to position [8100, 0]
